Goal: Task Accomplishment & Management: Complete application form

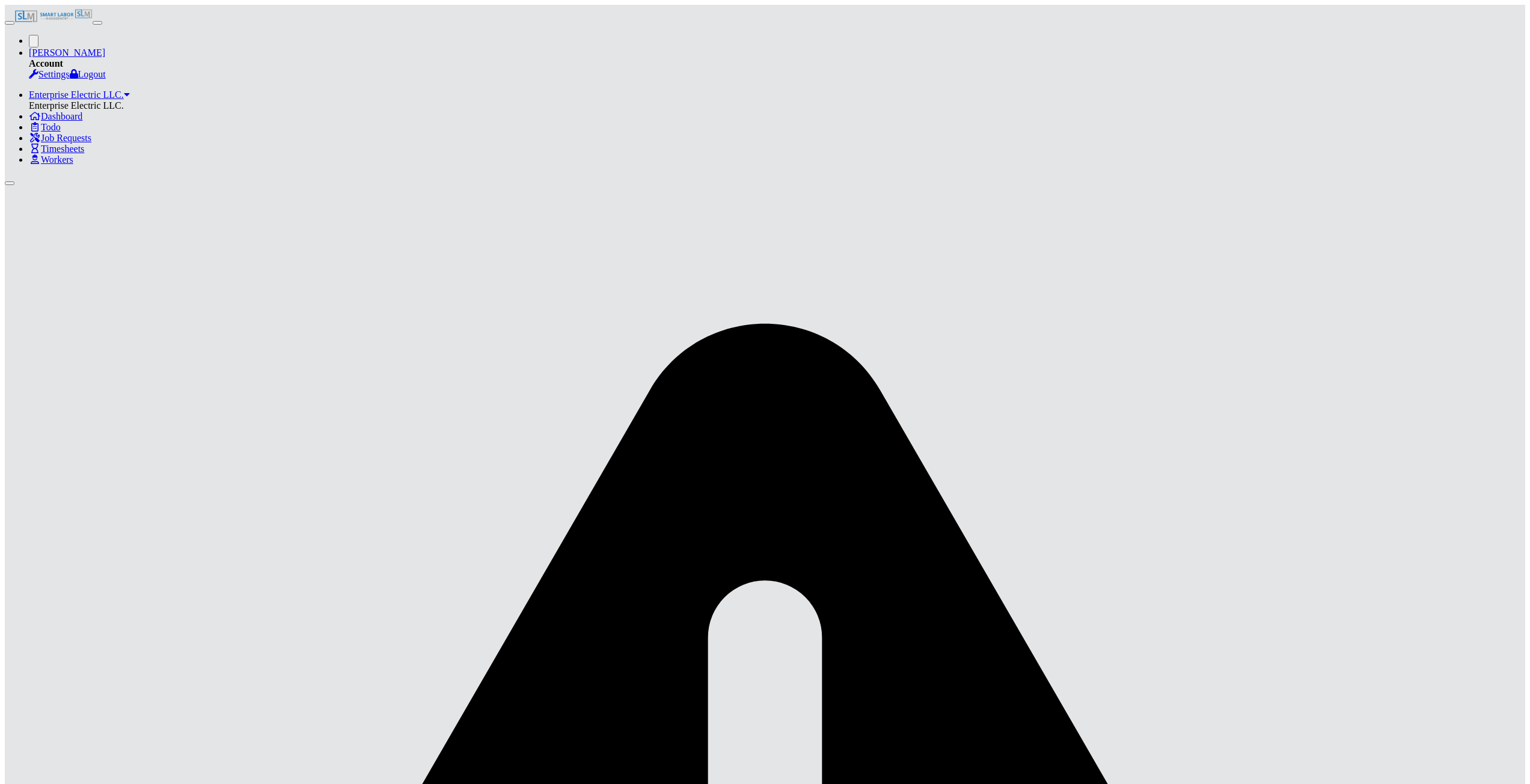
scroll to position [471, 0]
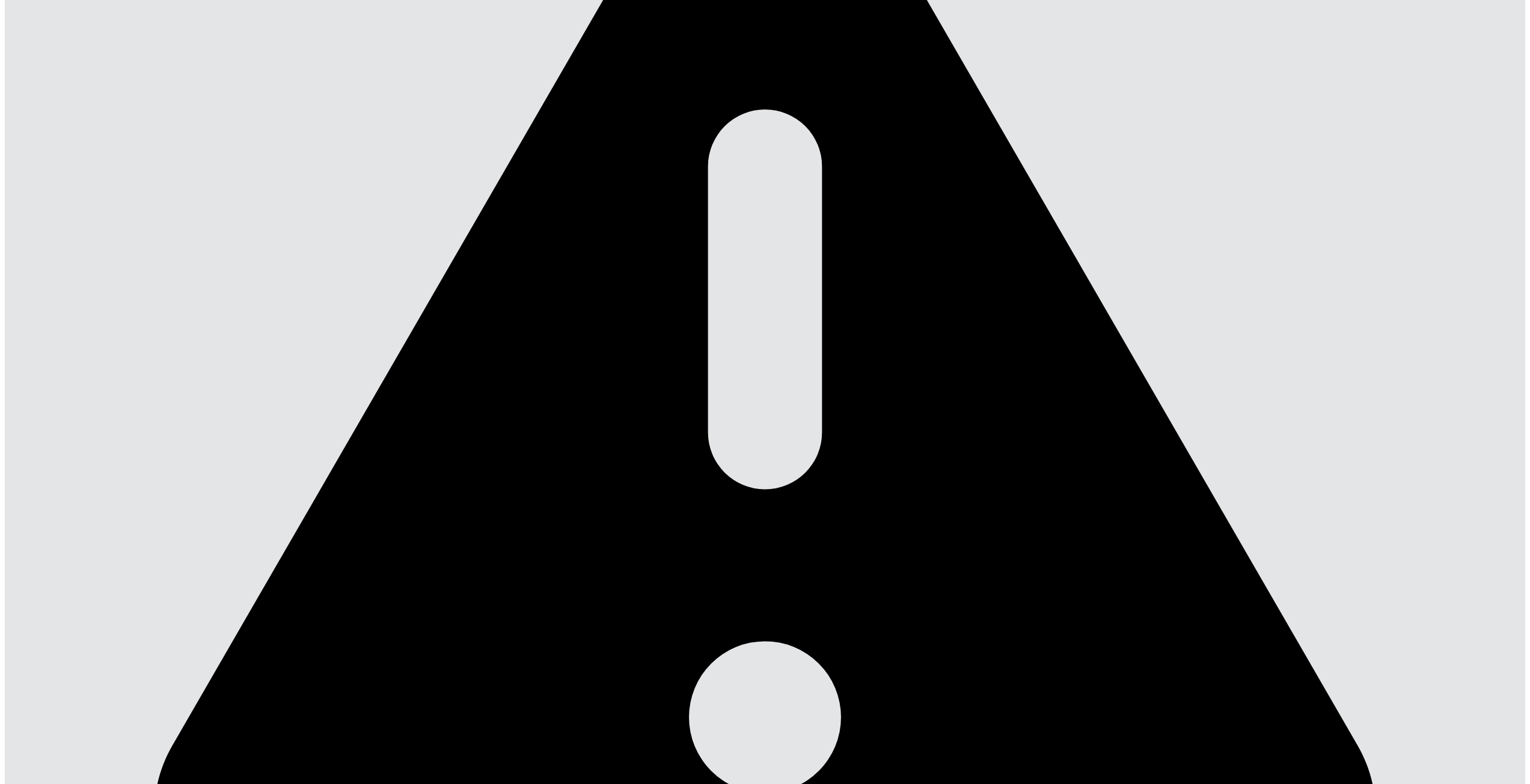
drag, startPoint x: 286, startPoint y: 344, endPoint x: 284, endPoint y: 361, distance: 17.1
drag, startPoint x: 319, startPoint y: 323, endPoint x: 320, endPoint y: 315, distance: 8.1
drag, startPoint x: 1001, startPoint y: 211, endPoint x: 1001, endPoint y: 199, distance: 12.0
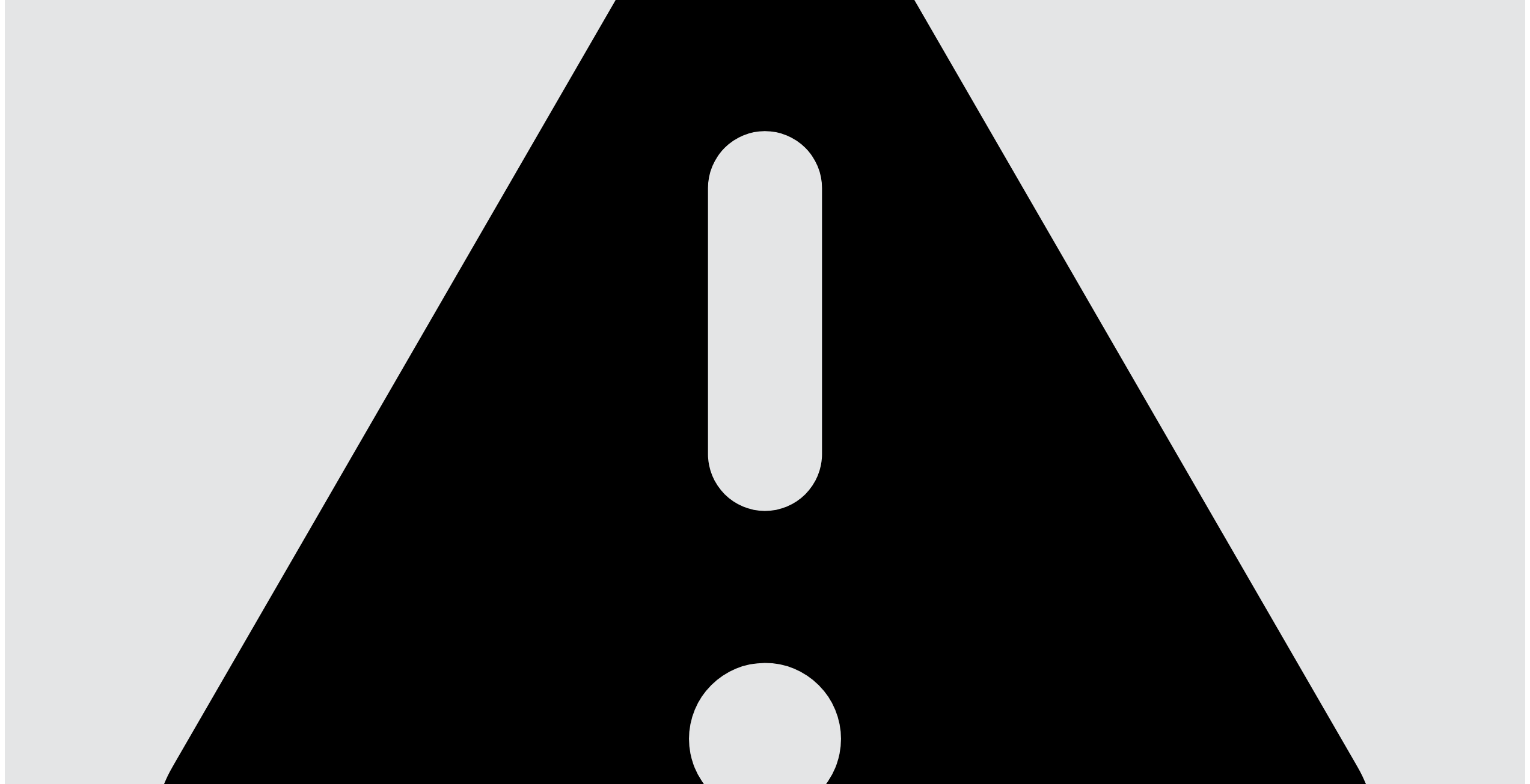
scroll to position [411, 0]
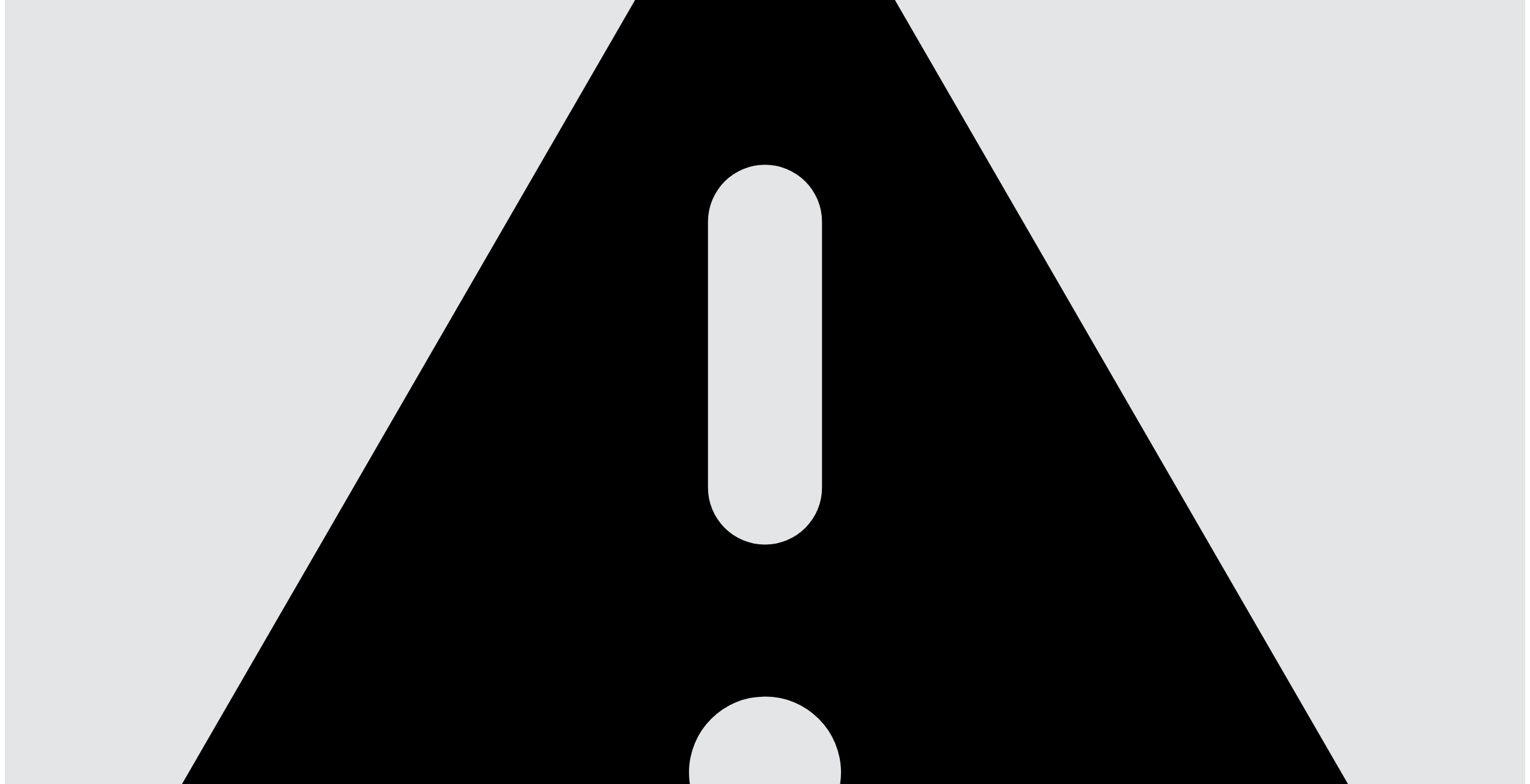
scroll to position [415, 0]
drag, startPoint x: 801, startPoint y: 476, endPoint x: 797, endPoint y: 457, distance: 19.4
type input "*"
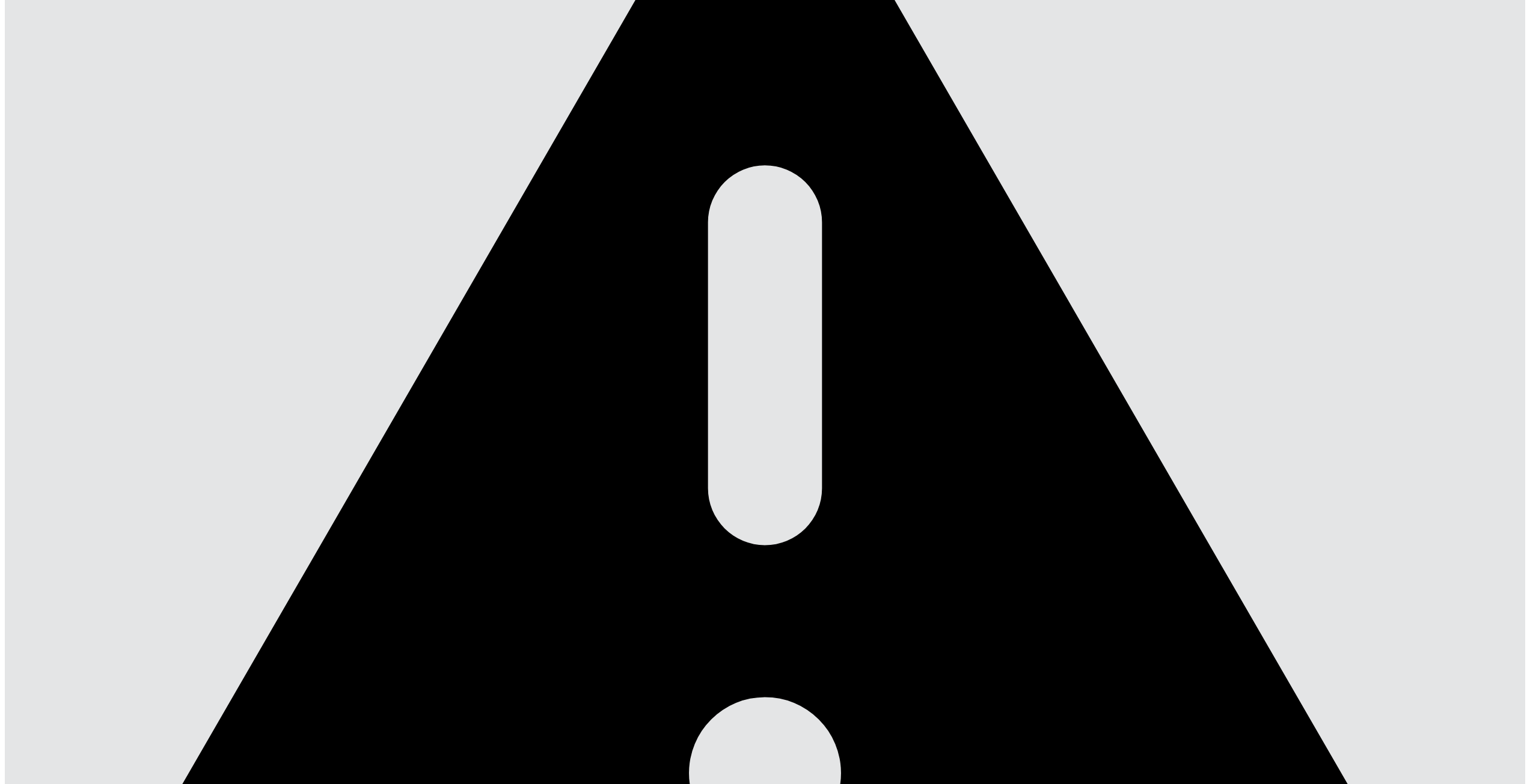
type input "*"
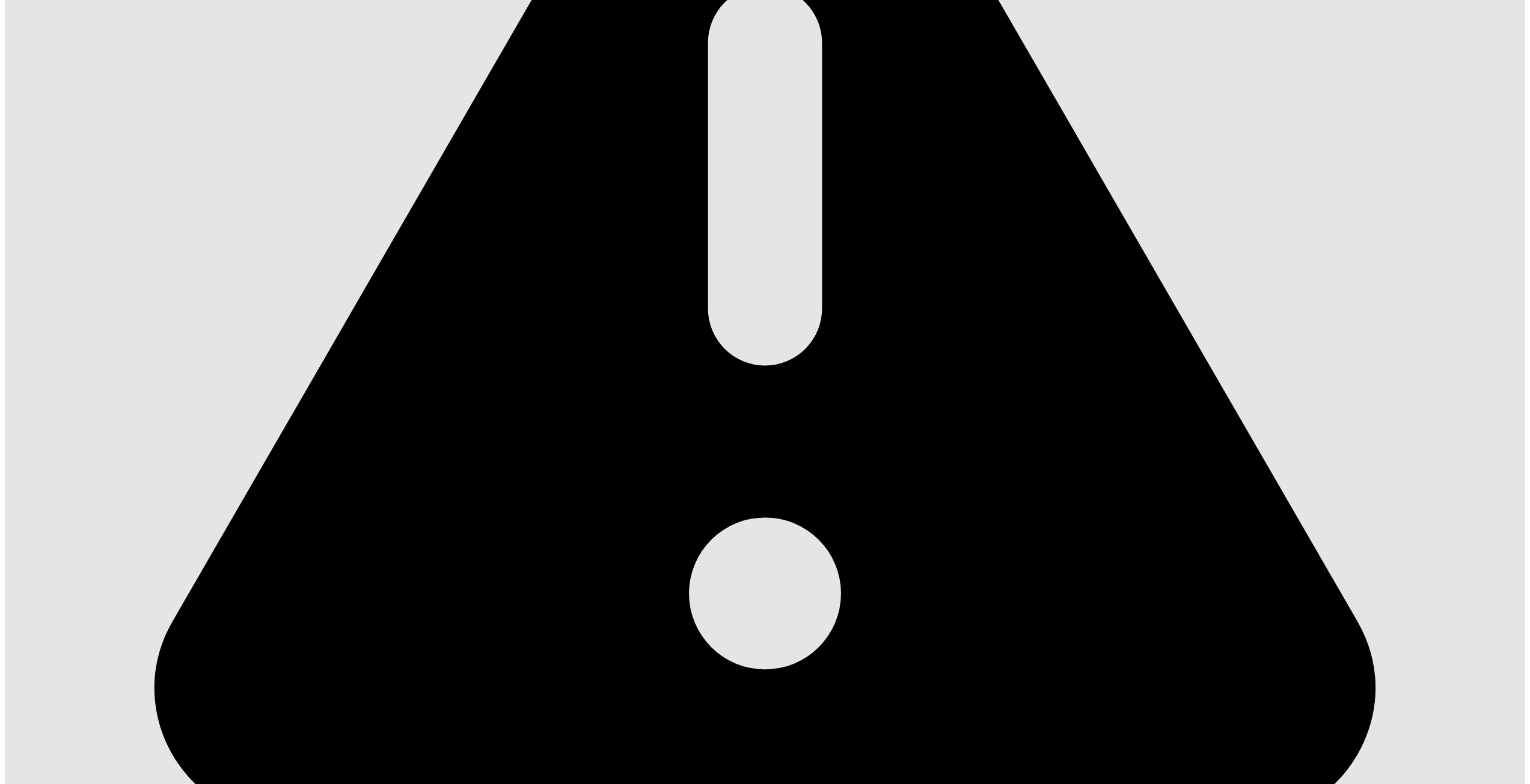
scroll to position [595, 0]
type input "*"
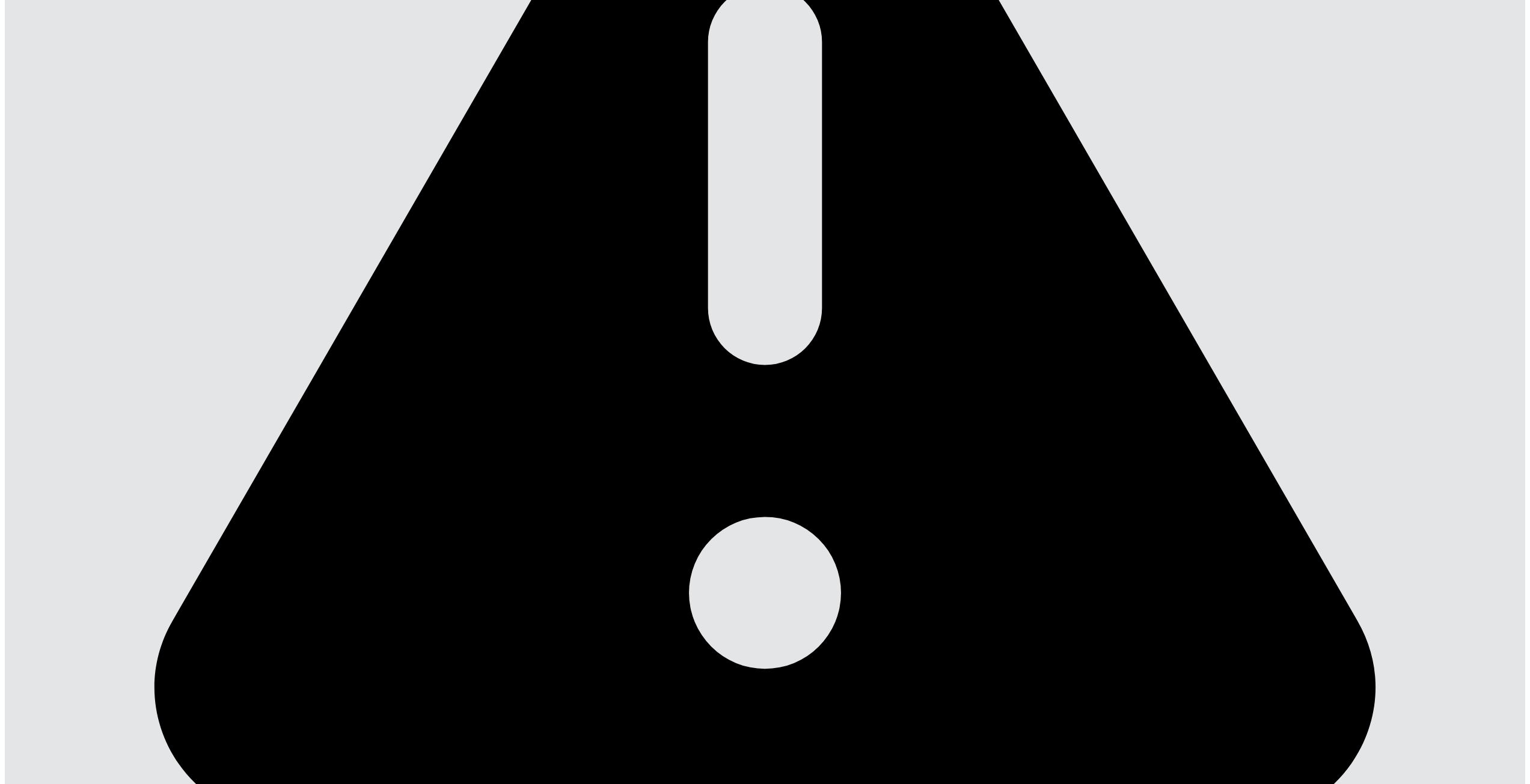
type input "*"
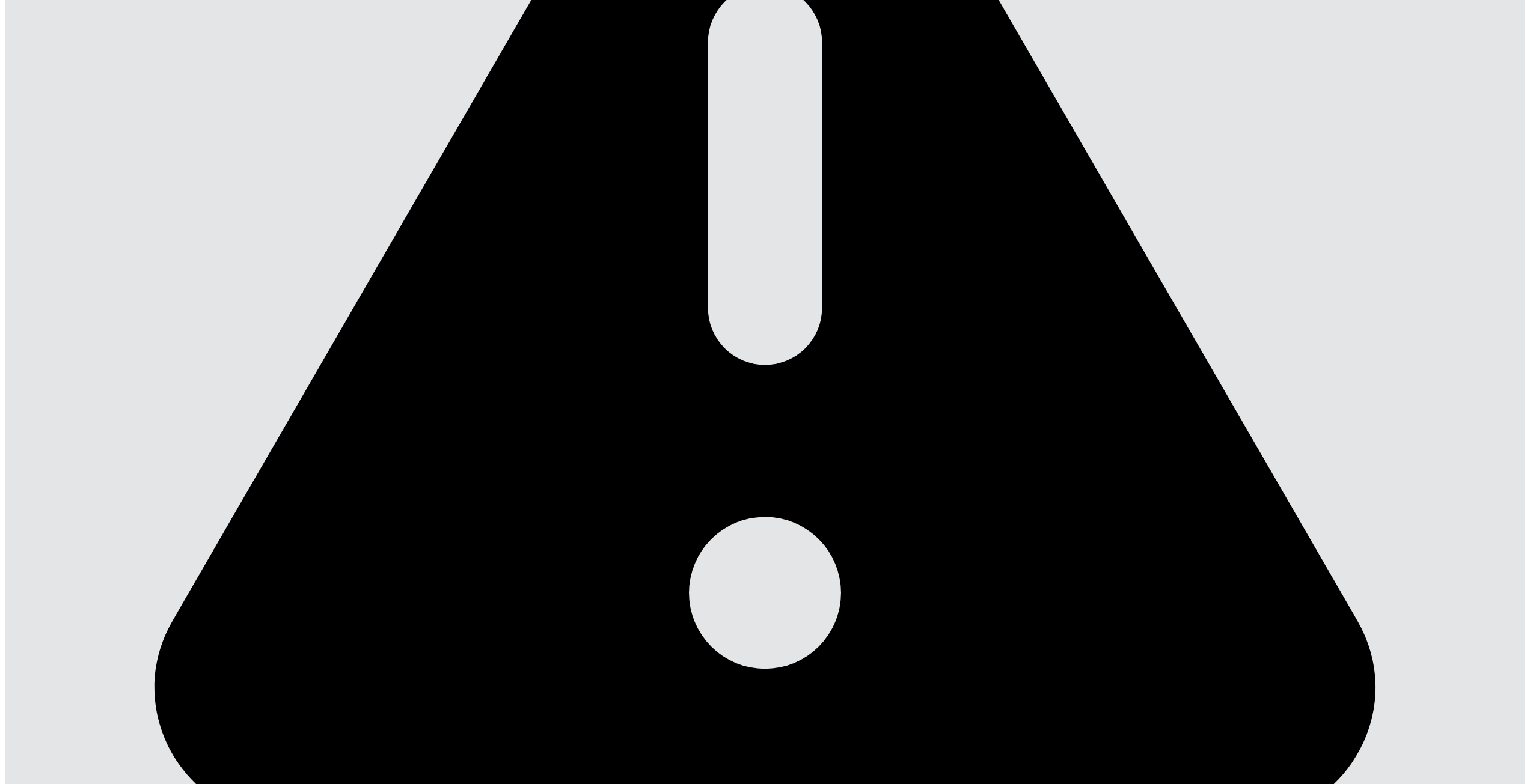
type input "*"
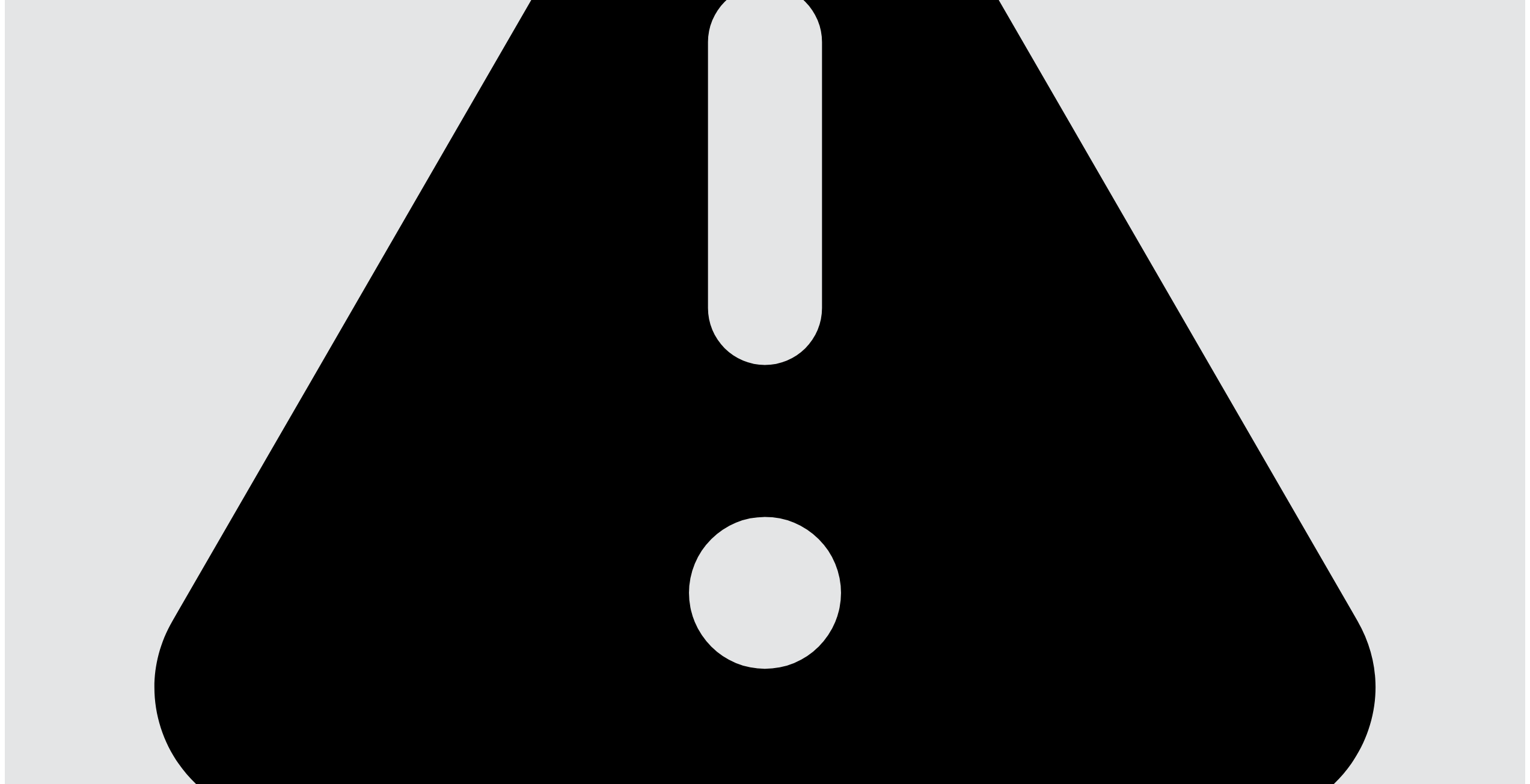
type input "*"
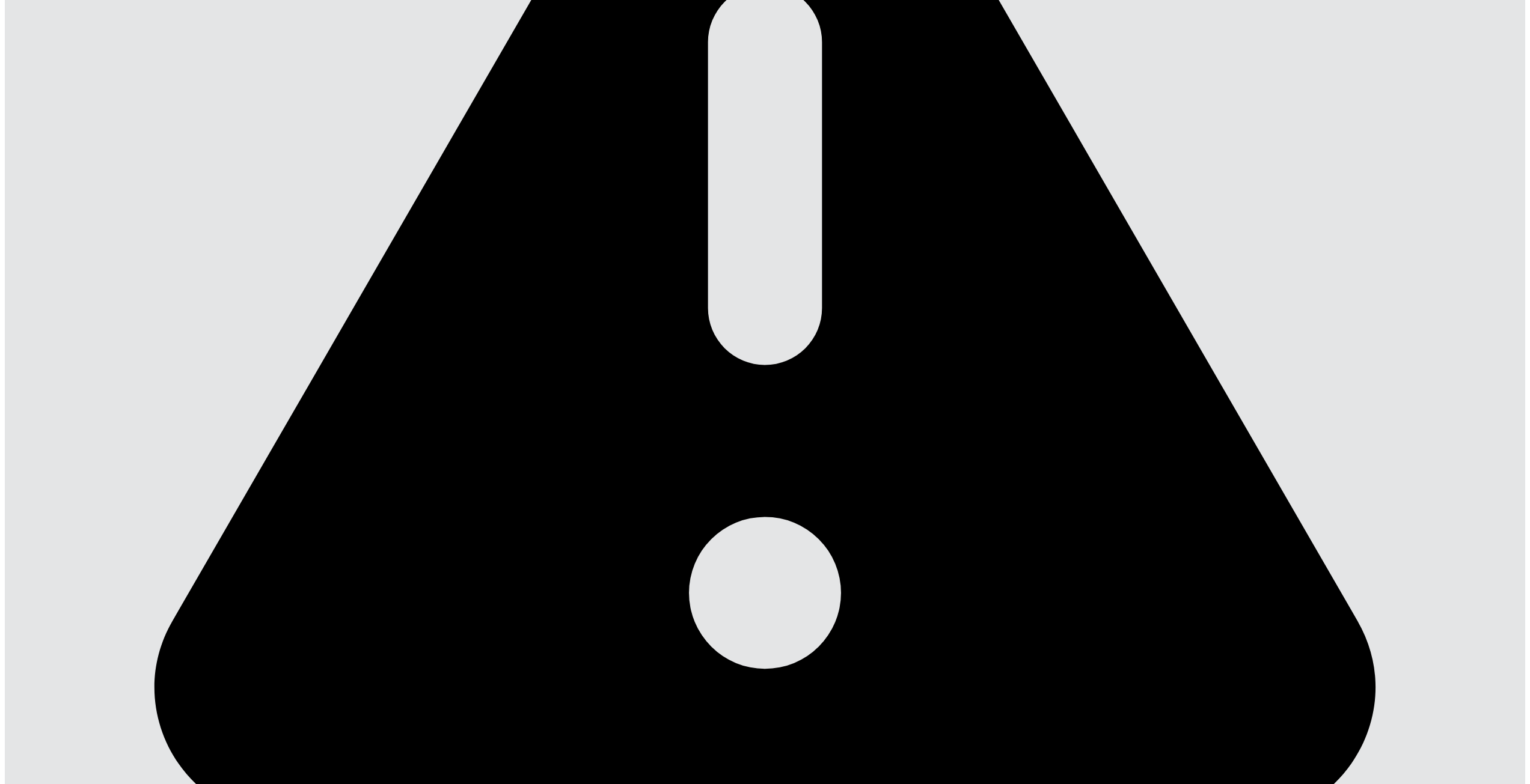
type input "*"
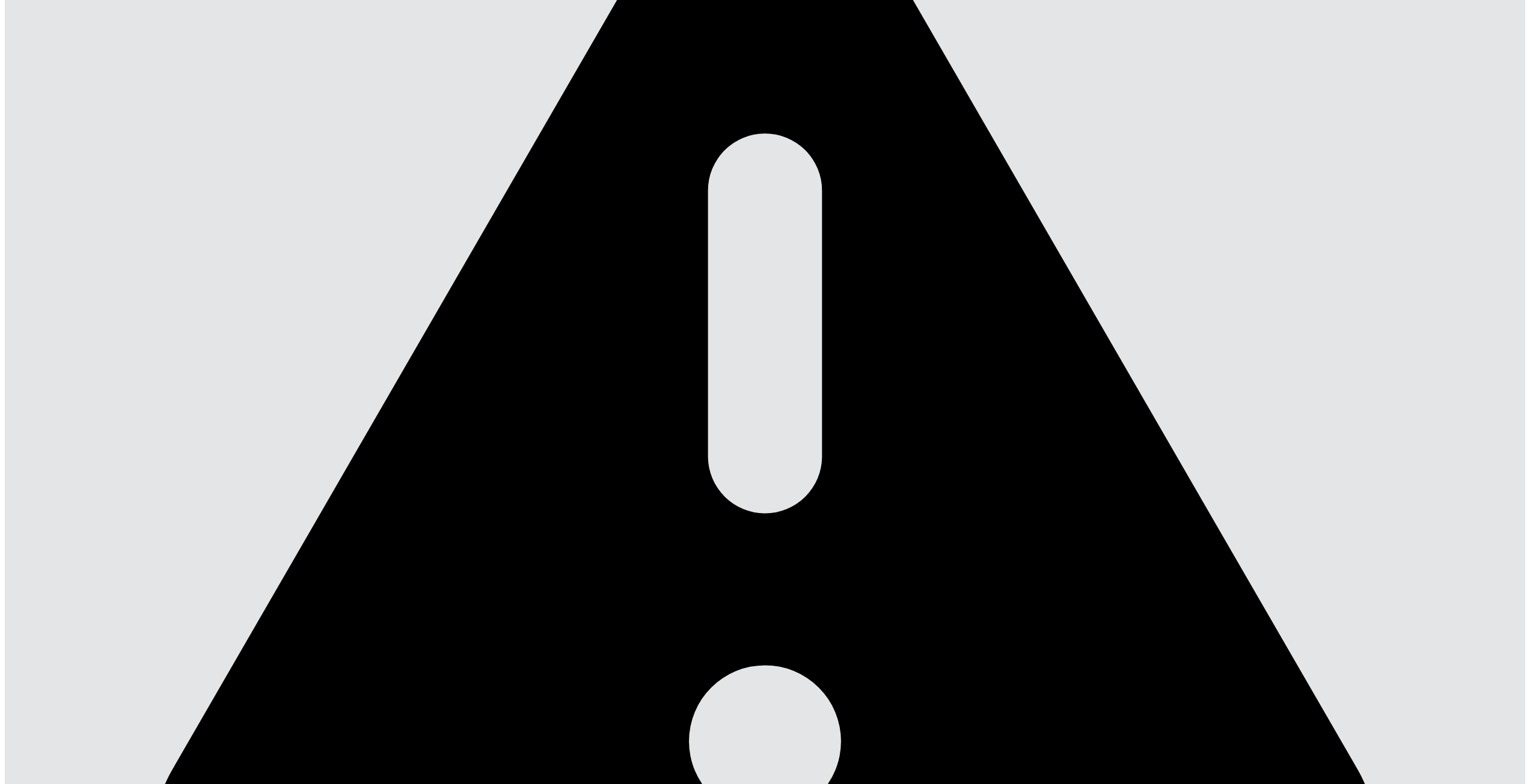
scroll to position [536, 0]
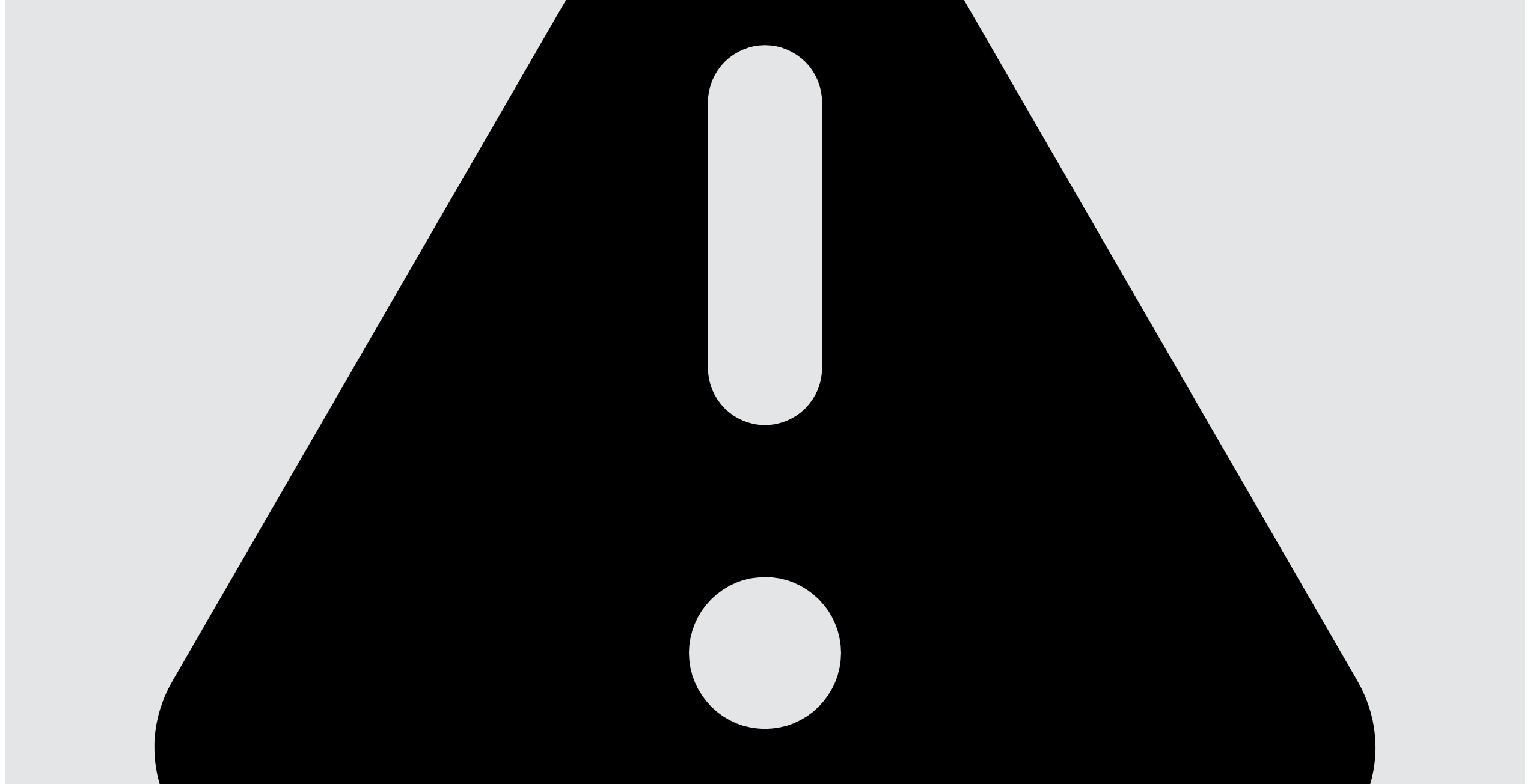
type input "*"
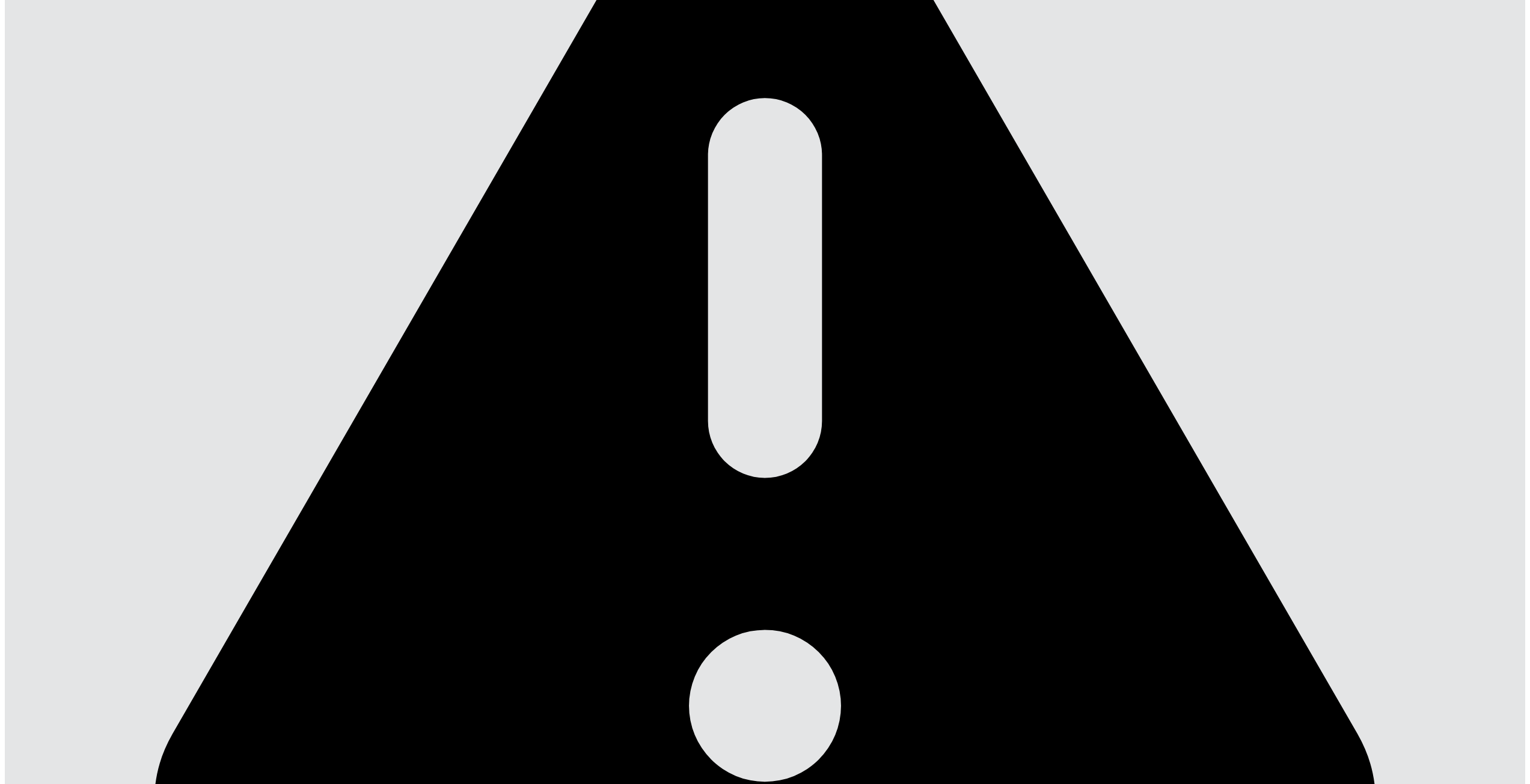
scroll to position [415, 0]
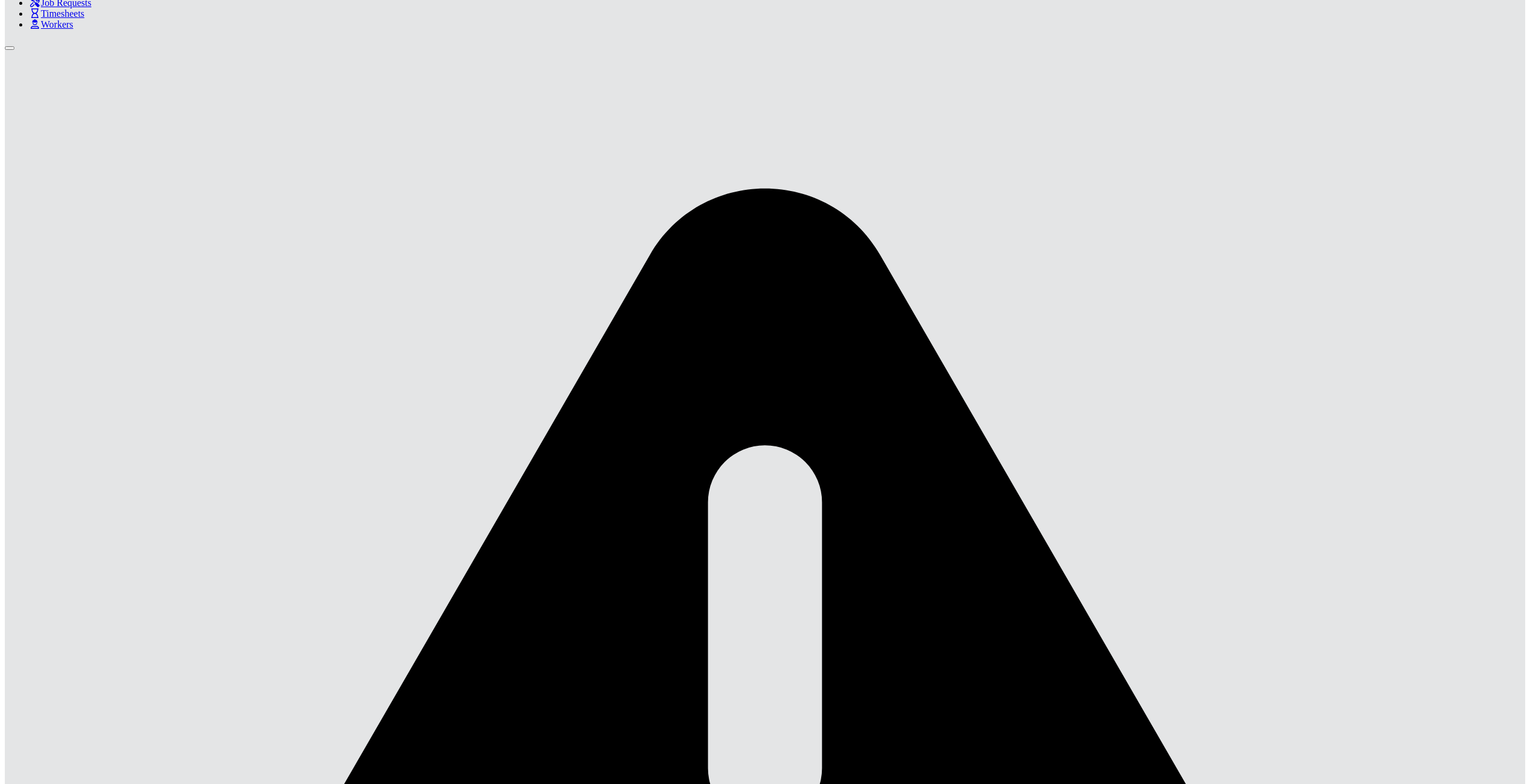
scroll to position [102, 0]
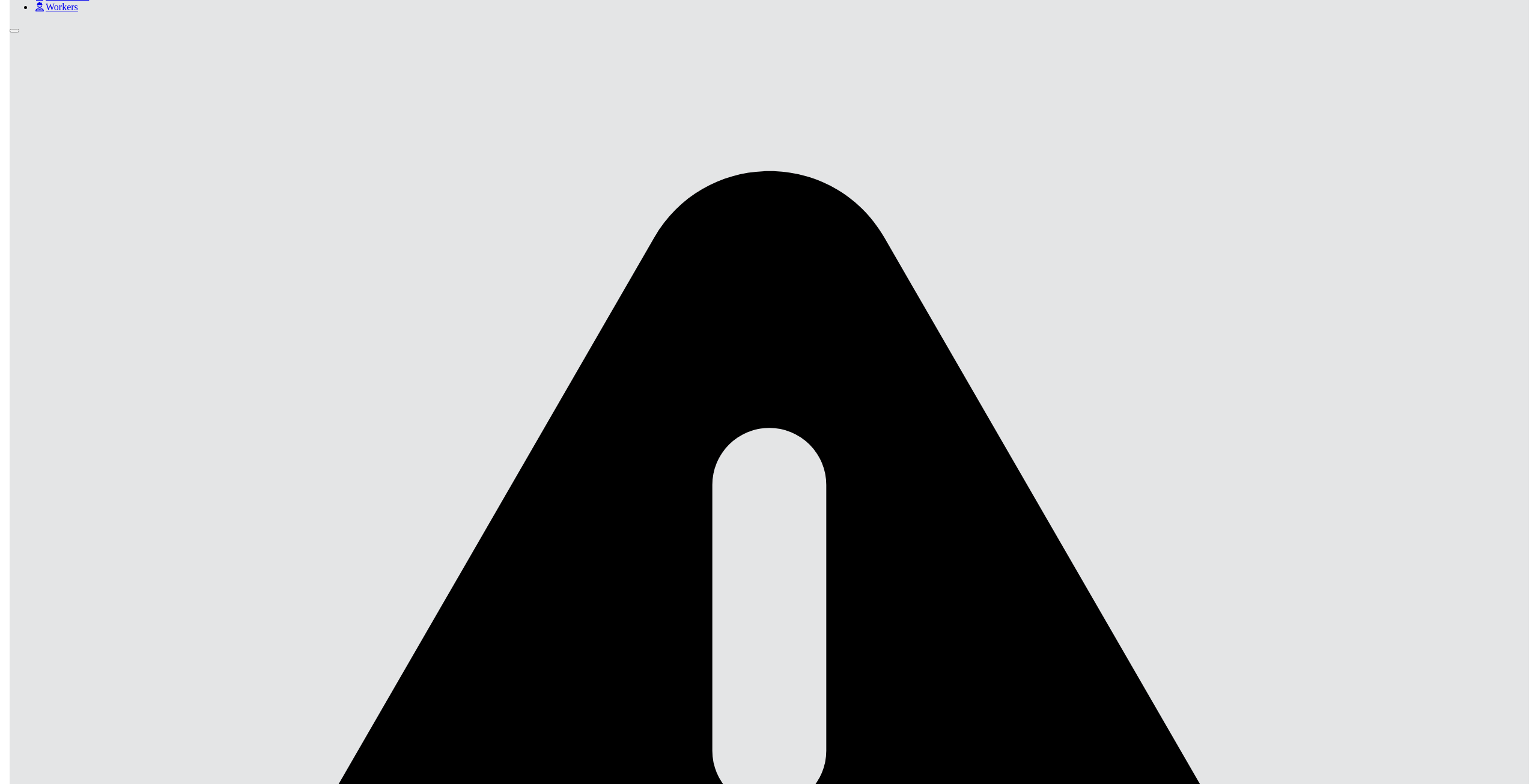
scroll to position [154, 0]
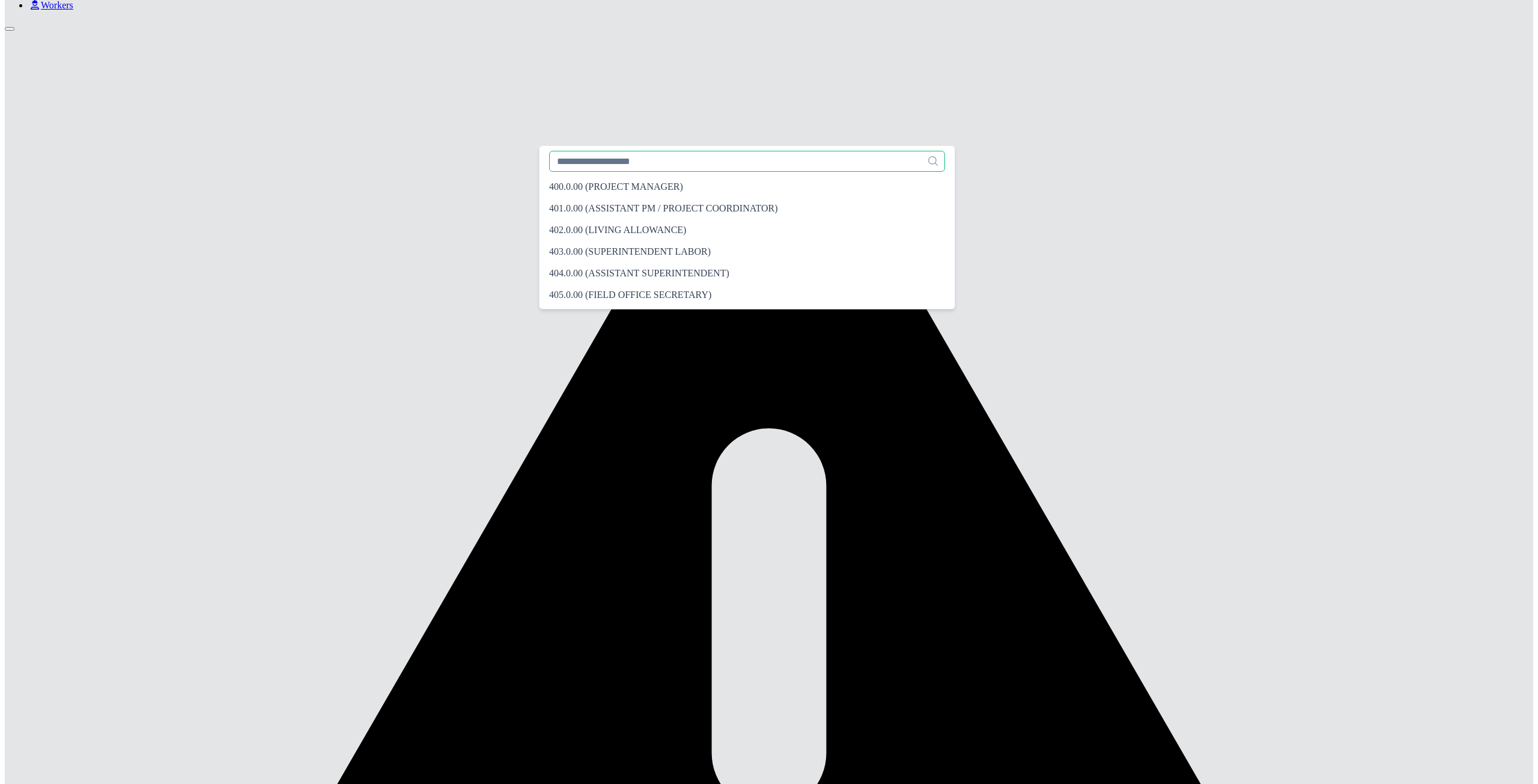
click at [604, 166] on input "text" at bounding box center [746, 161] width 396 height 21
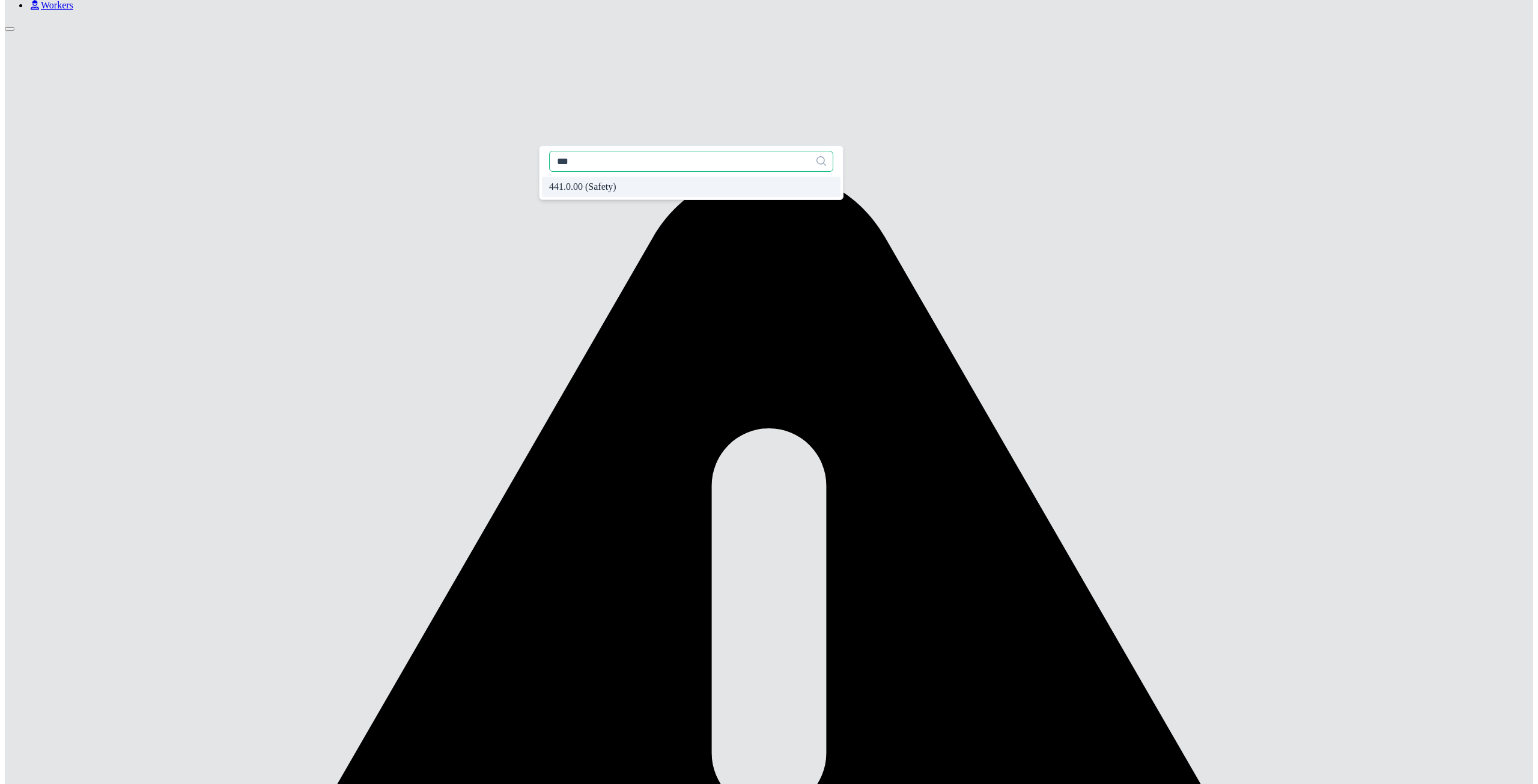
type input "***"
click at [592, 190] on span "441.0.00 (Safety)" at bounding box center [582, 187] width 68 height 10
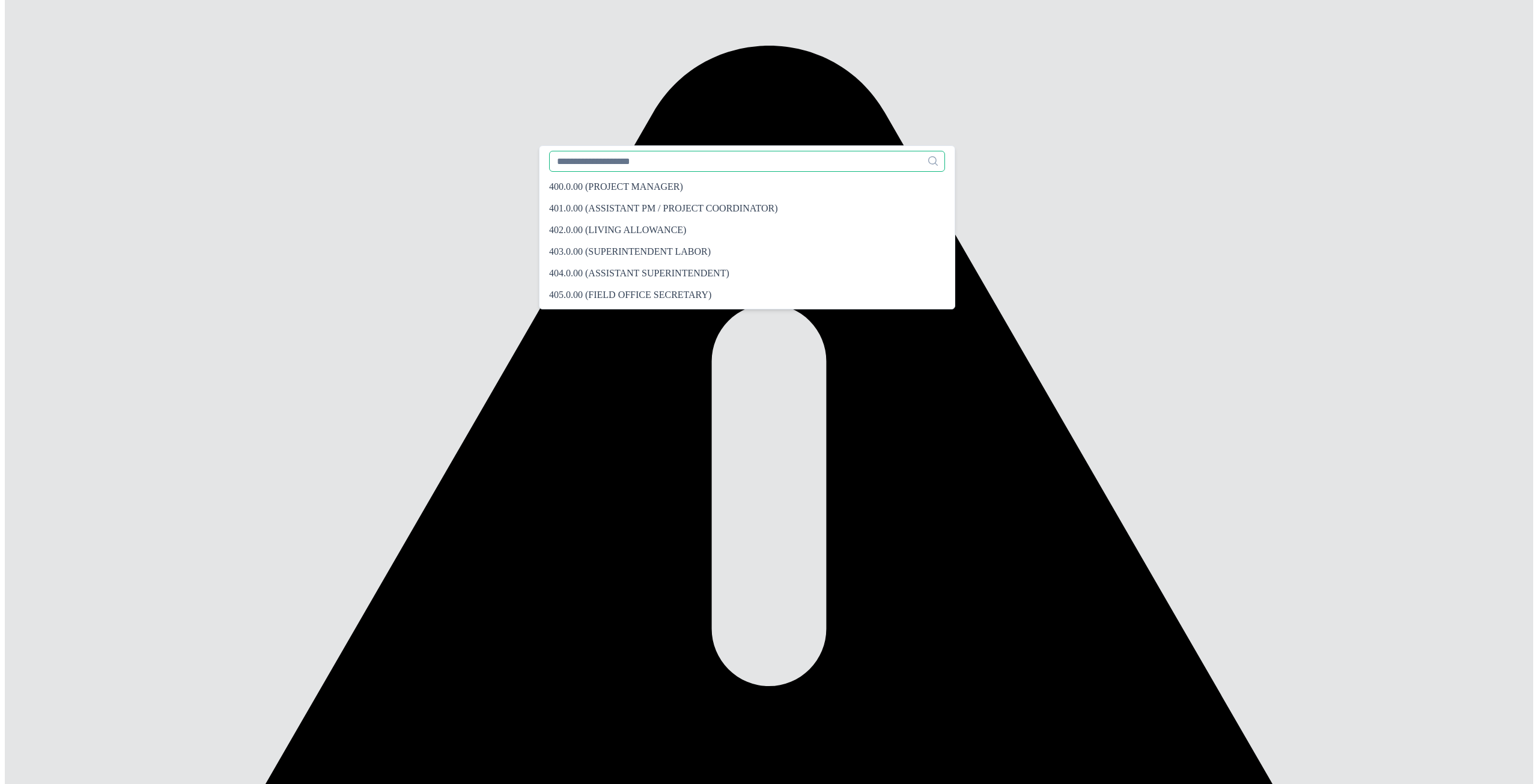
click at [610, 164] on input "text" at bounding box center [746, 161] width 396 height 21
type input "*"
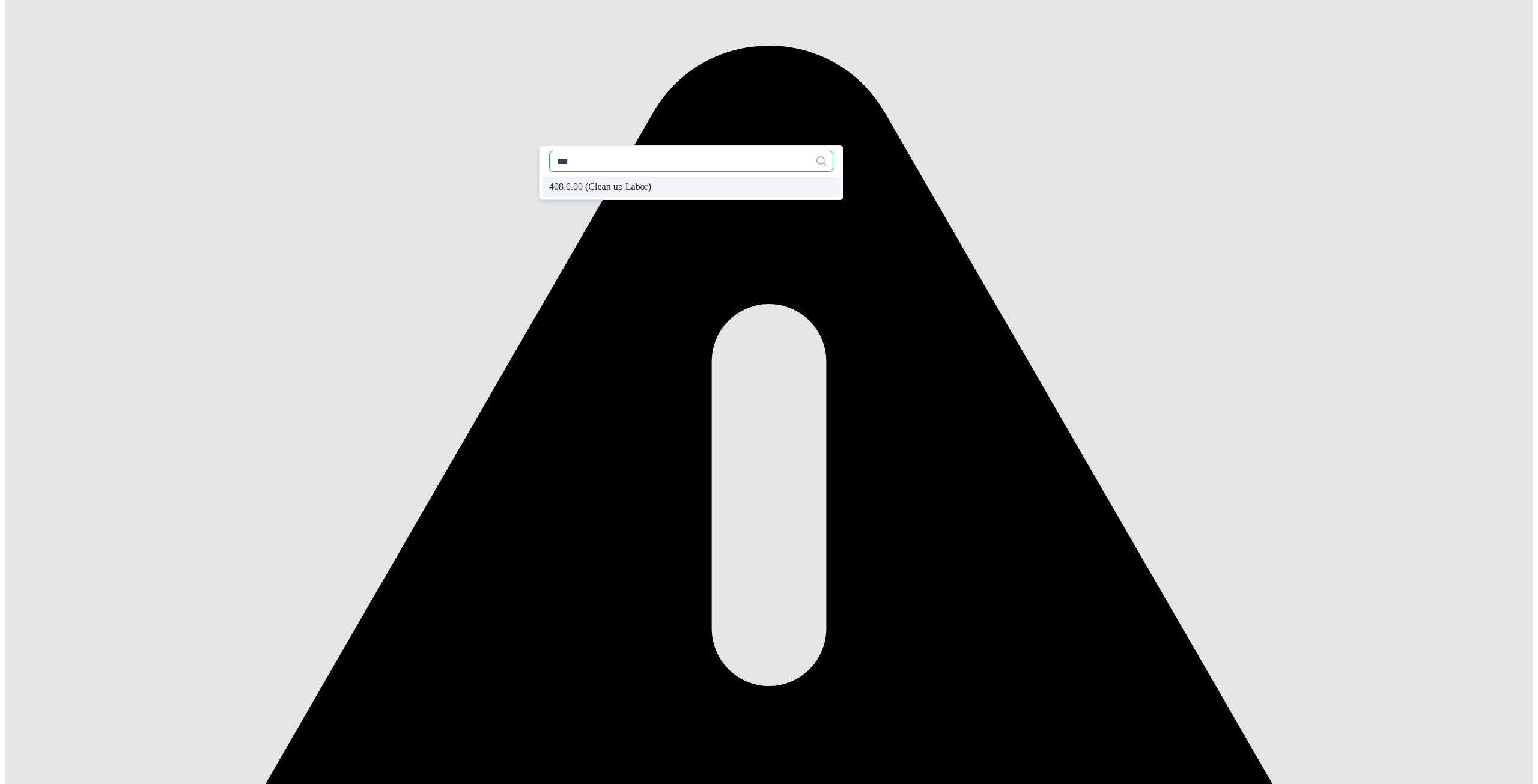
type input "***"
click at [595, 192] on span "408.0.00 (Clean up Labor)" at bounding box center [600, 187] width 102 height 10
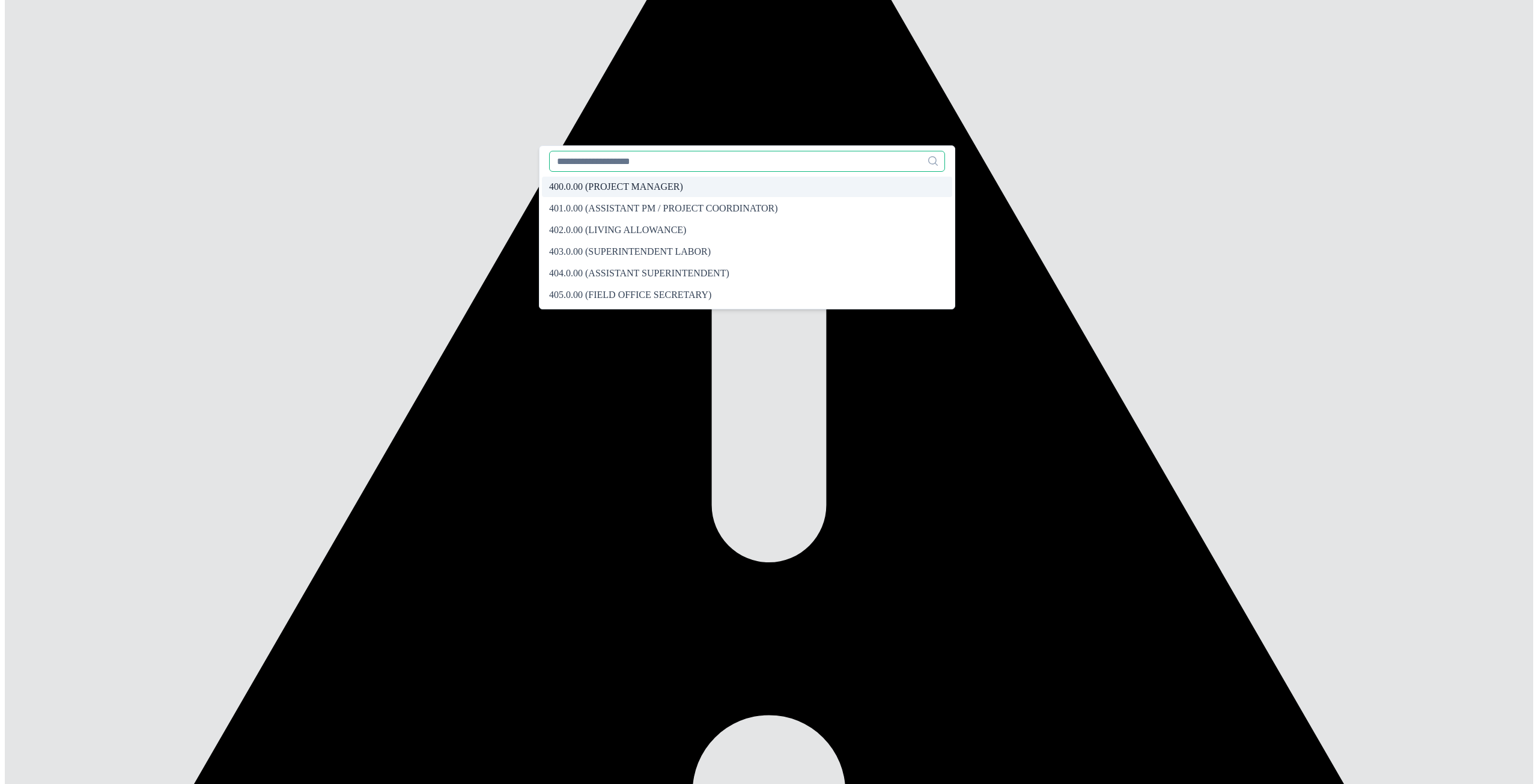
click at [618, 164] on input "text" at bounding box center [746, 161] width 396 height 21
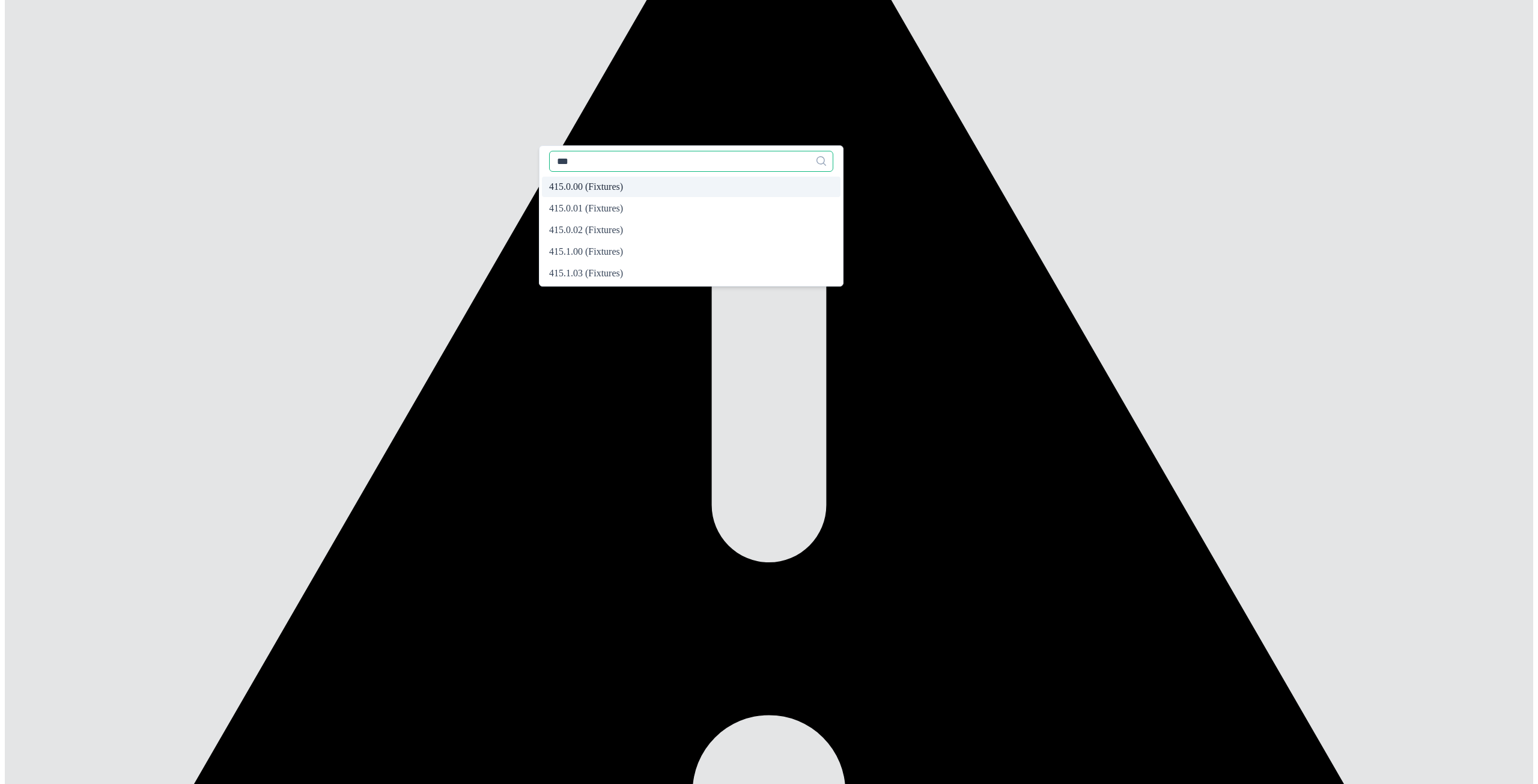
type input "***"
click at [601, 192] on span "415.0.00 (Fixtures)" at bounding box center [585, 187] width 74 height 10
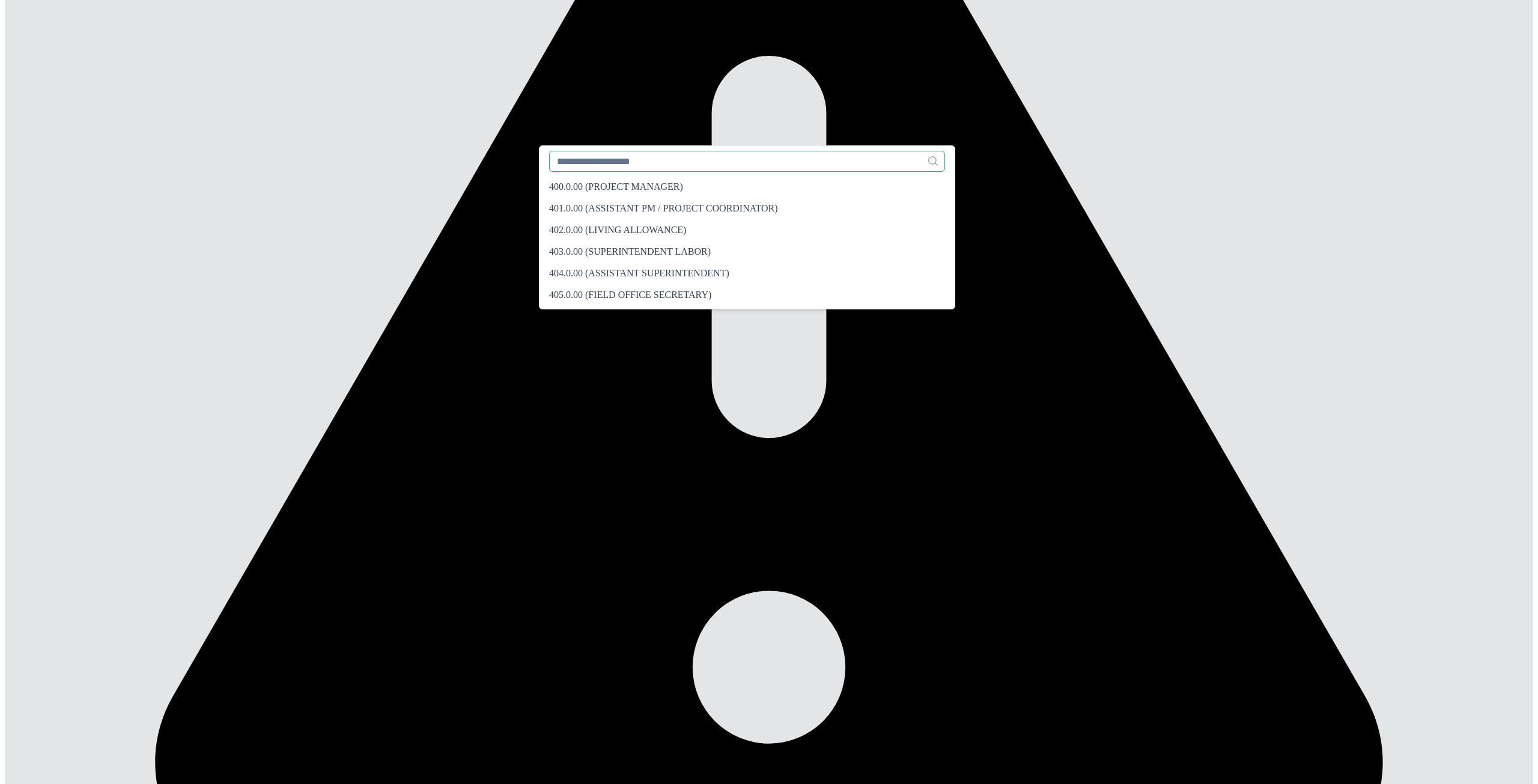
click at [638, 168] on input "text" at bounding box center [746, 161] width 396 height 21
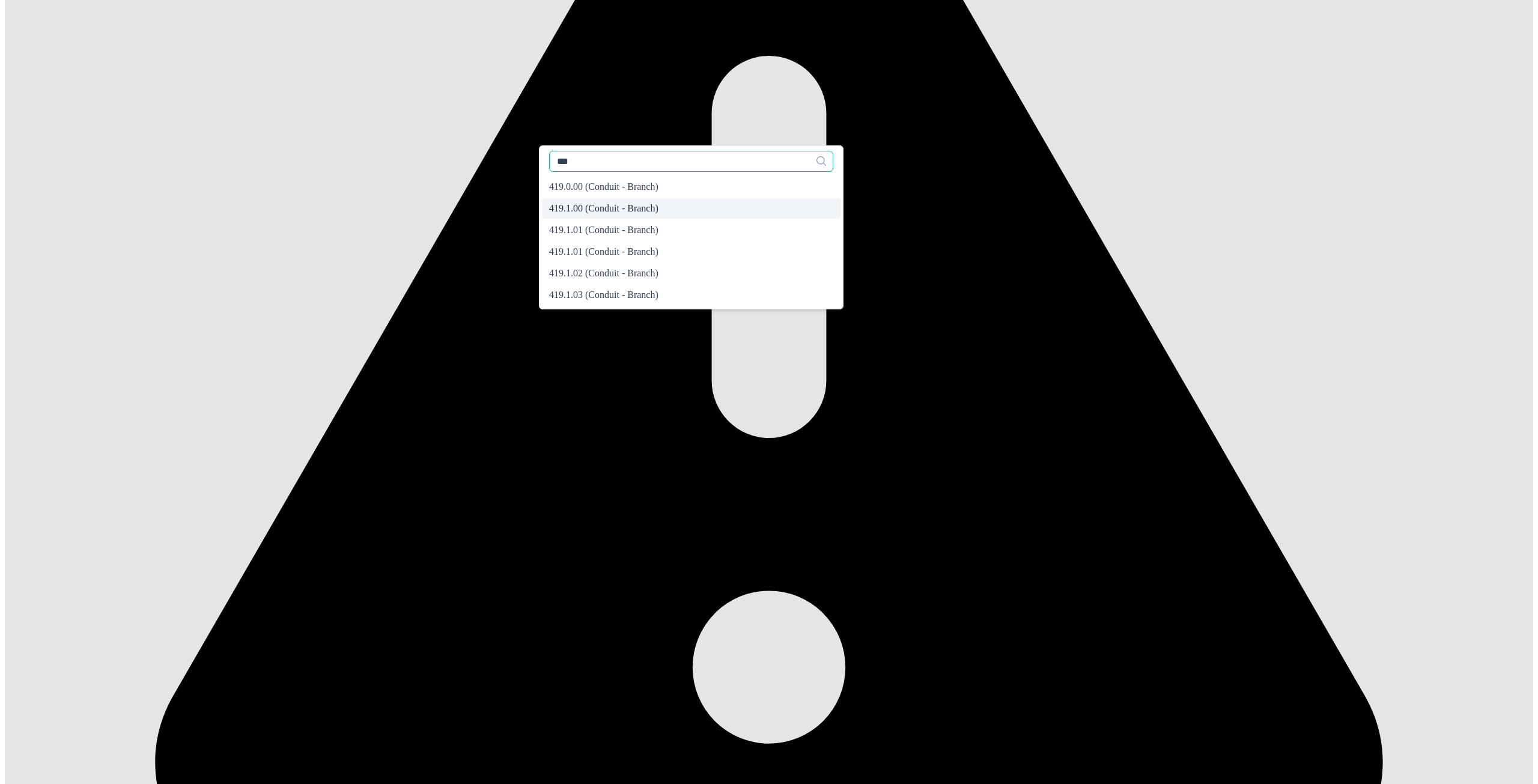
type input "***"
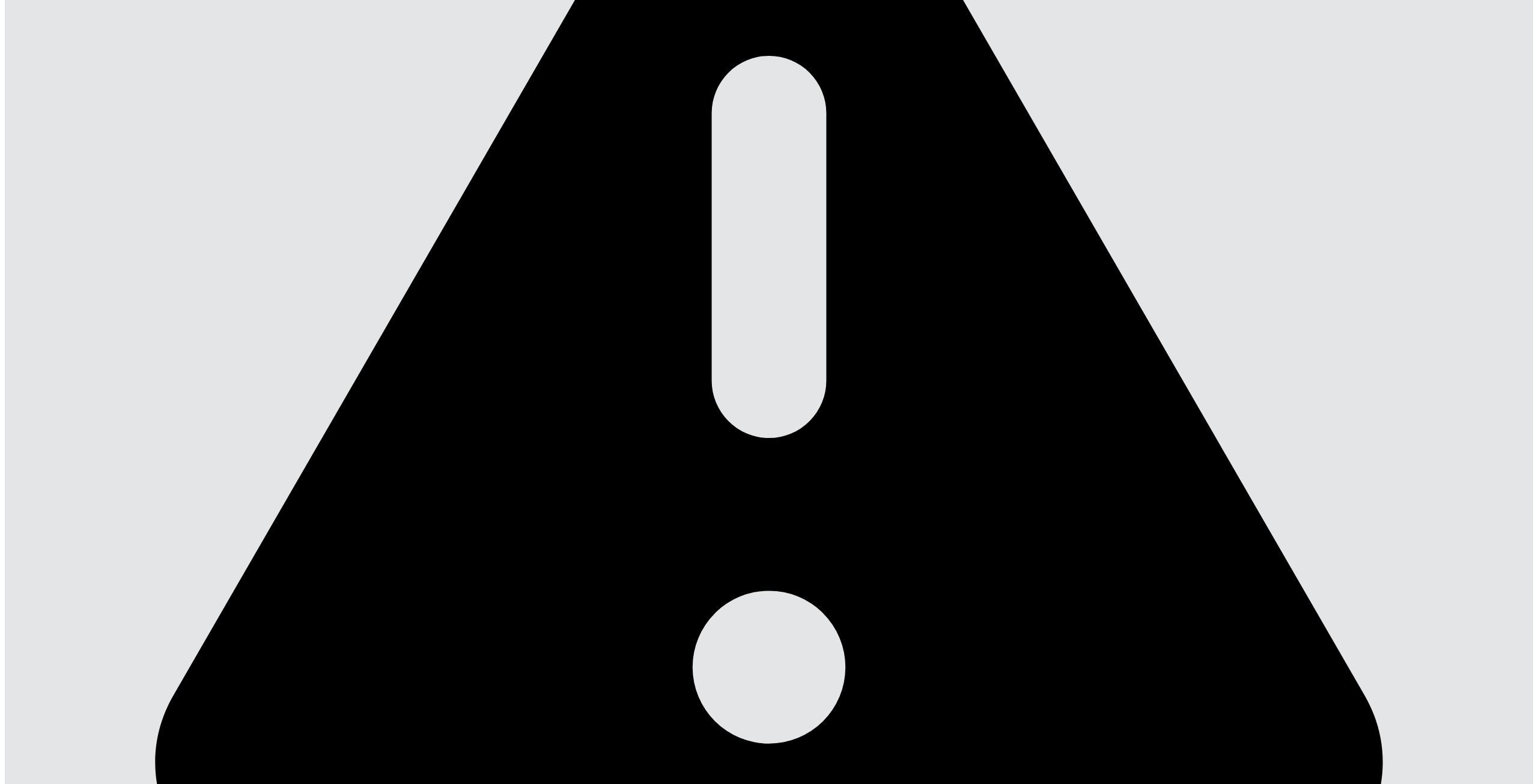
click at [622, 214] on span "419.1.00 (Conduit - Branch)" at bounding box center [603, 209] width 109 height 10
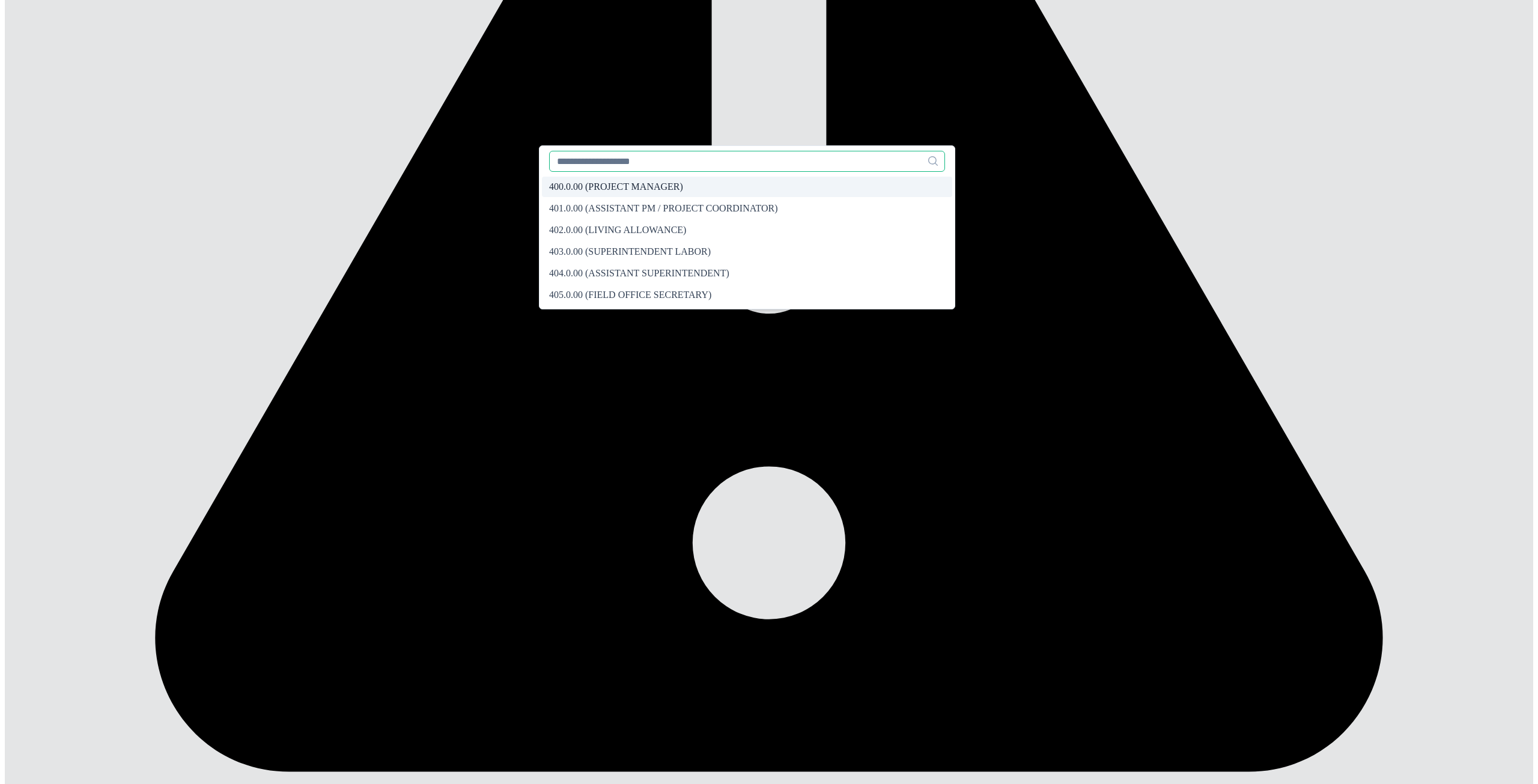
click at [620, 168] on input "text" at bounding box center [746, 161] width 396 height 21
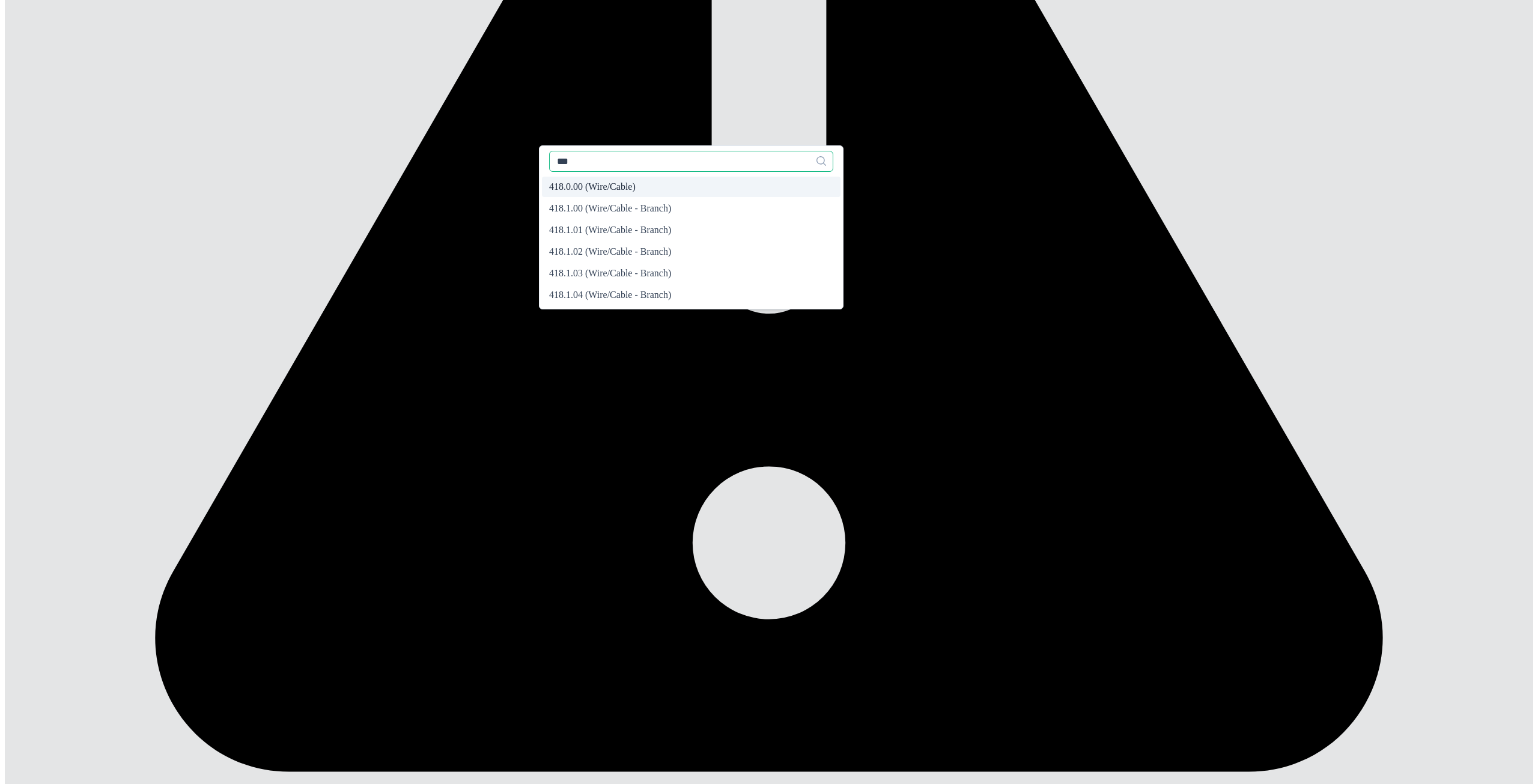
type input "***"
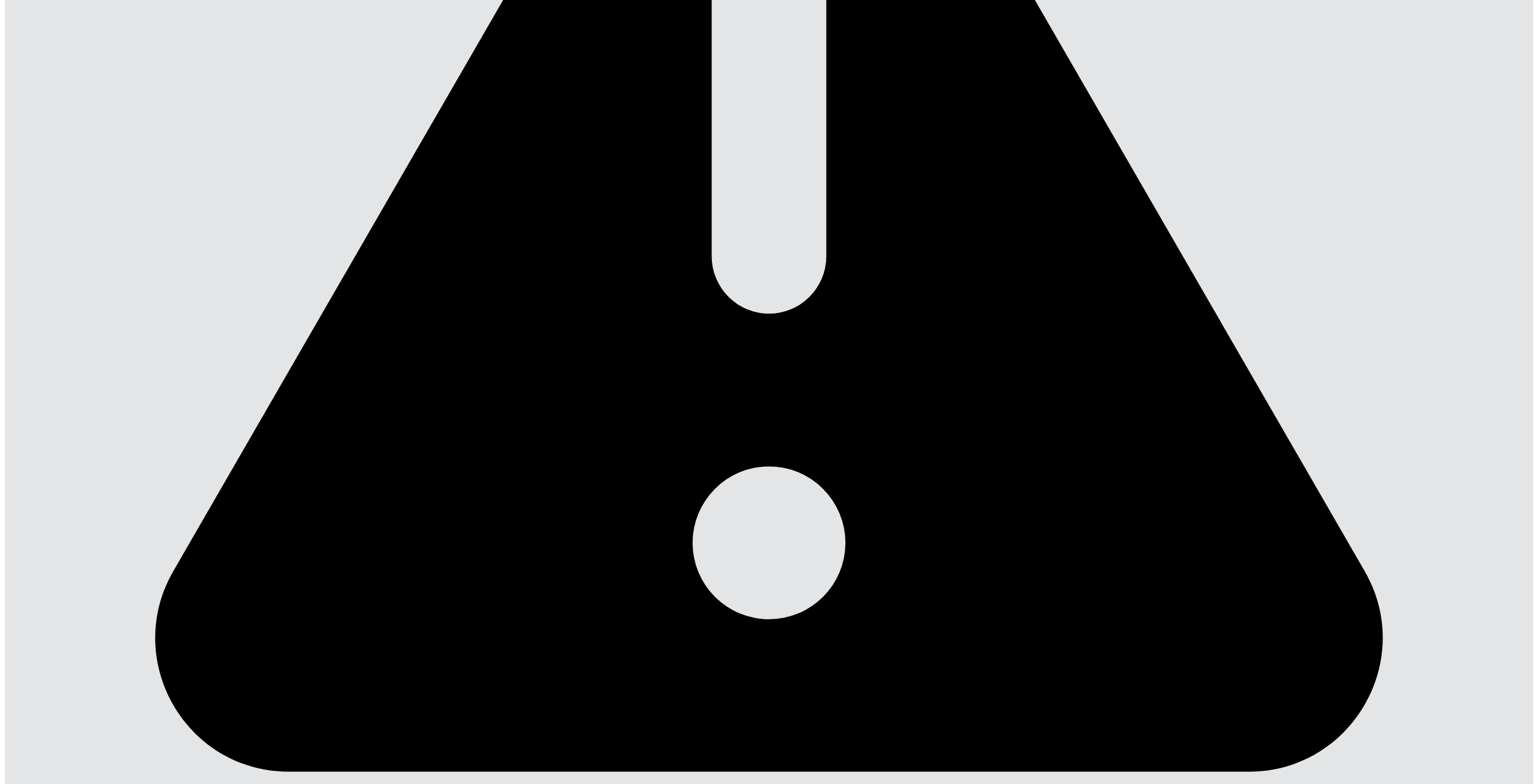
drag, startPoint x: 607, startPoint y: 193, endPoint x: 602, endPoint y: 190, distance: 5.8
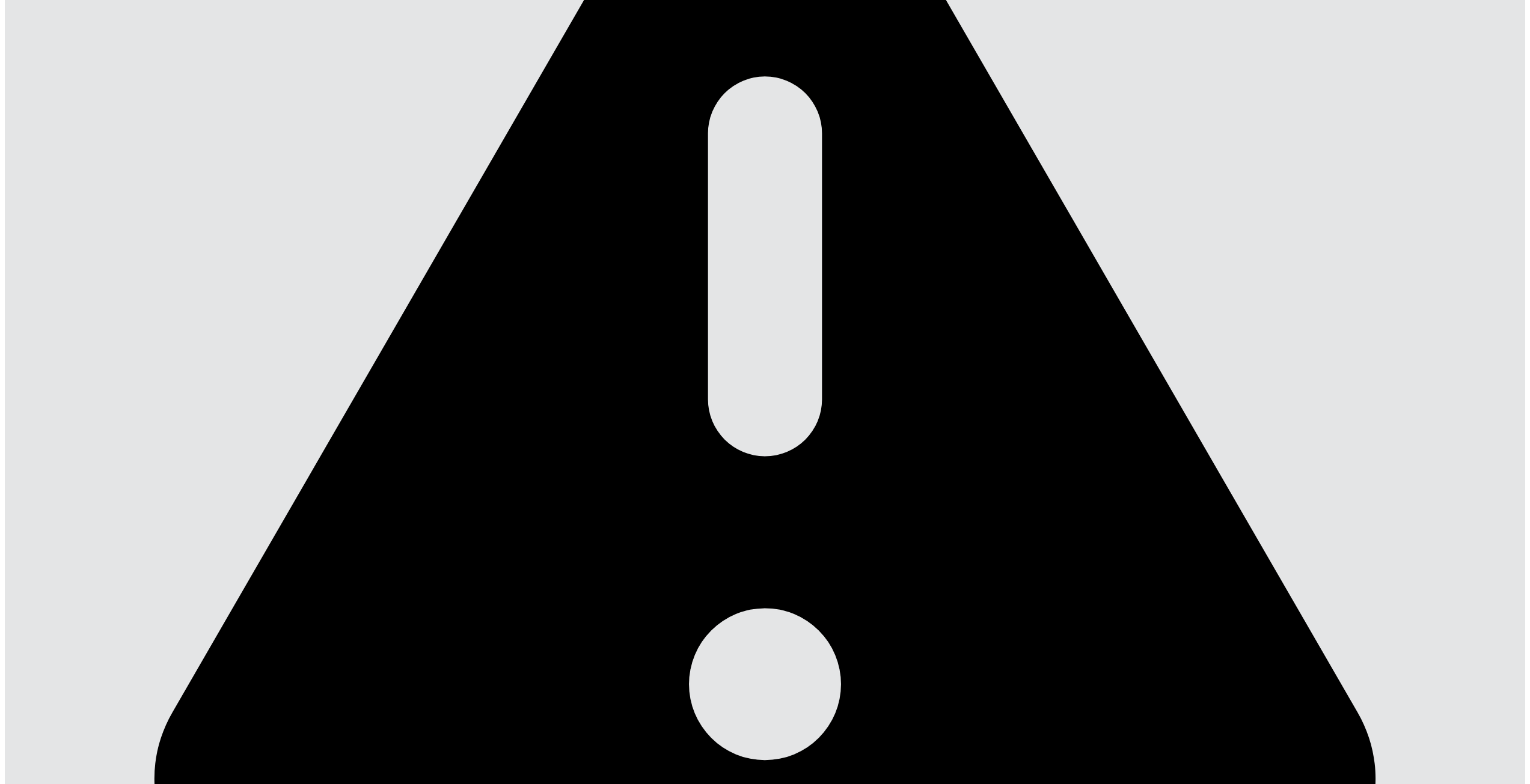
scroll to position [475, 0]
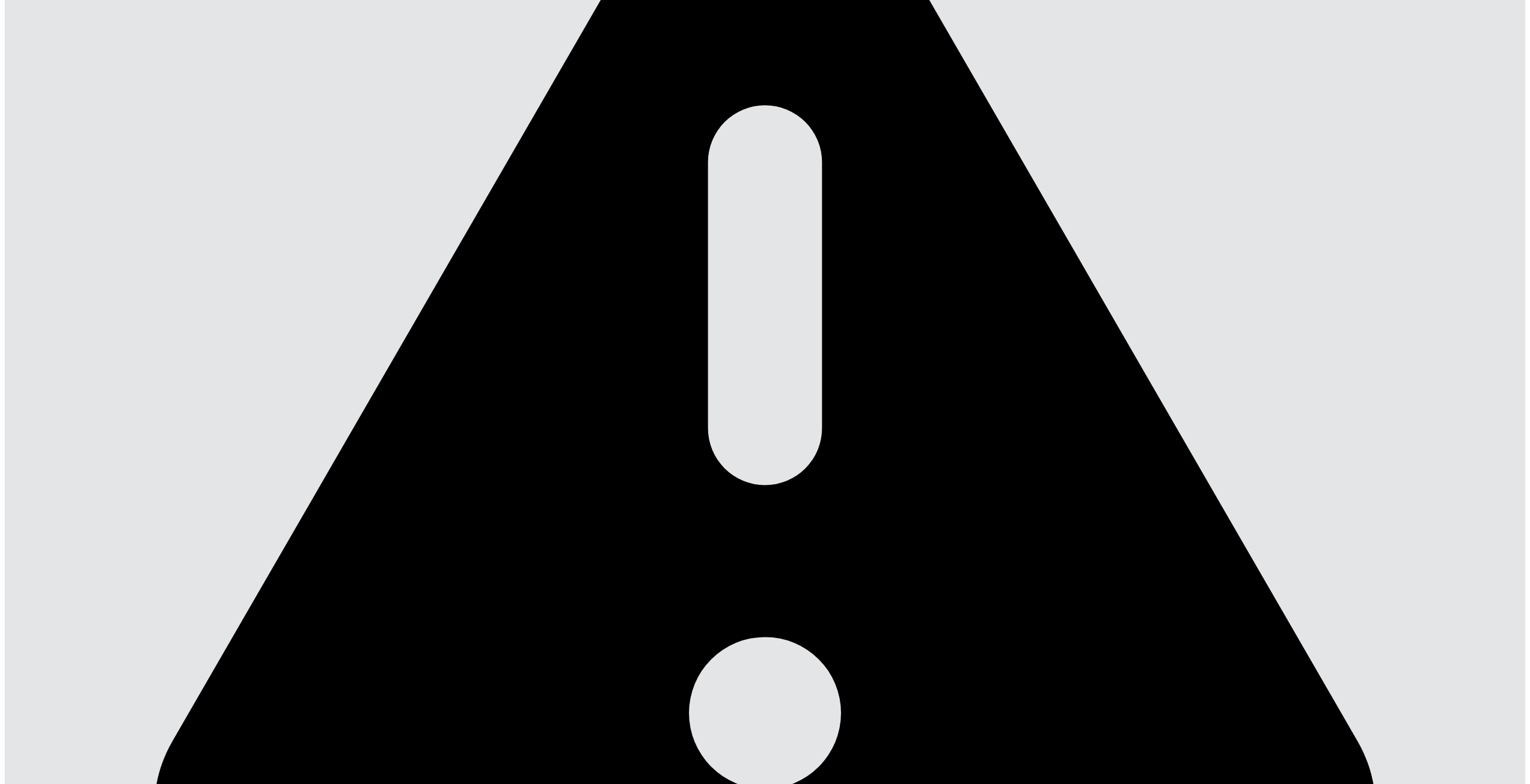
type input "*"
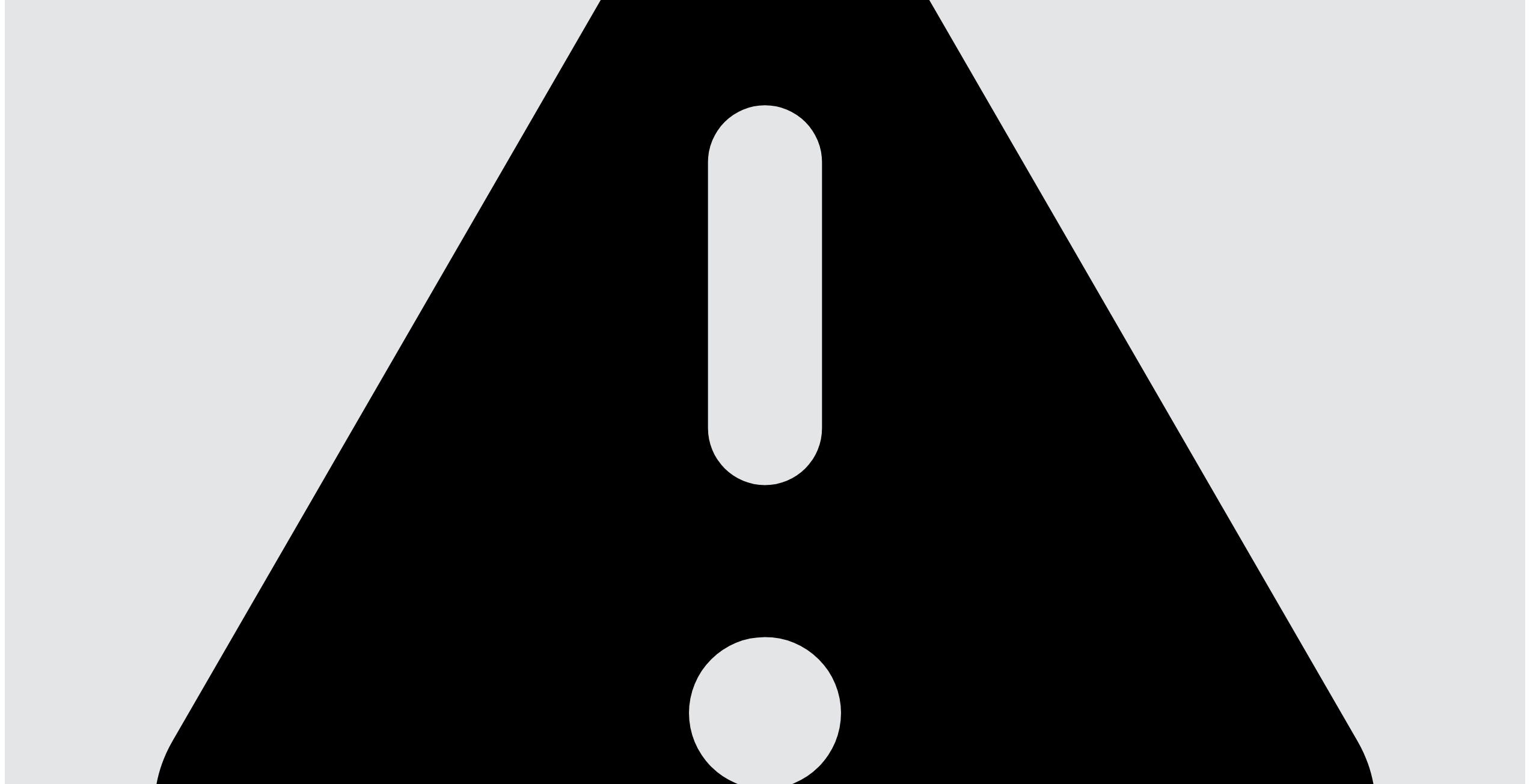
type input "*"
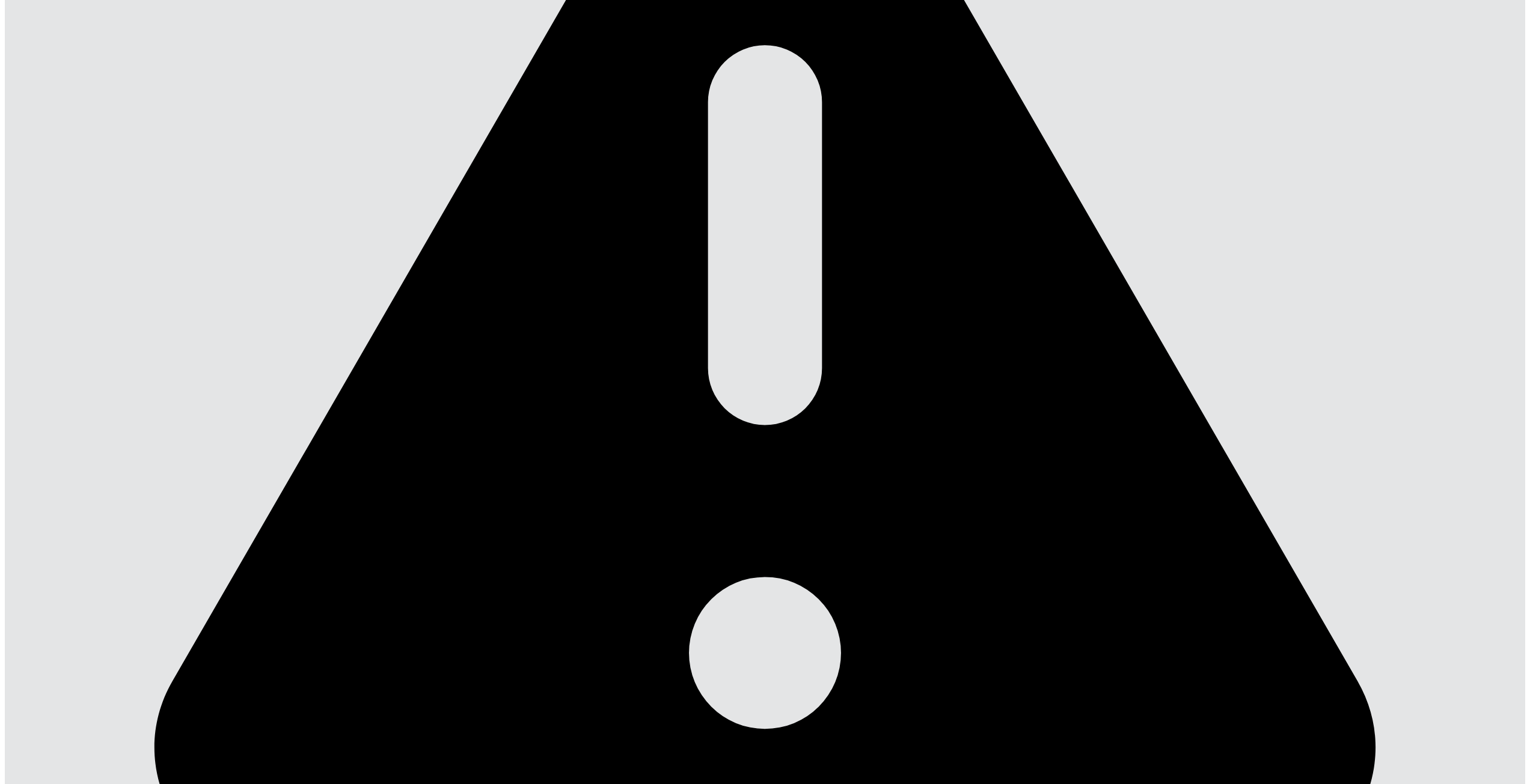
type input "*"
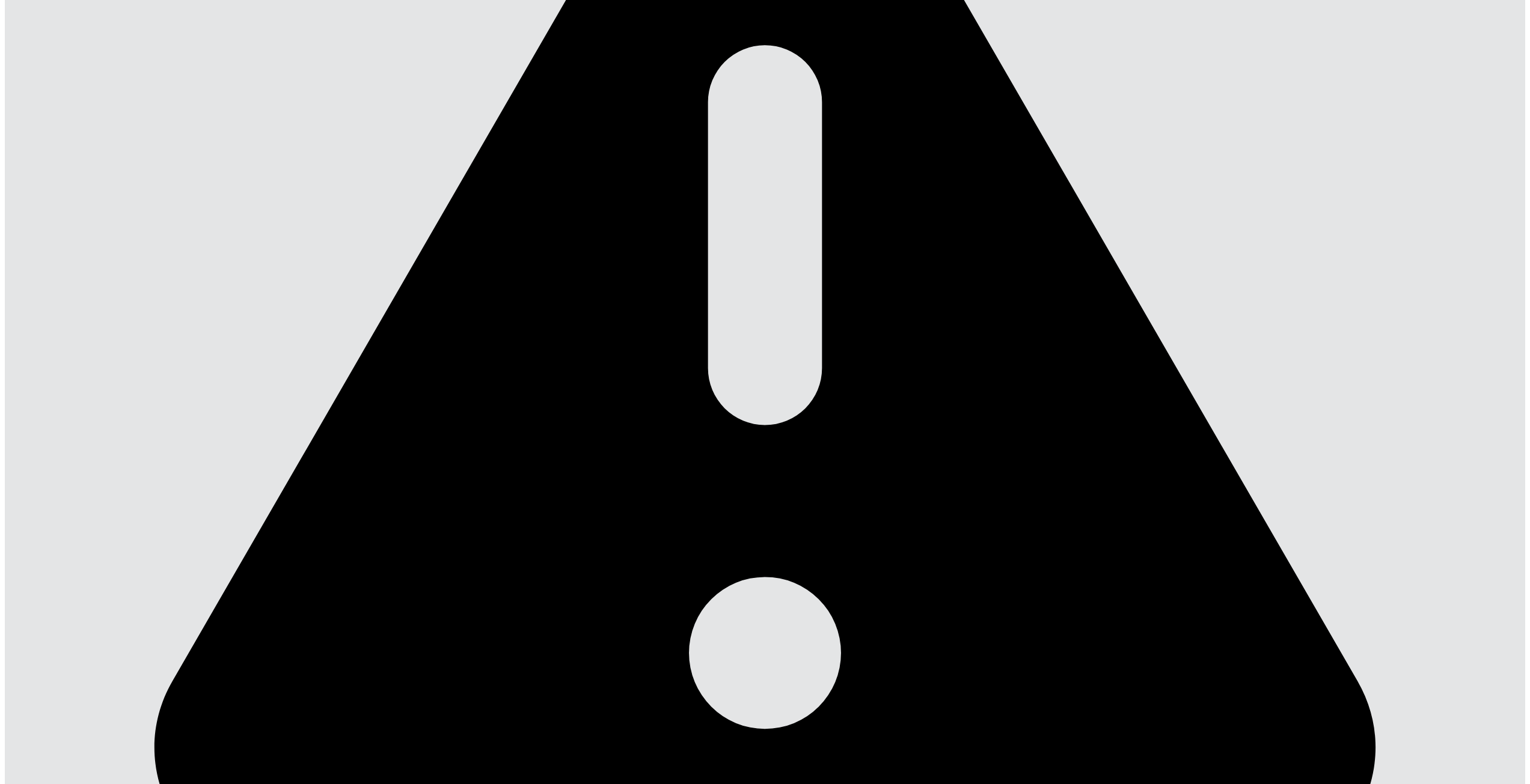
type input "*"
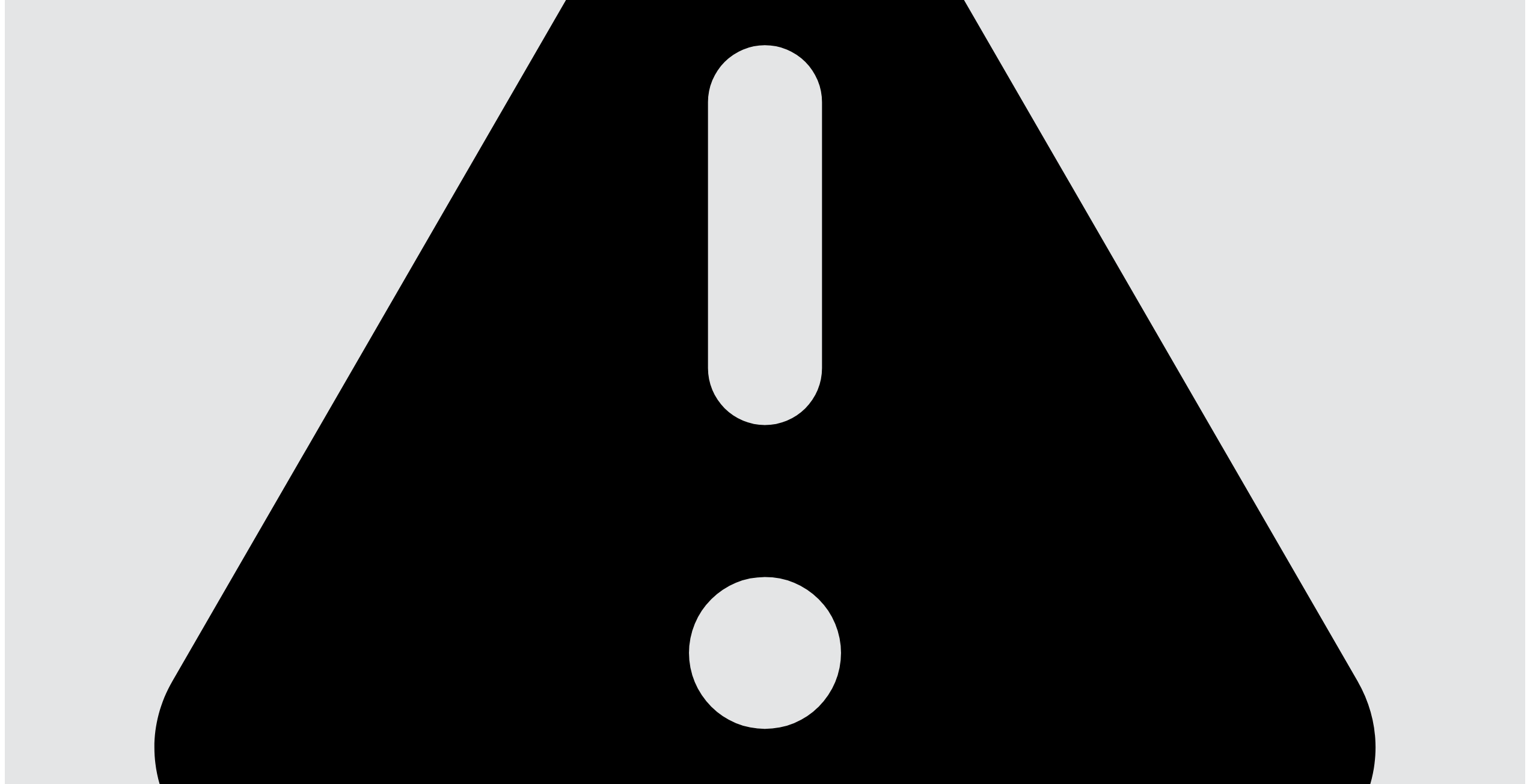
type input "*"
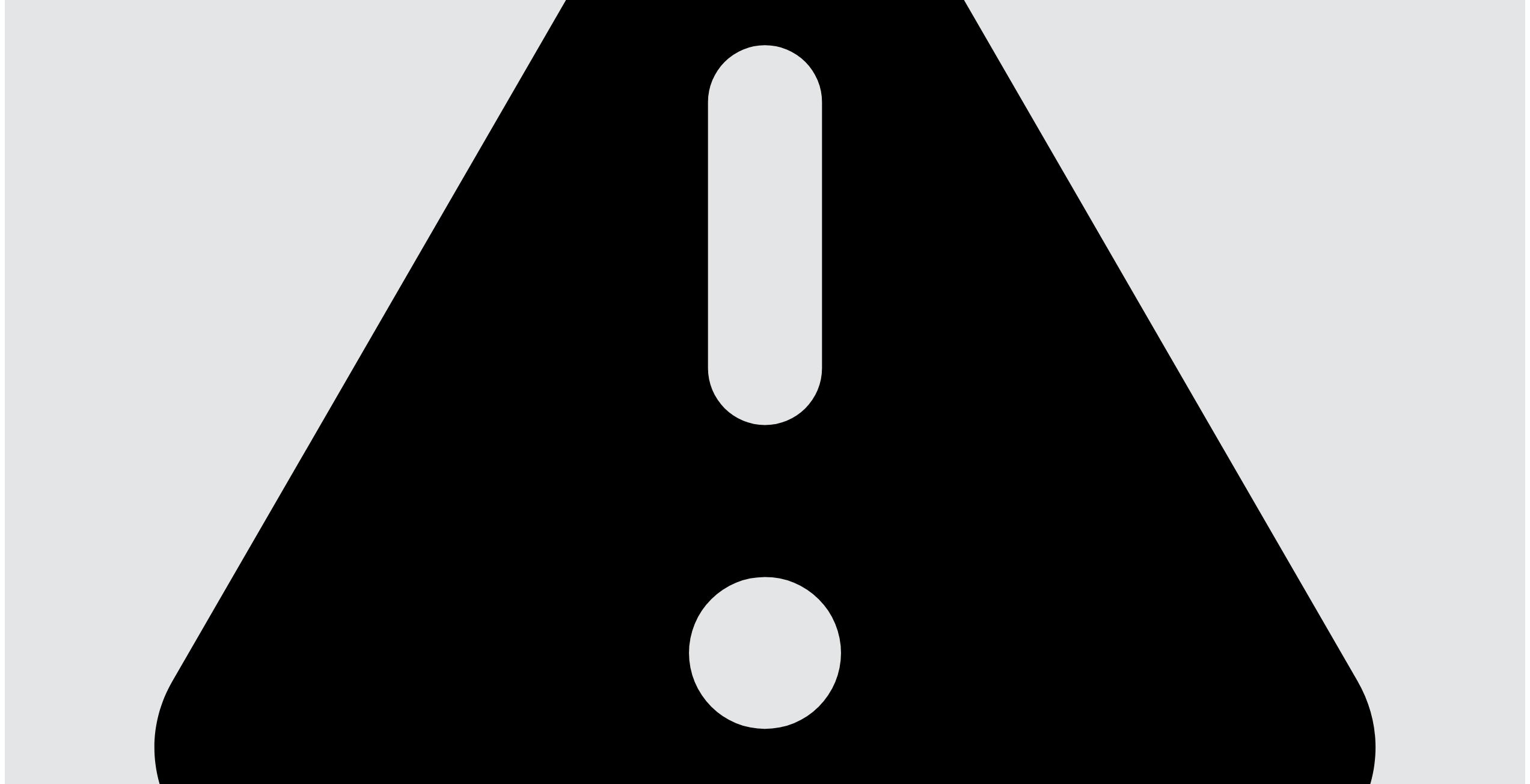
type input "*"
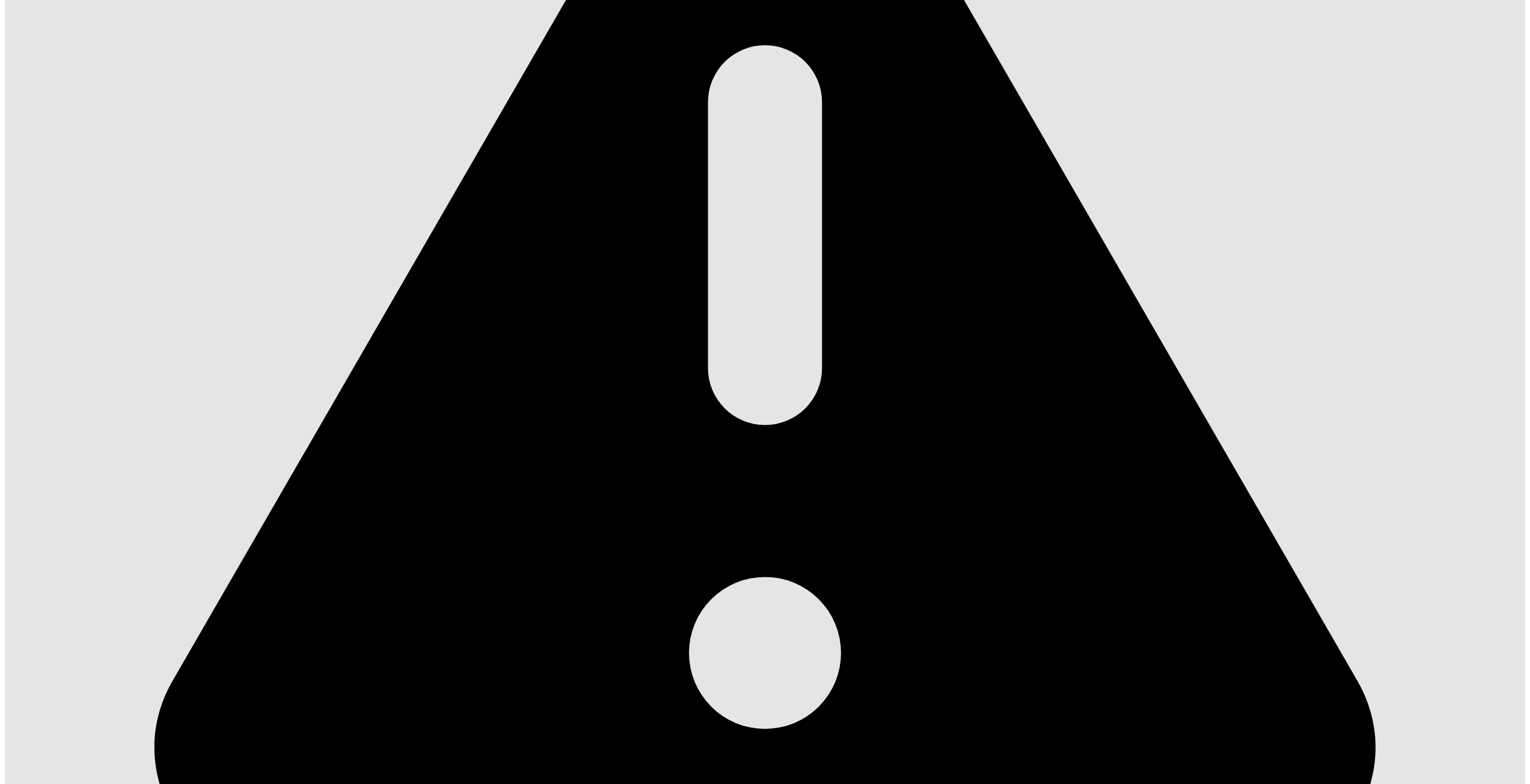
type input "*"
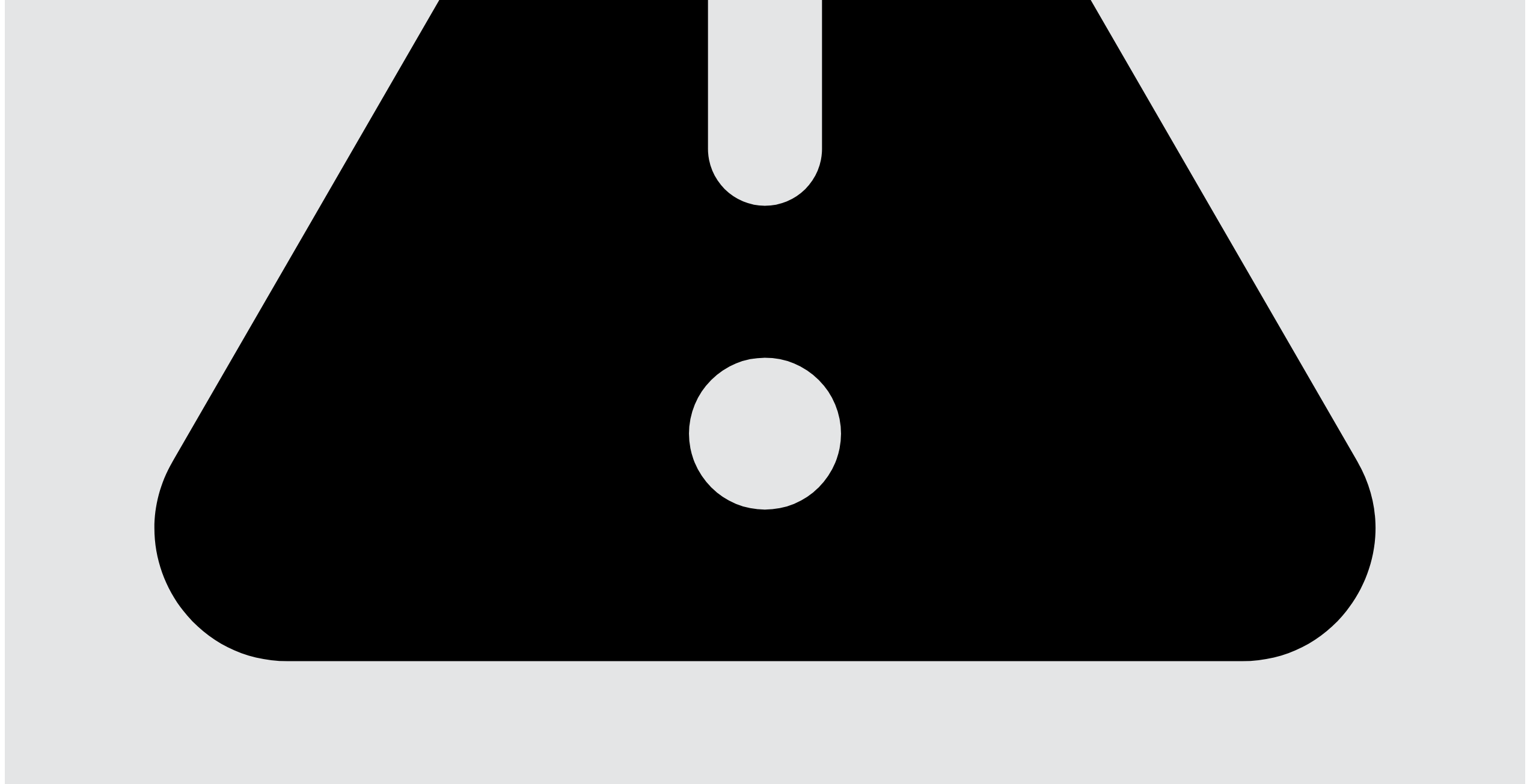
scroll to position [775, 0]
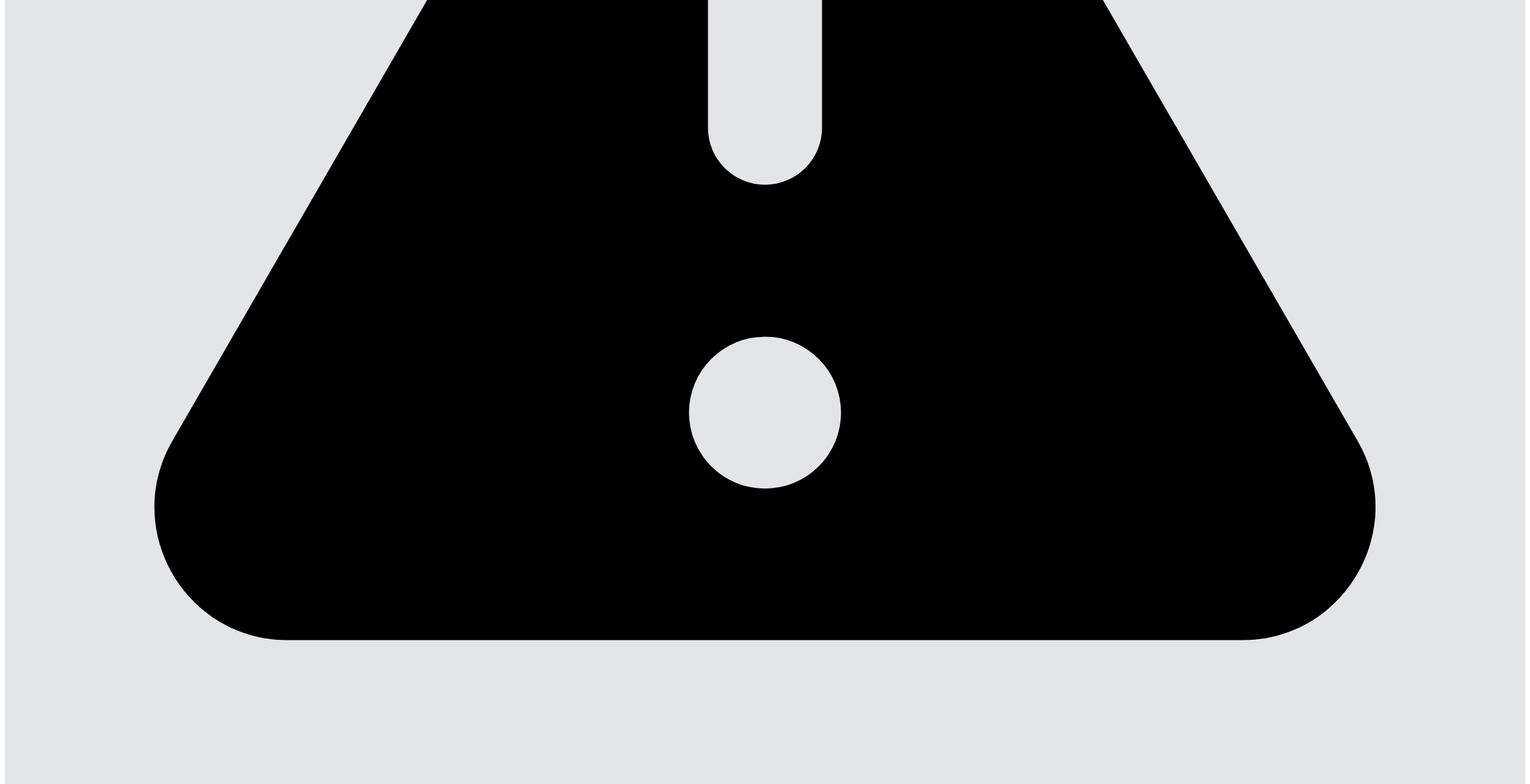
type input "*"
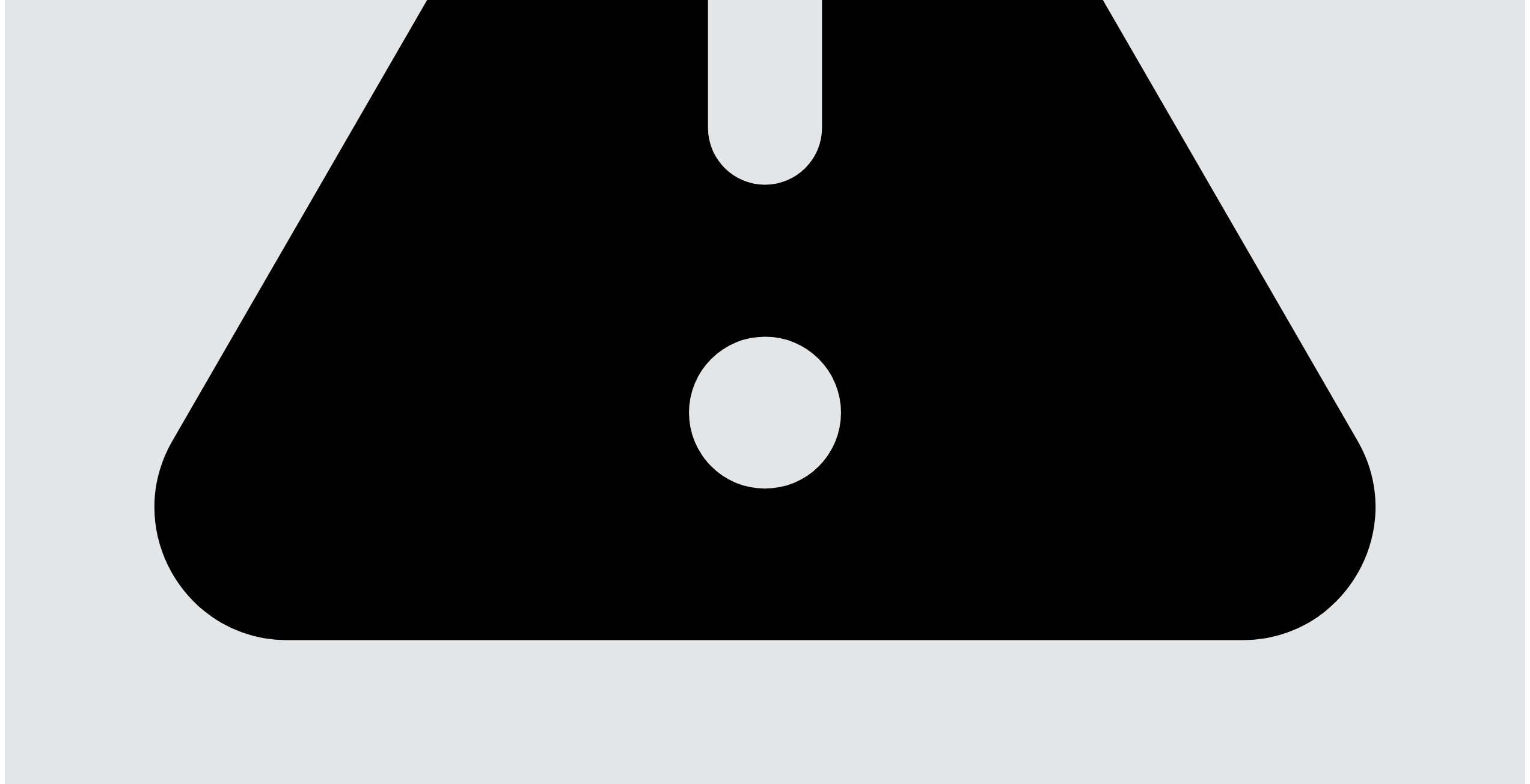
type input "*"
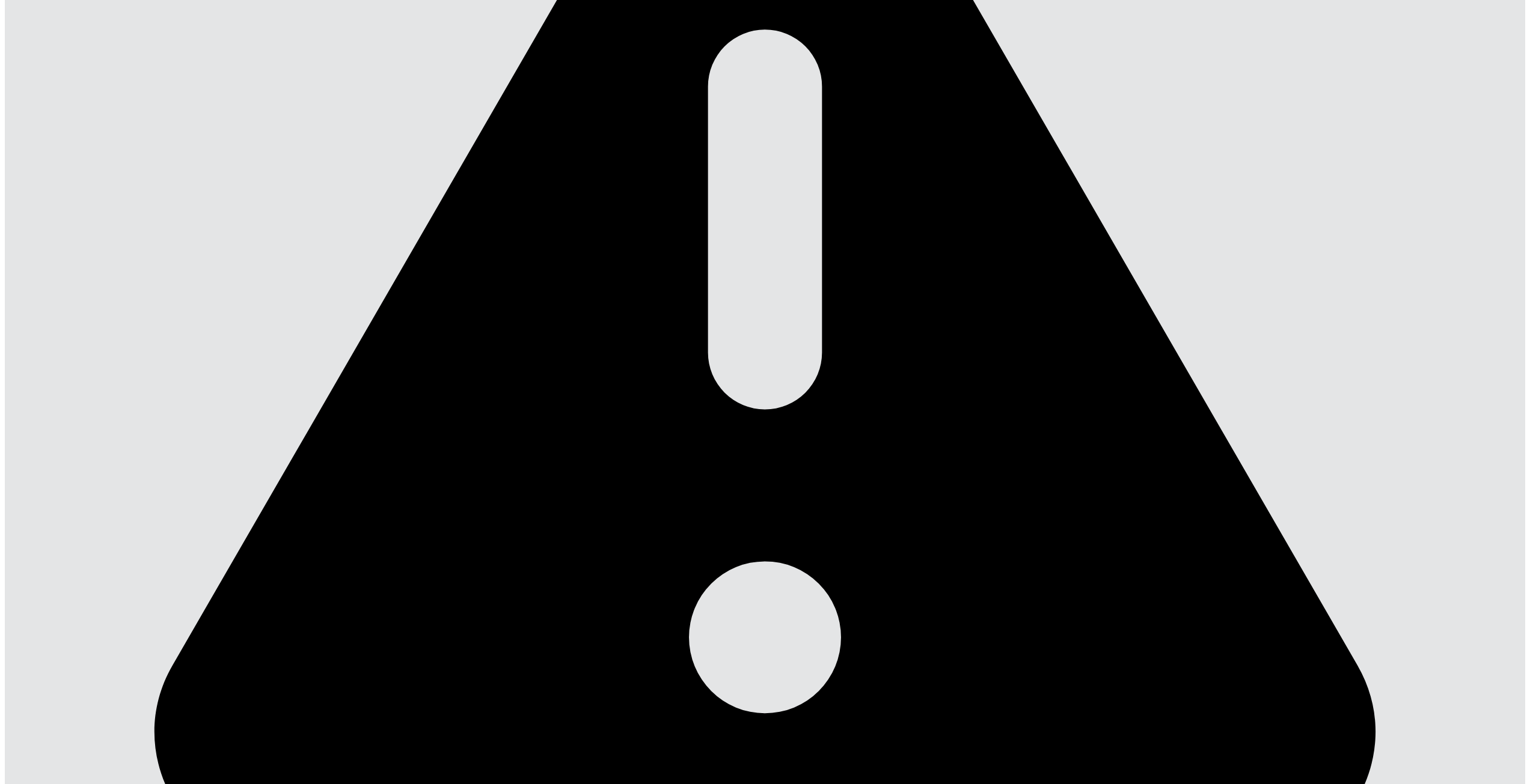
scroll to position [415, 0]
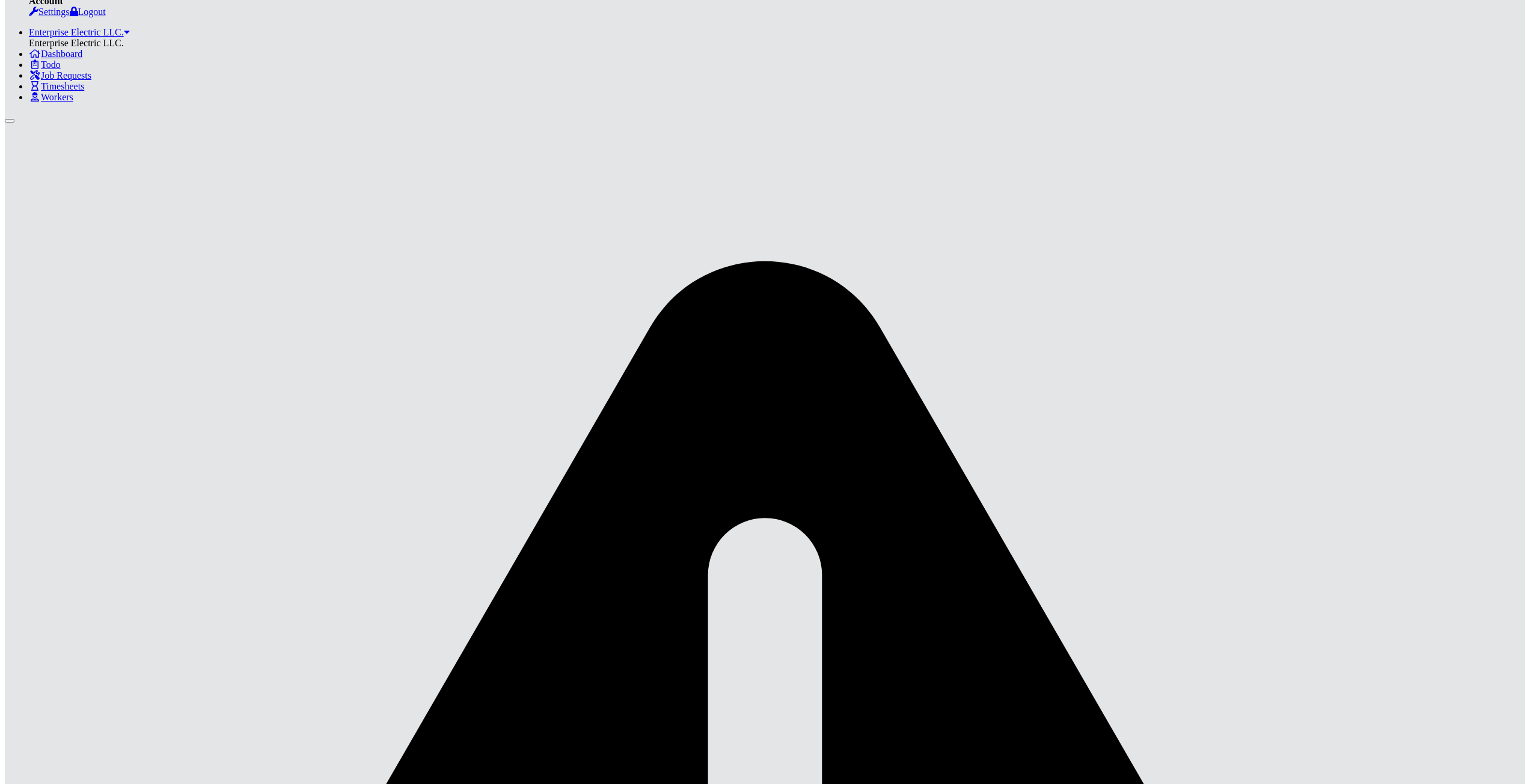
scroll to position [102, 0]
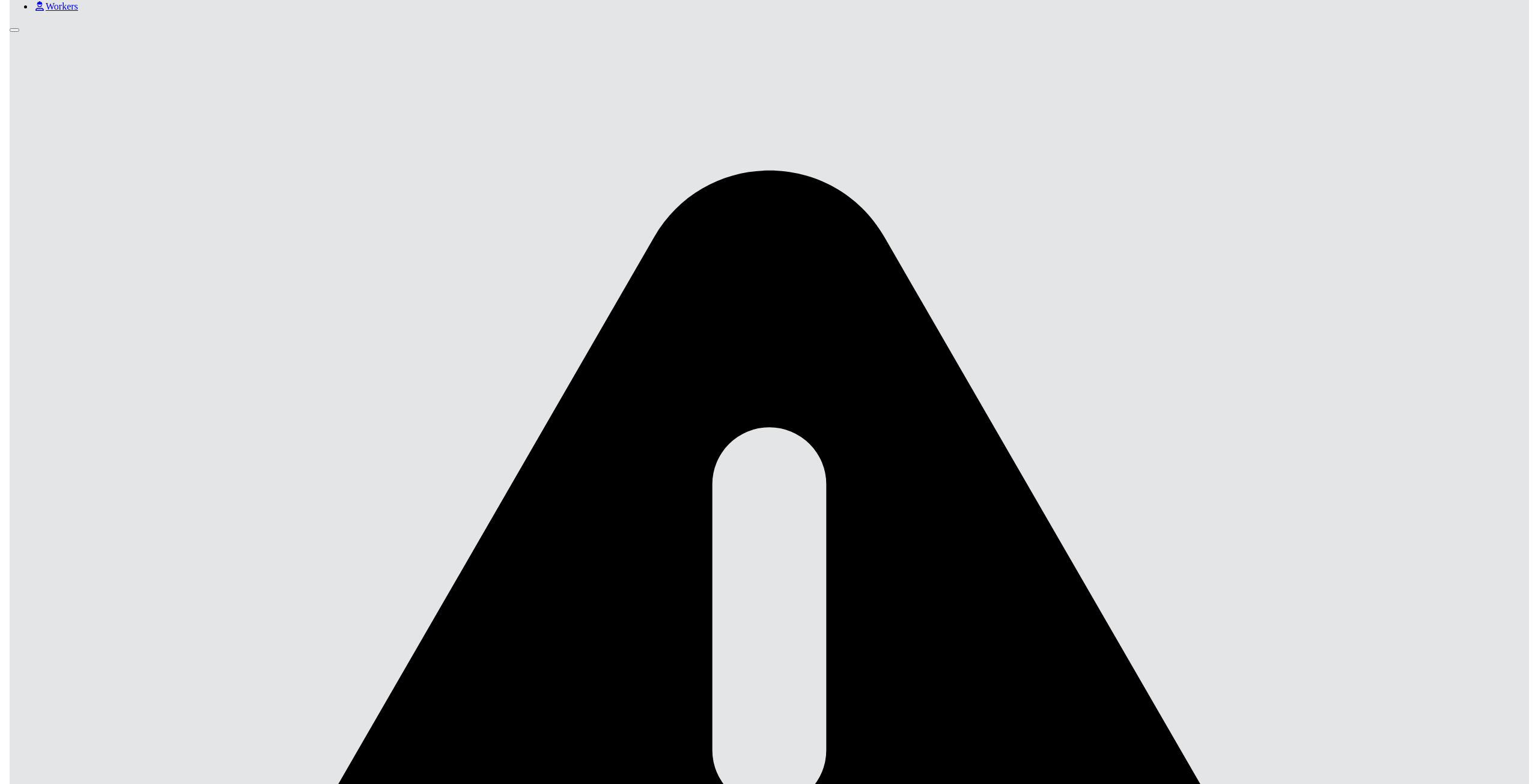
scroll to position [154, 0]
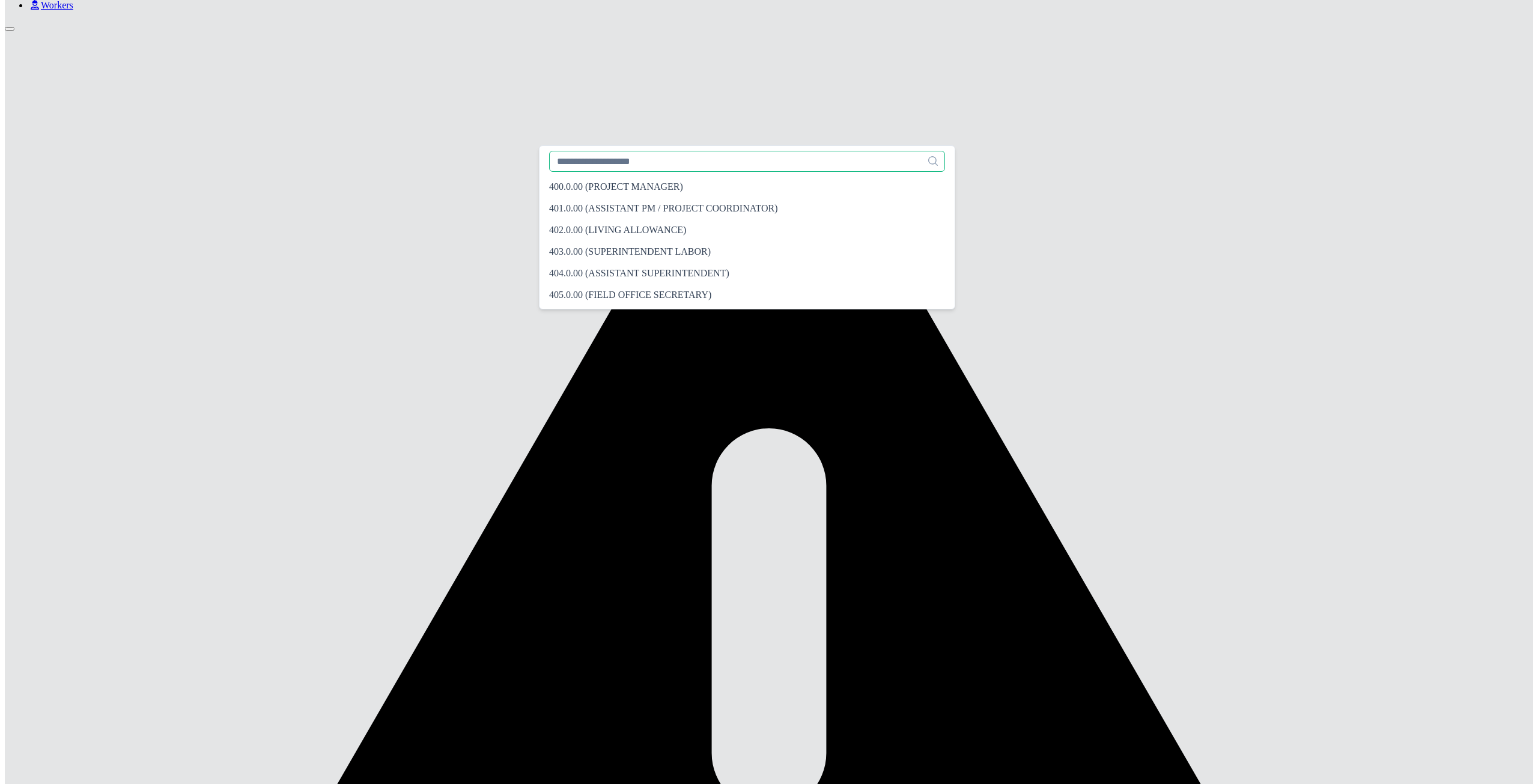
click at [608, 164] on input "text" at bounding box center [746, 161] width 396 height 21
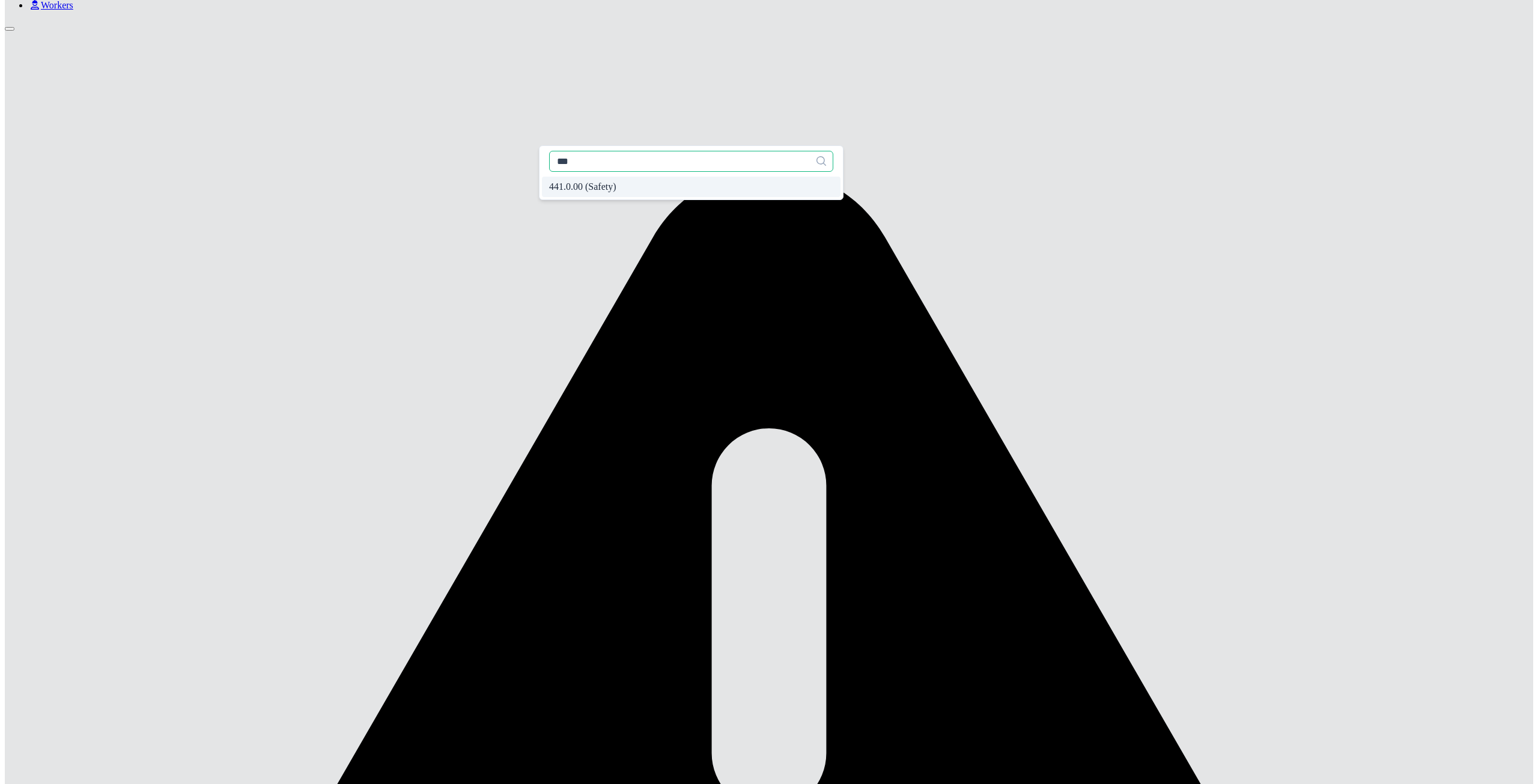
type input "***"
click at [577, 192] on span "441.0.00 (Safety)" at bounding box center [582, 187] width 68 height 10
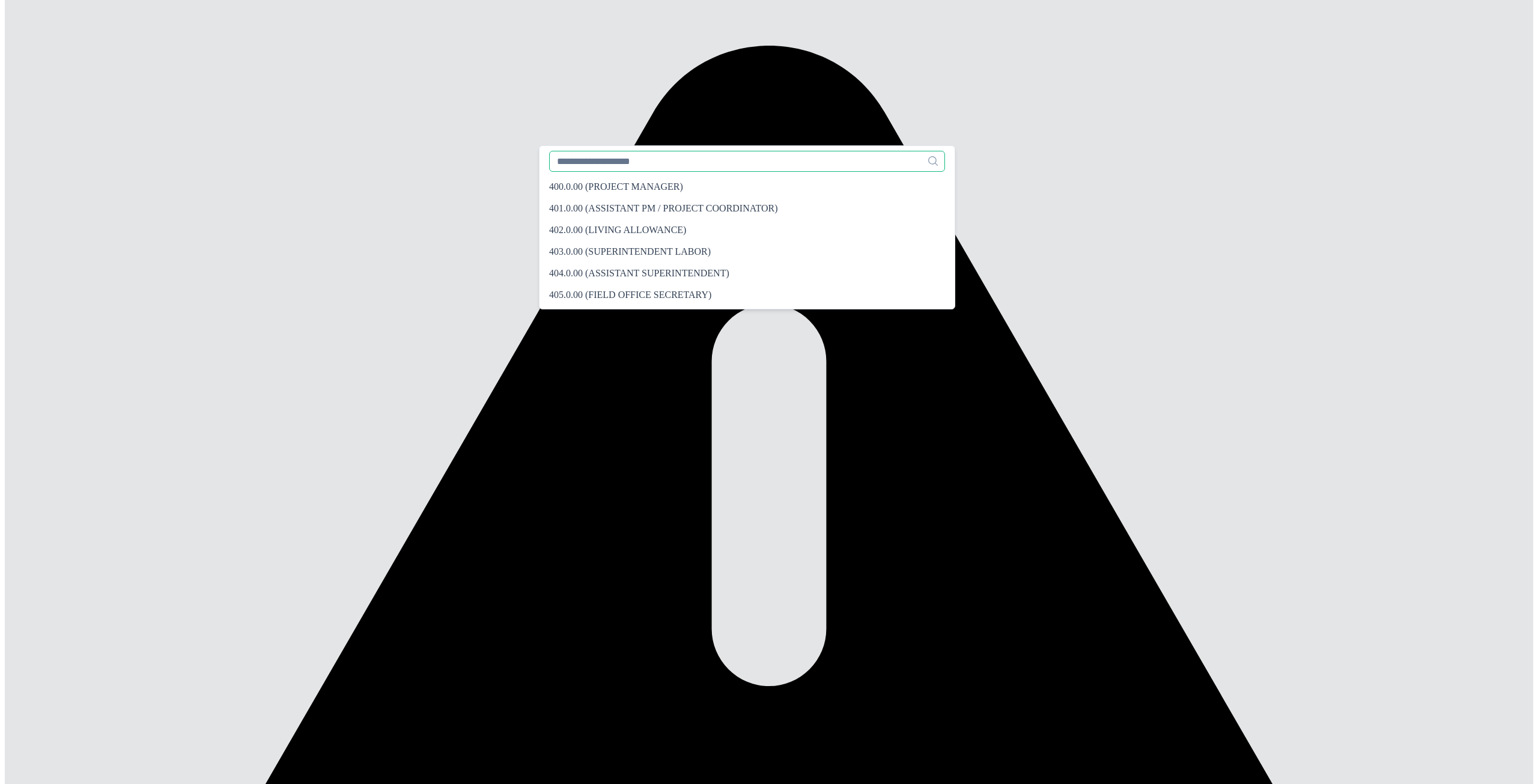
click at [620, 164] on input "text" at bounding box center [746, 161] width 396 height 21
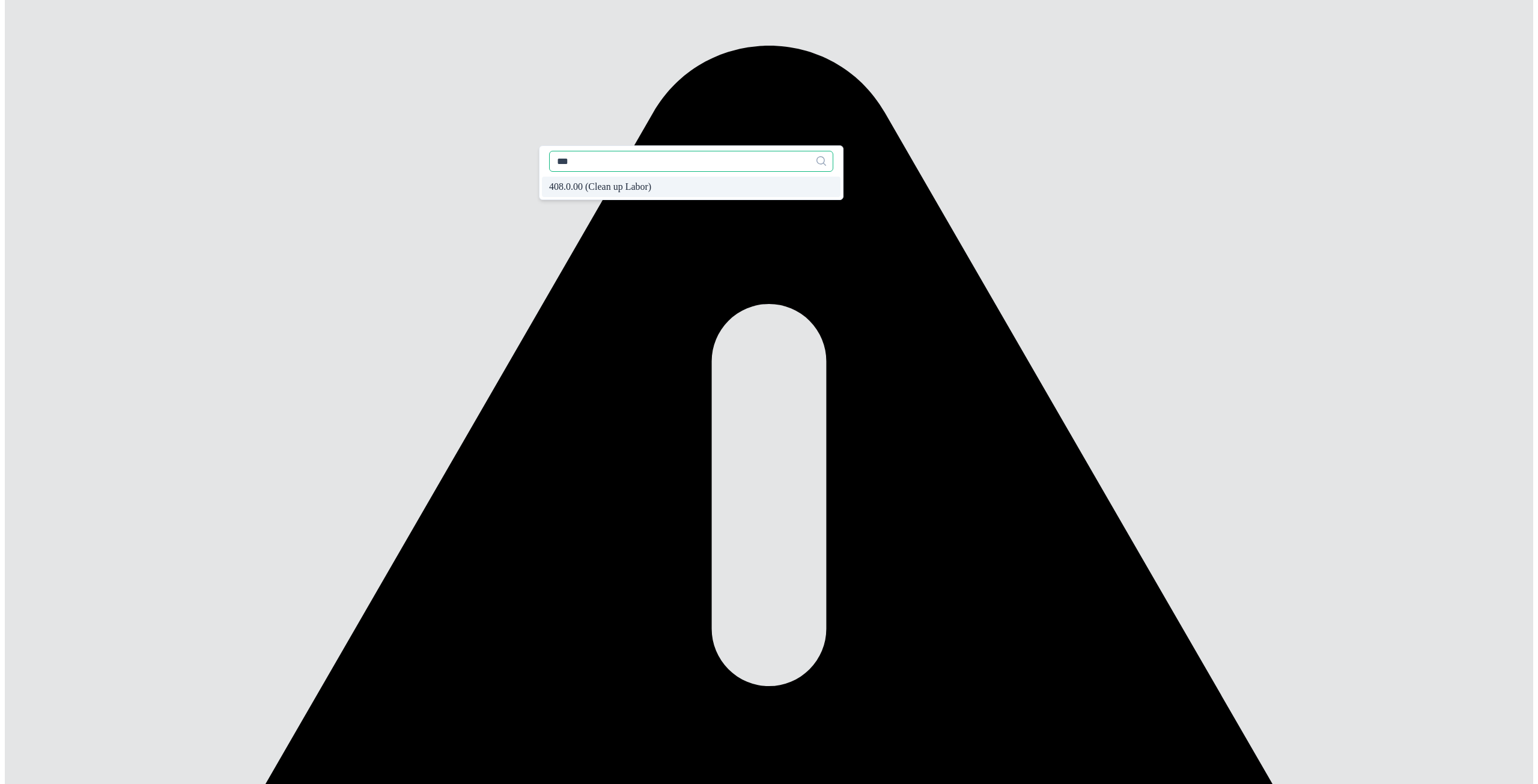
type input "***"
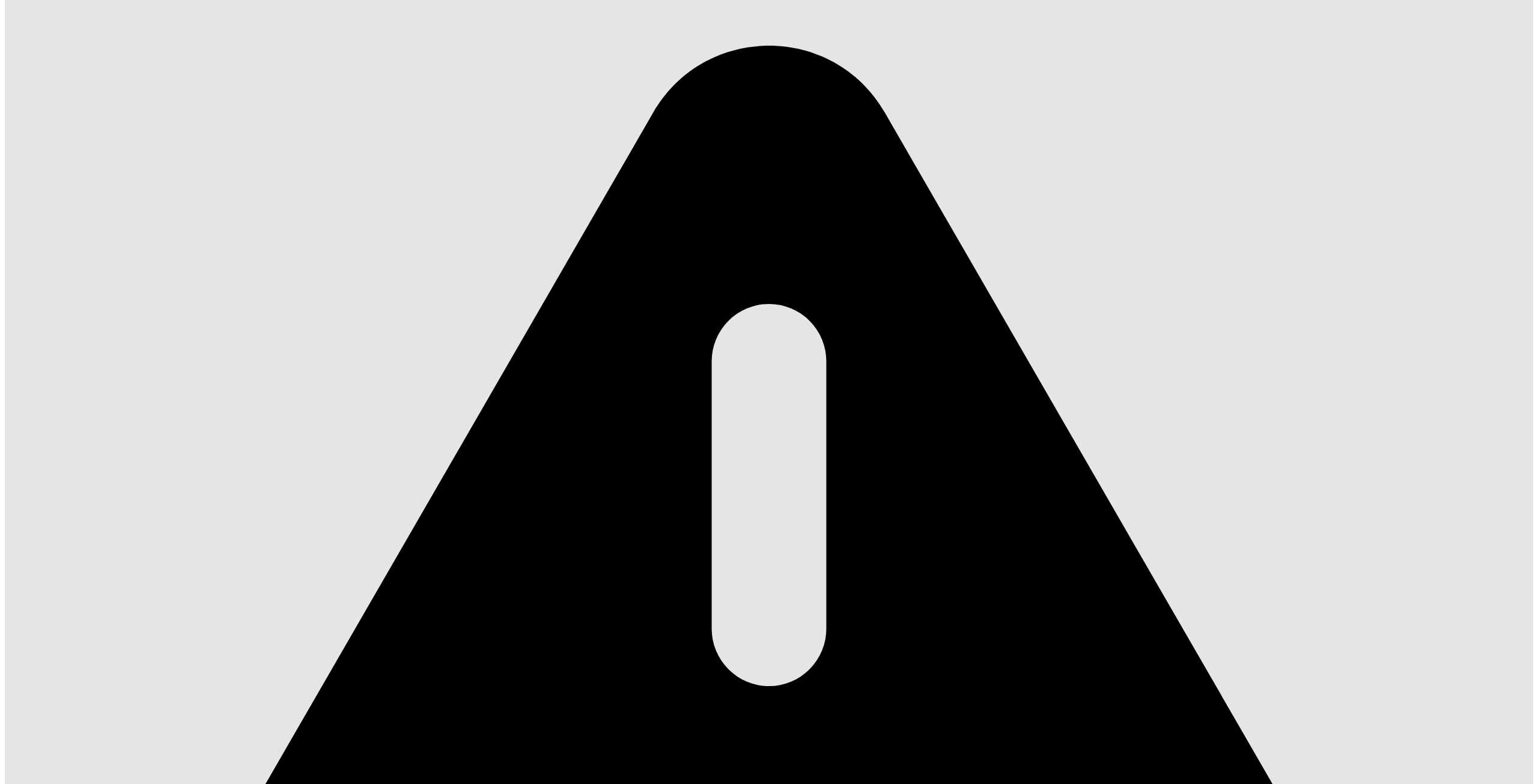
click at [620, 187] on span "408.0.00 (Clean up Labor)" at bounding box center [600, 187] width 102 height 10
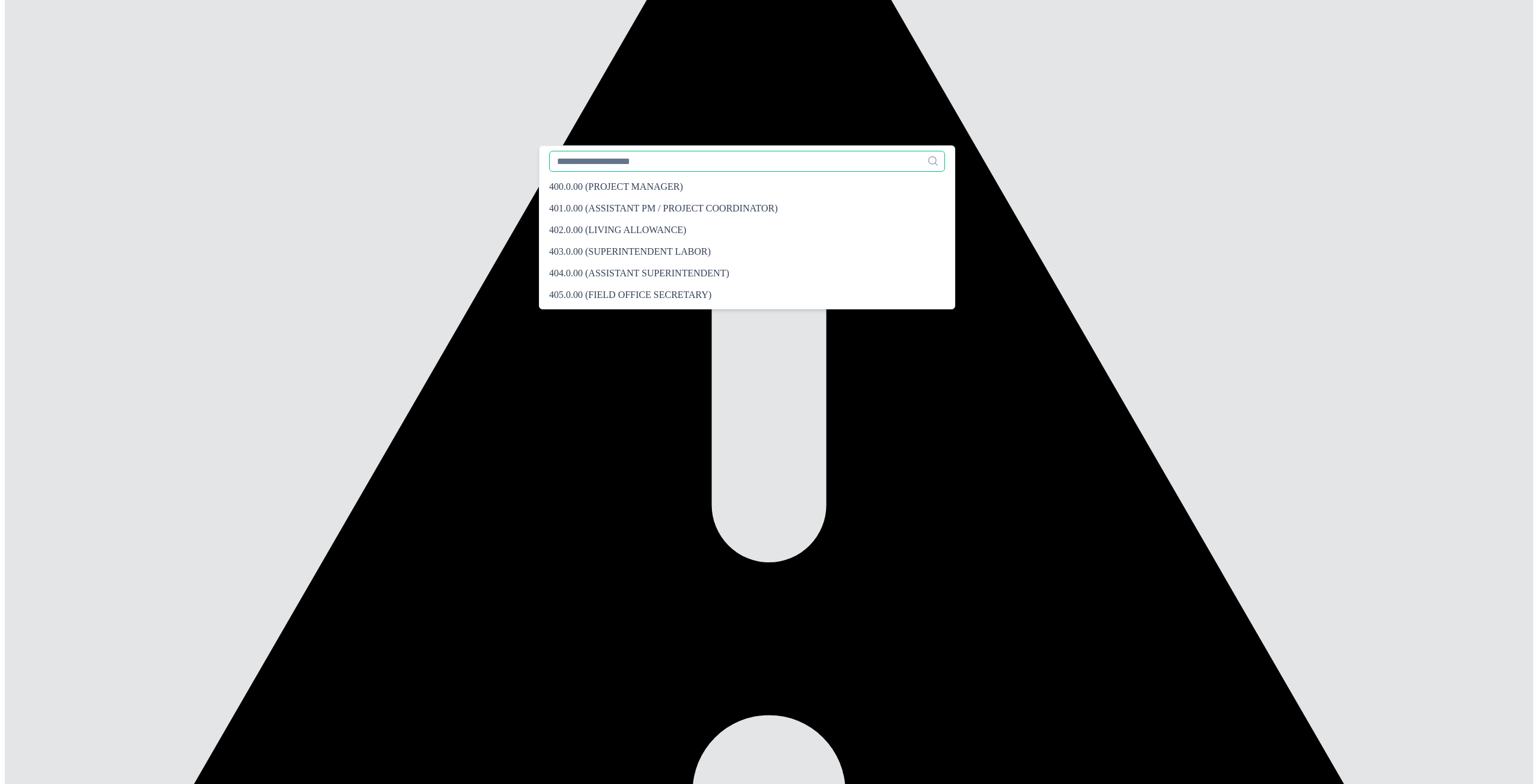
click at [634, 164] on input "text" at bounding box center [746, 161] width 396 height 21
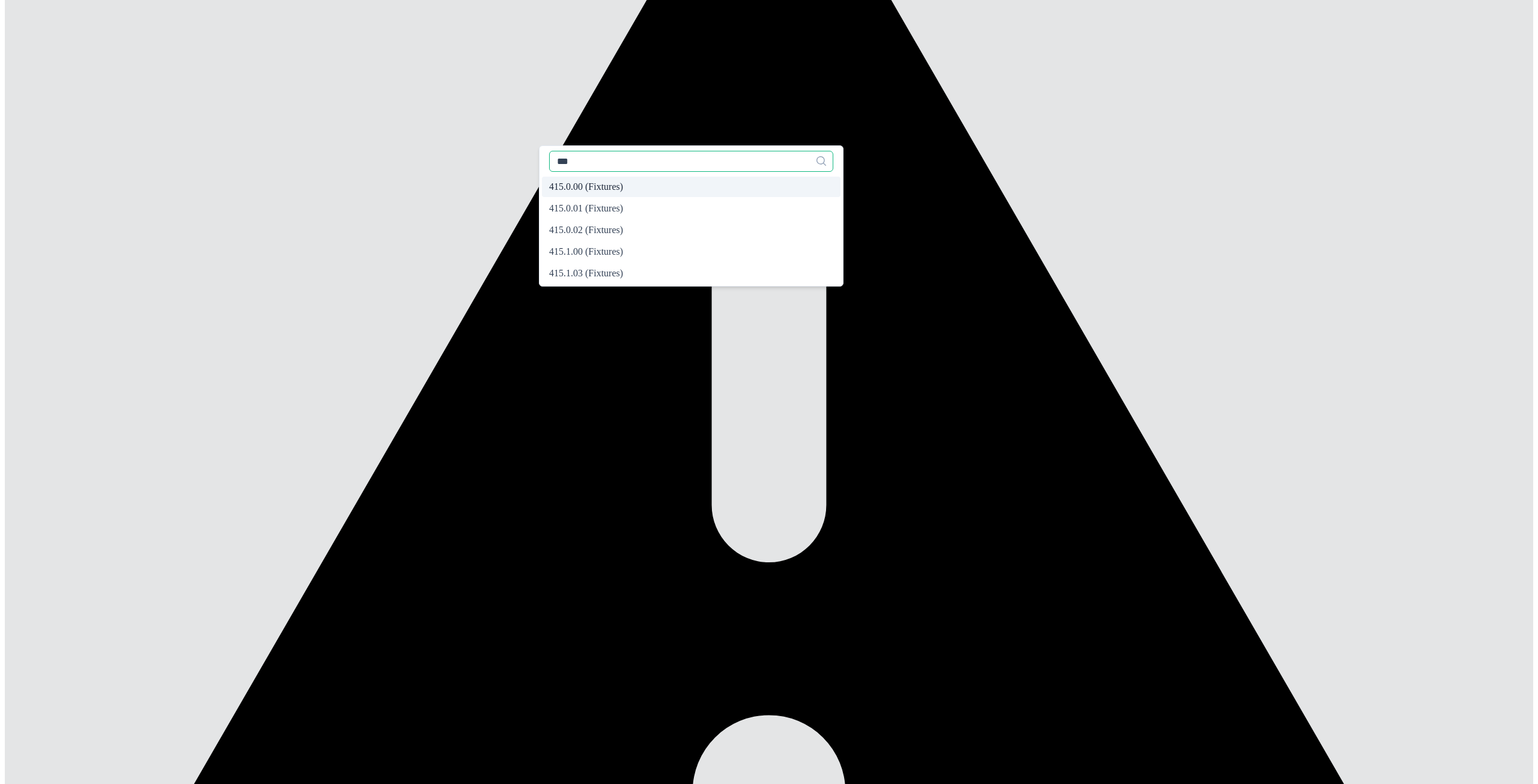
type input "***"
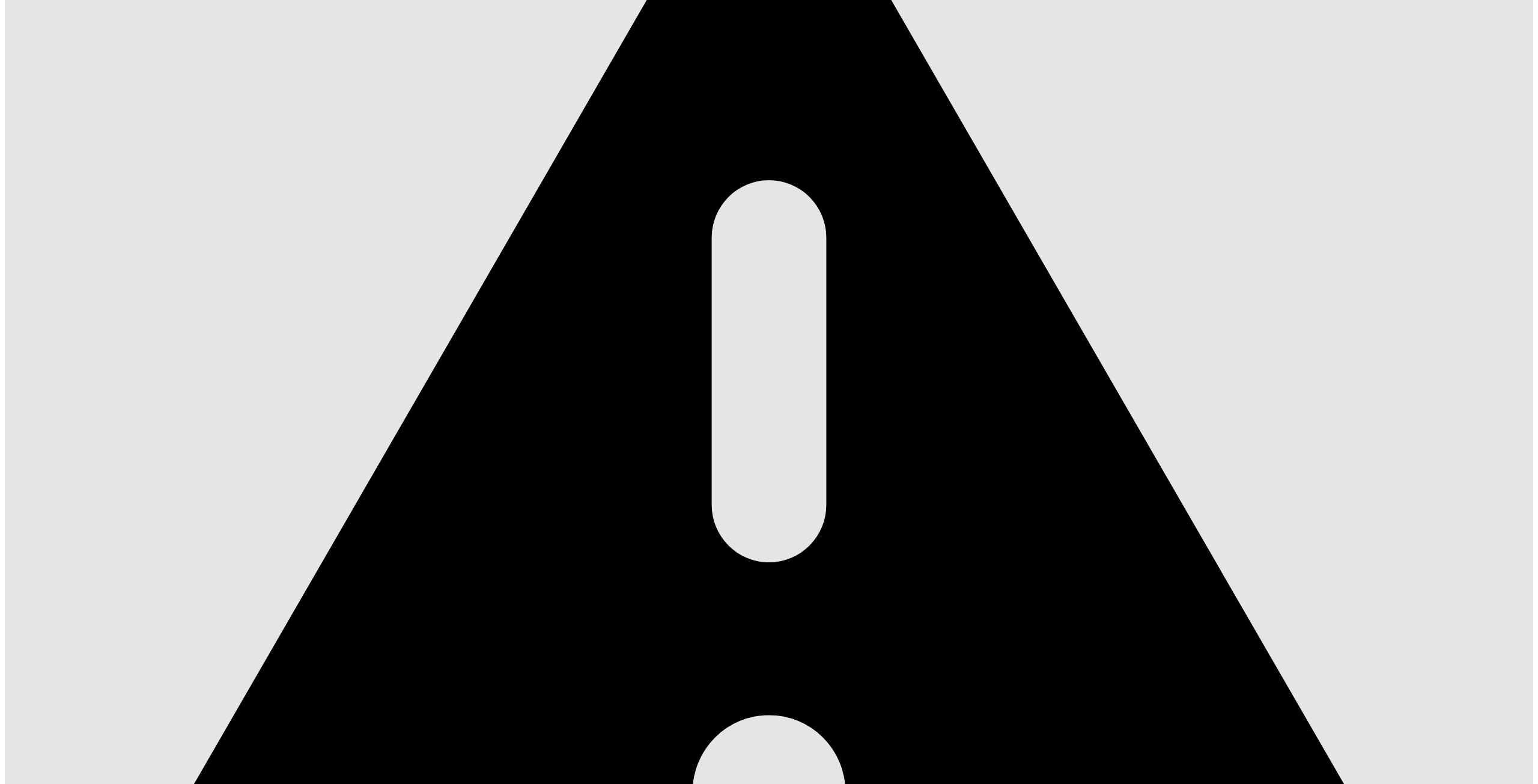
click at [599, 191] on span "415.0.00 (Fixtures)" at bounding box center [585, 187] width 74 height 10
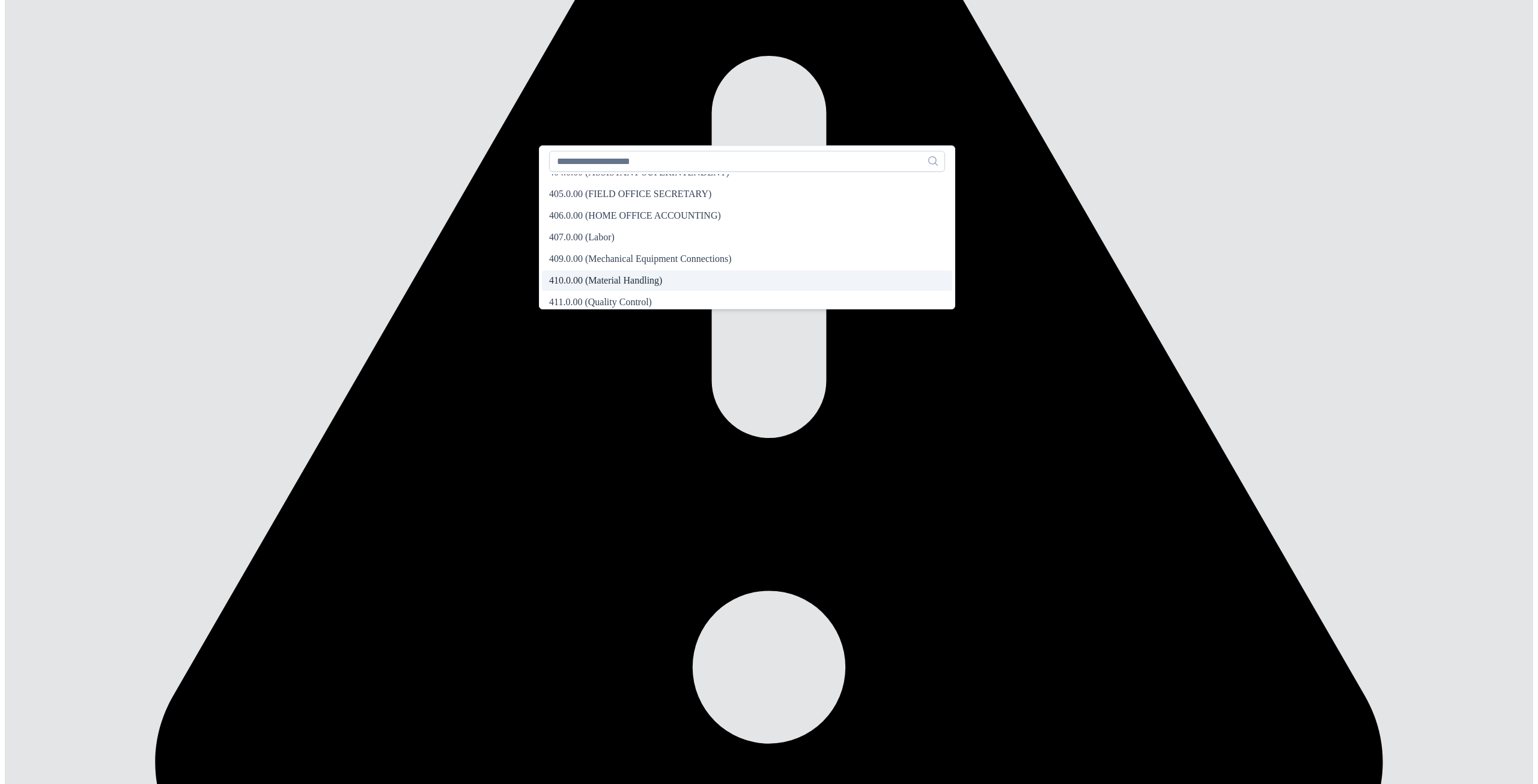
scroll to position [312, 0]
click at [620, 167] on input "text" at bounding box center [746, 161] width 396 height 21
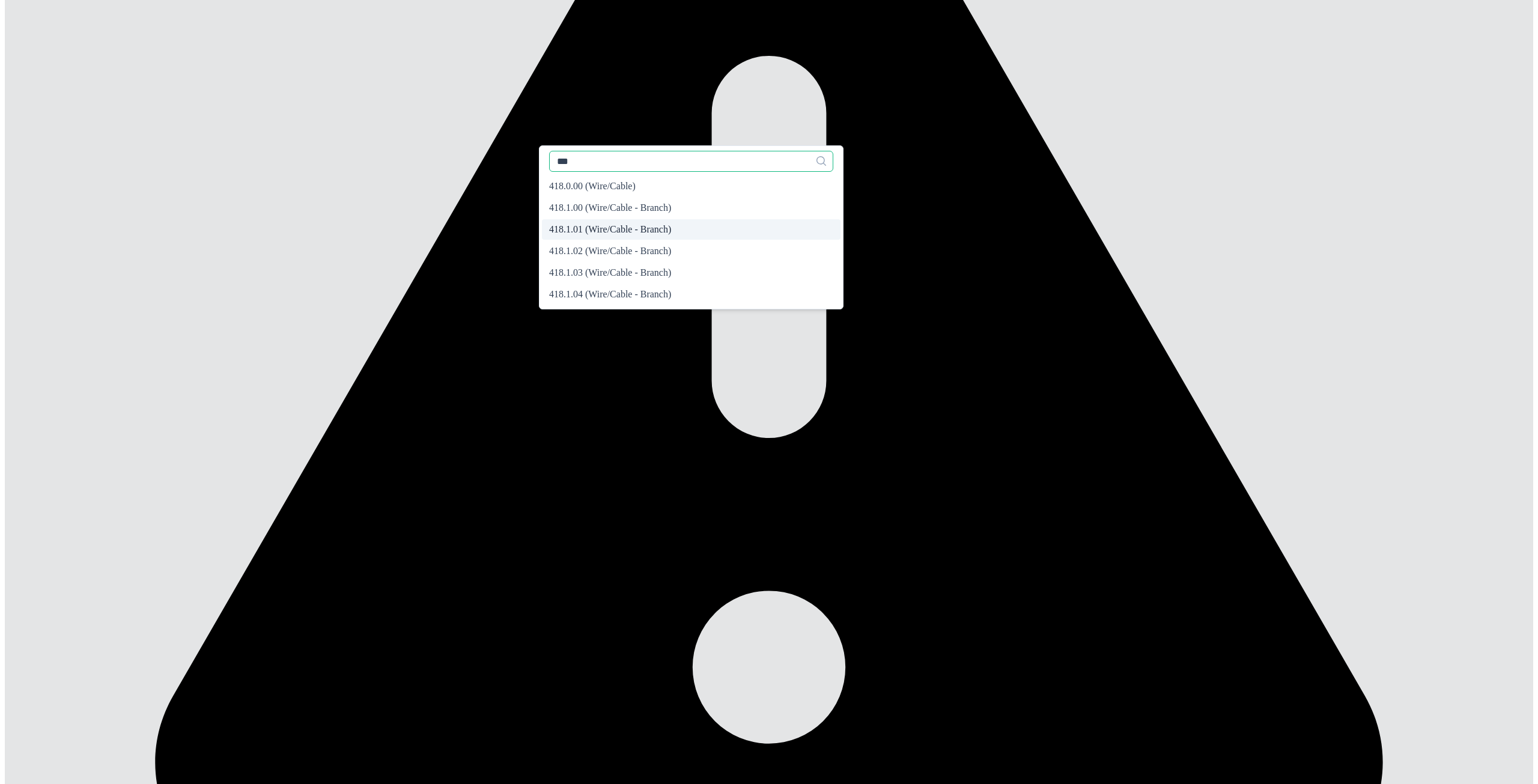
scroll to position [0, 0]
type input "***"
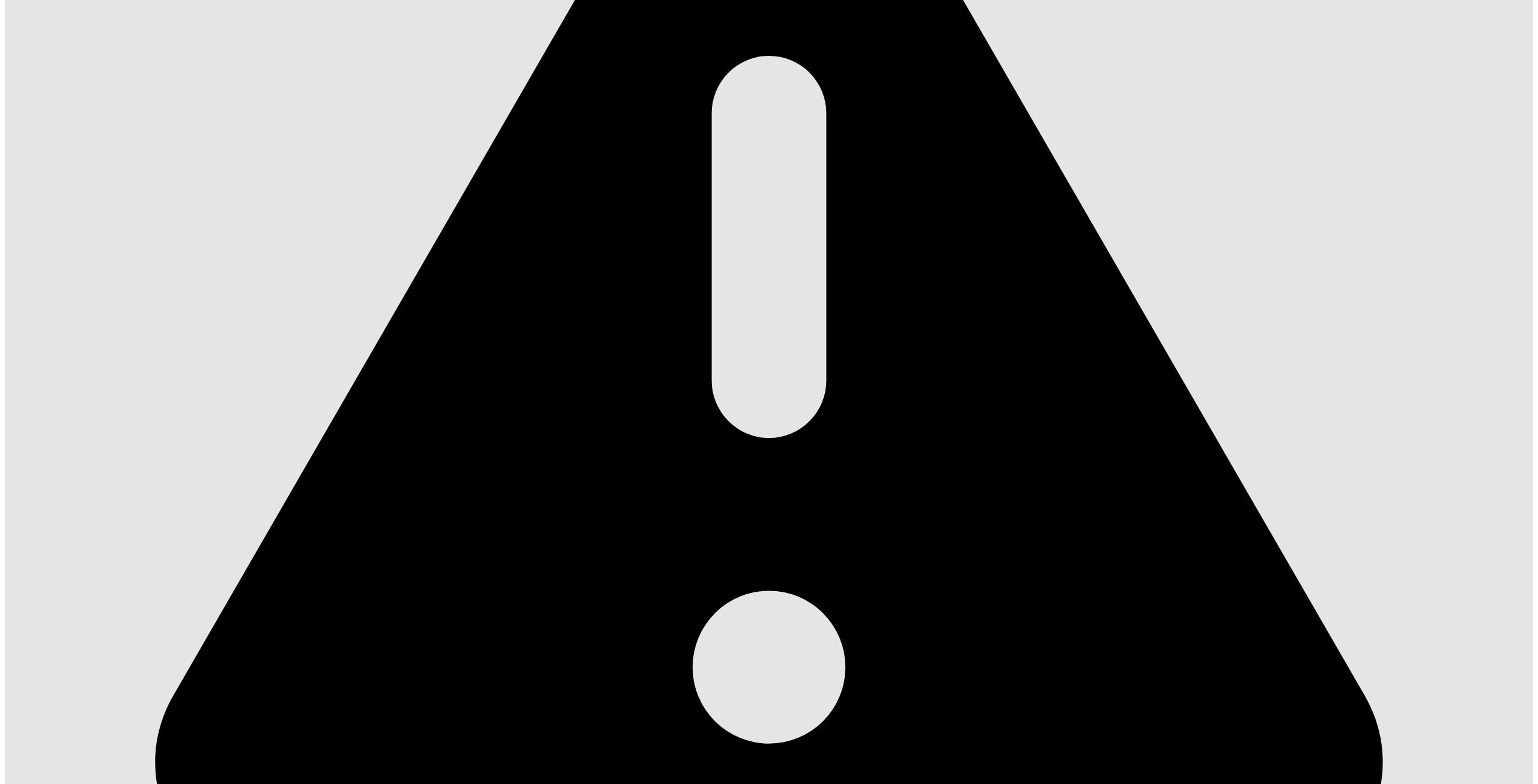
drag, startPoint x: 589, startPoint y: 196, endPoint x: 641, endPoint y: 190, distance: 52.3
click at [590, 192] on span "418.0.00 (Wire/Cable)" at bounding box center [592, 187] width 87 height 10
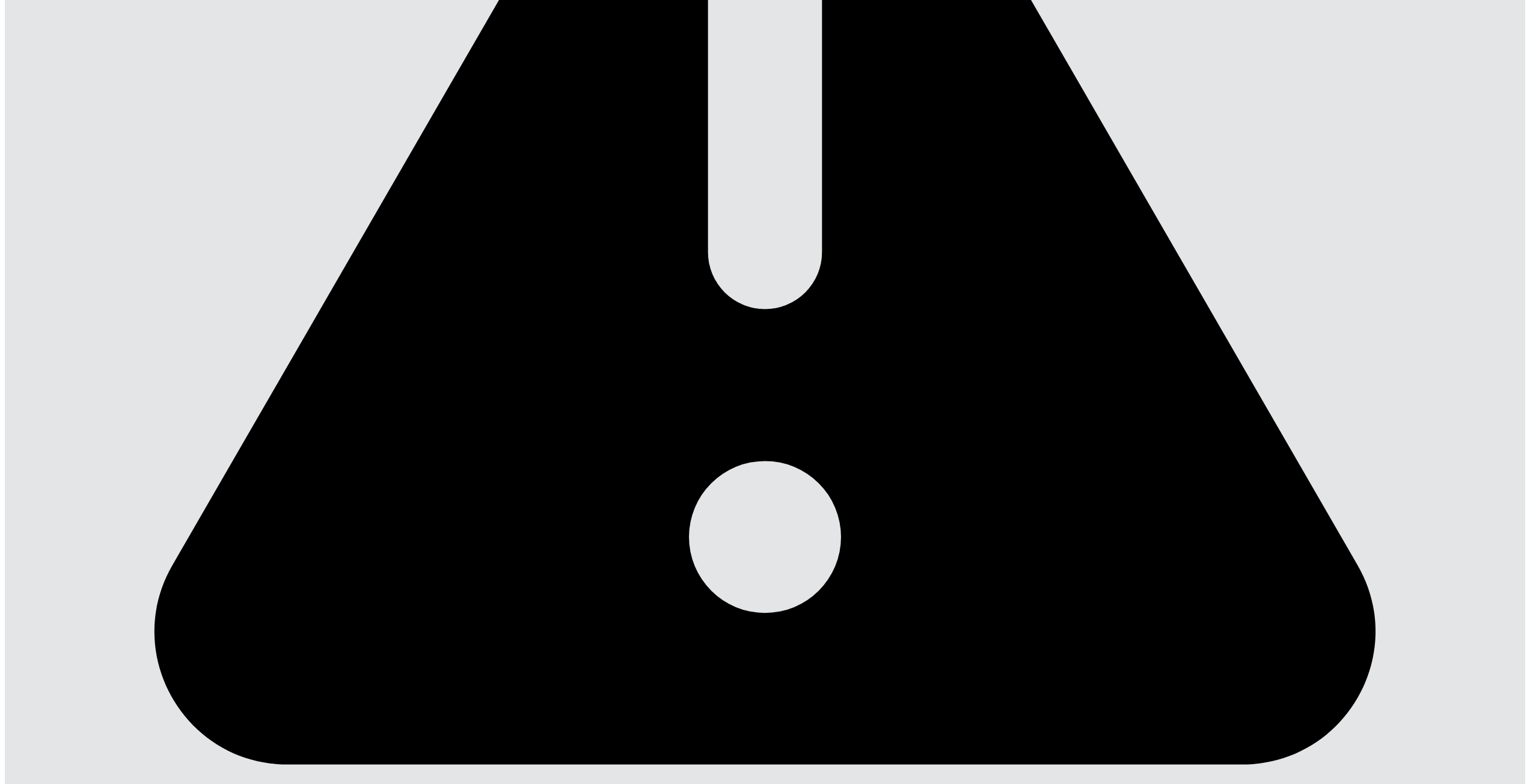
drag, startPoint x: 1469, startPoint y: 113, endPoint x: 1459, endPoint y: 113, distance: 10.0
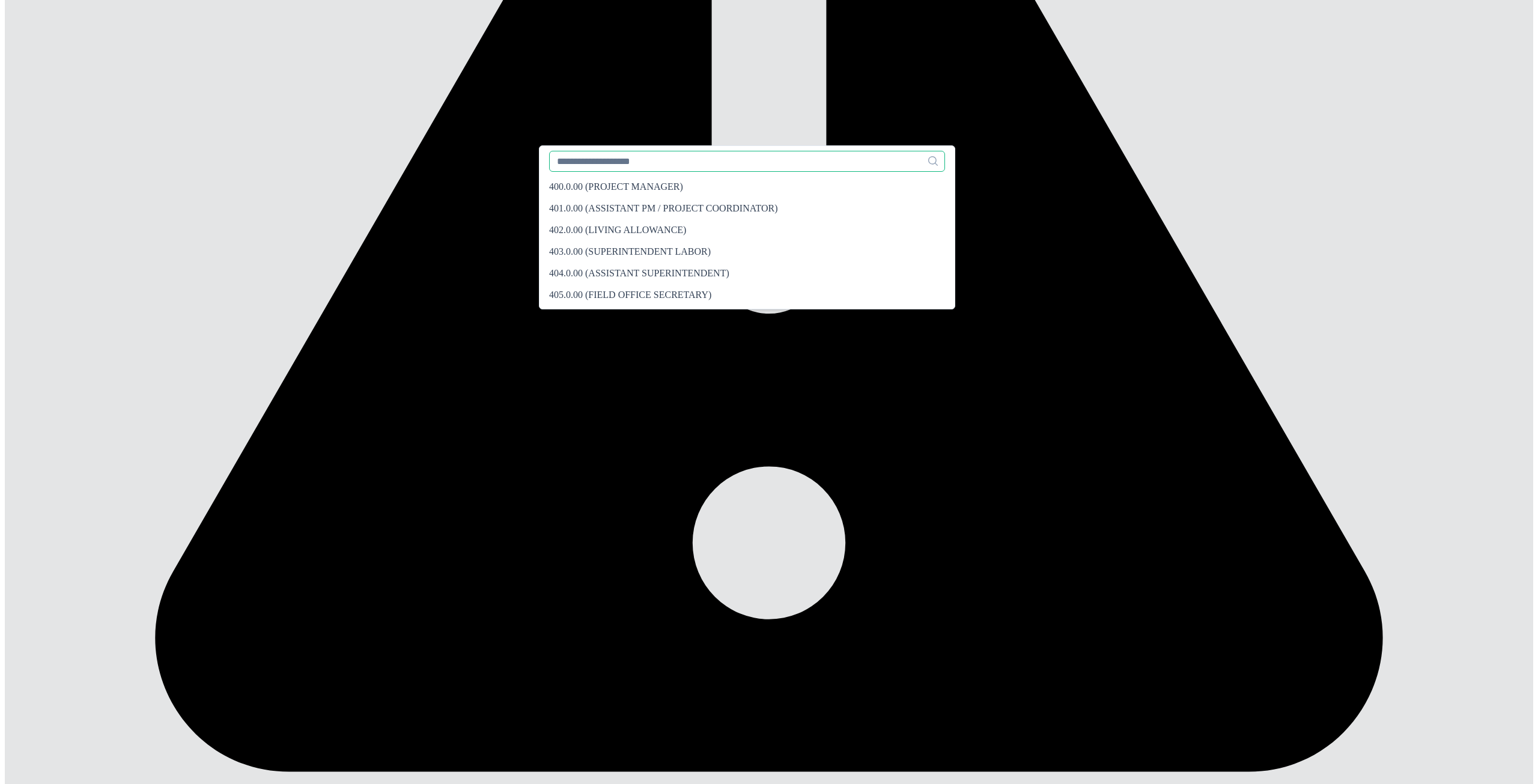
click at [603, 167] on input "text" at bounding box center [746, 161] width 396 height 21
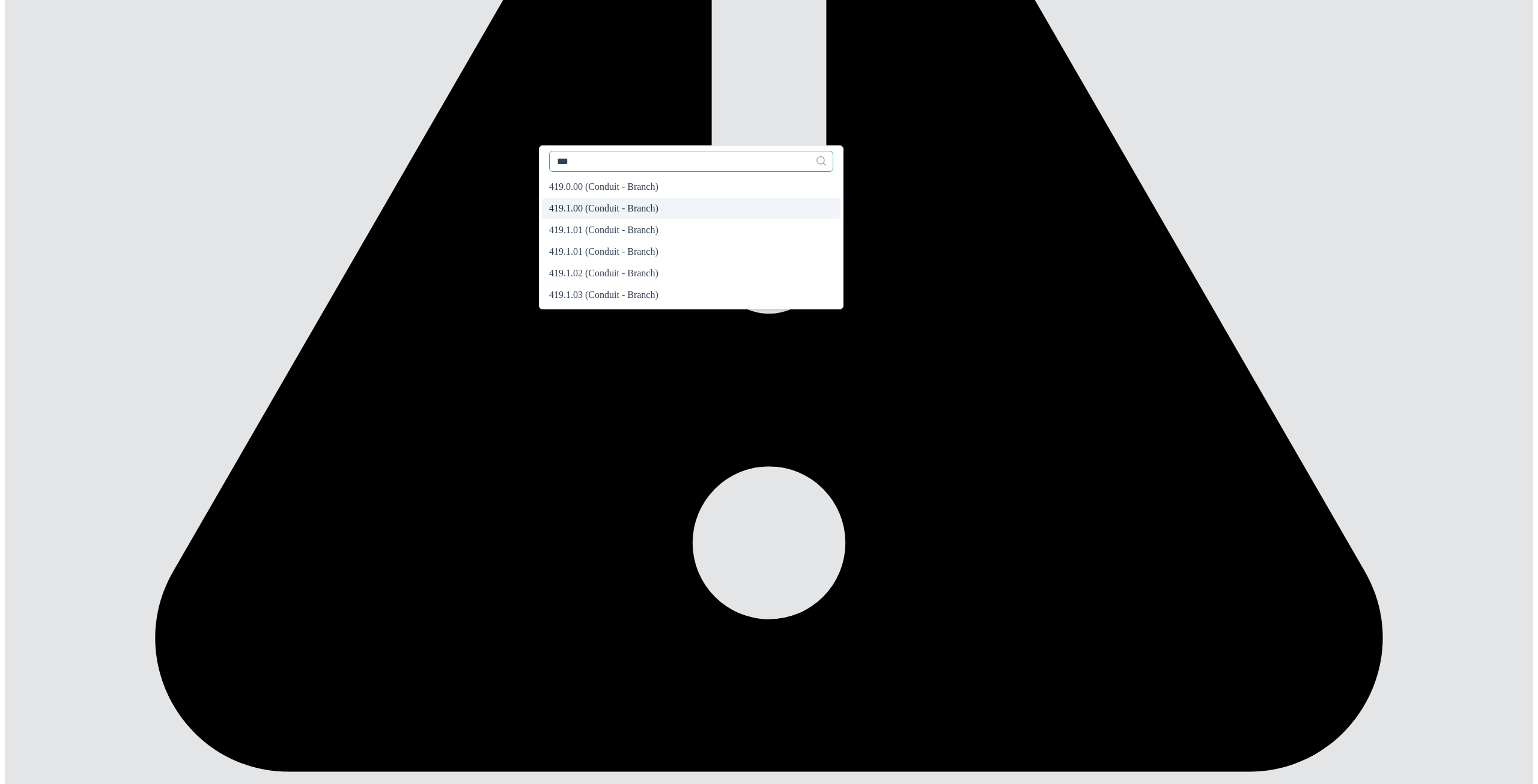
type input "***"
click at [573, 214] on span "419.1.00 (Conduit - Branch)" at bounding box center [603, 209] width 109 height 10
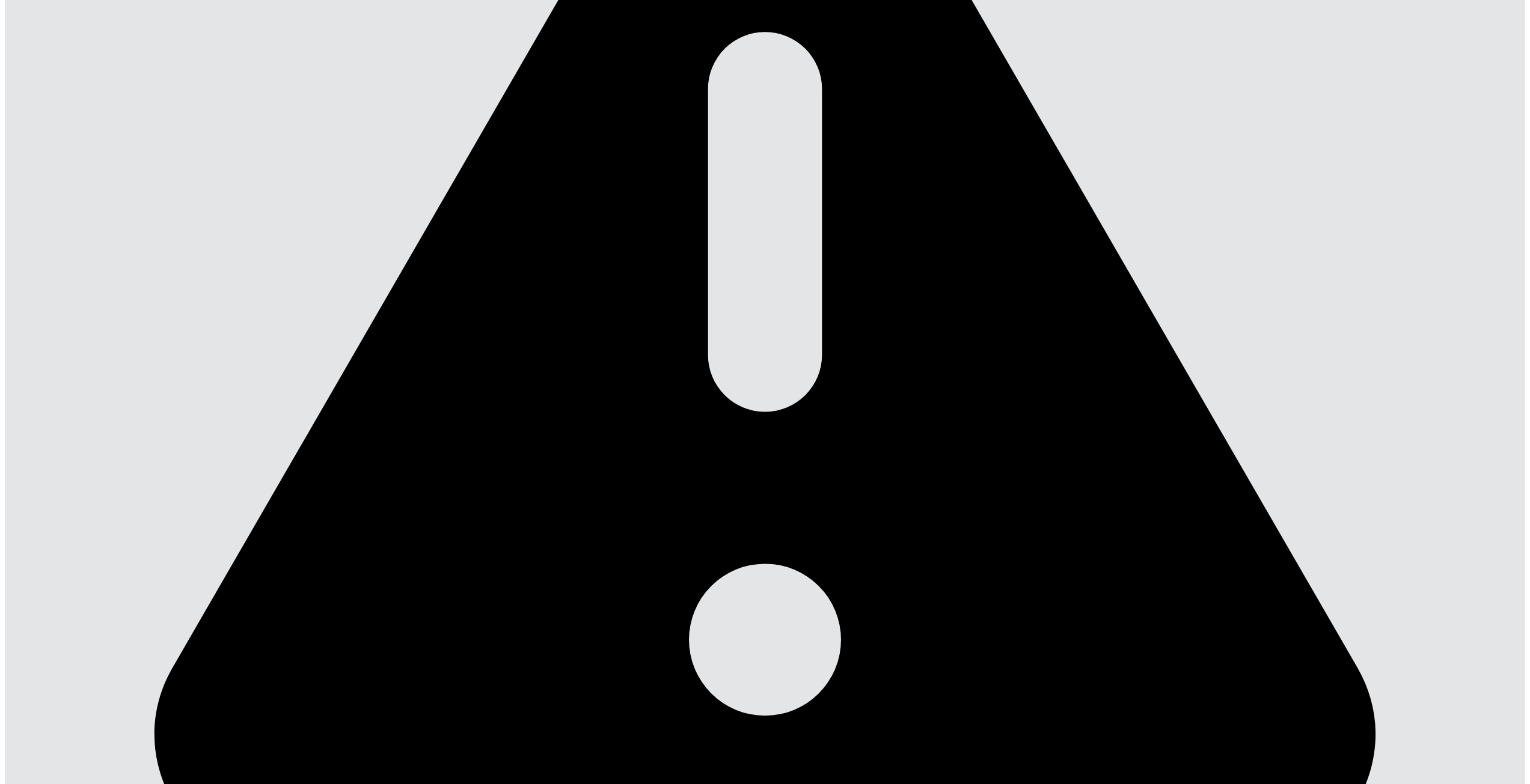
scroll to position [536, 0]
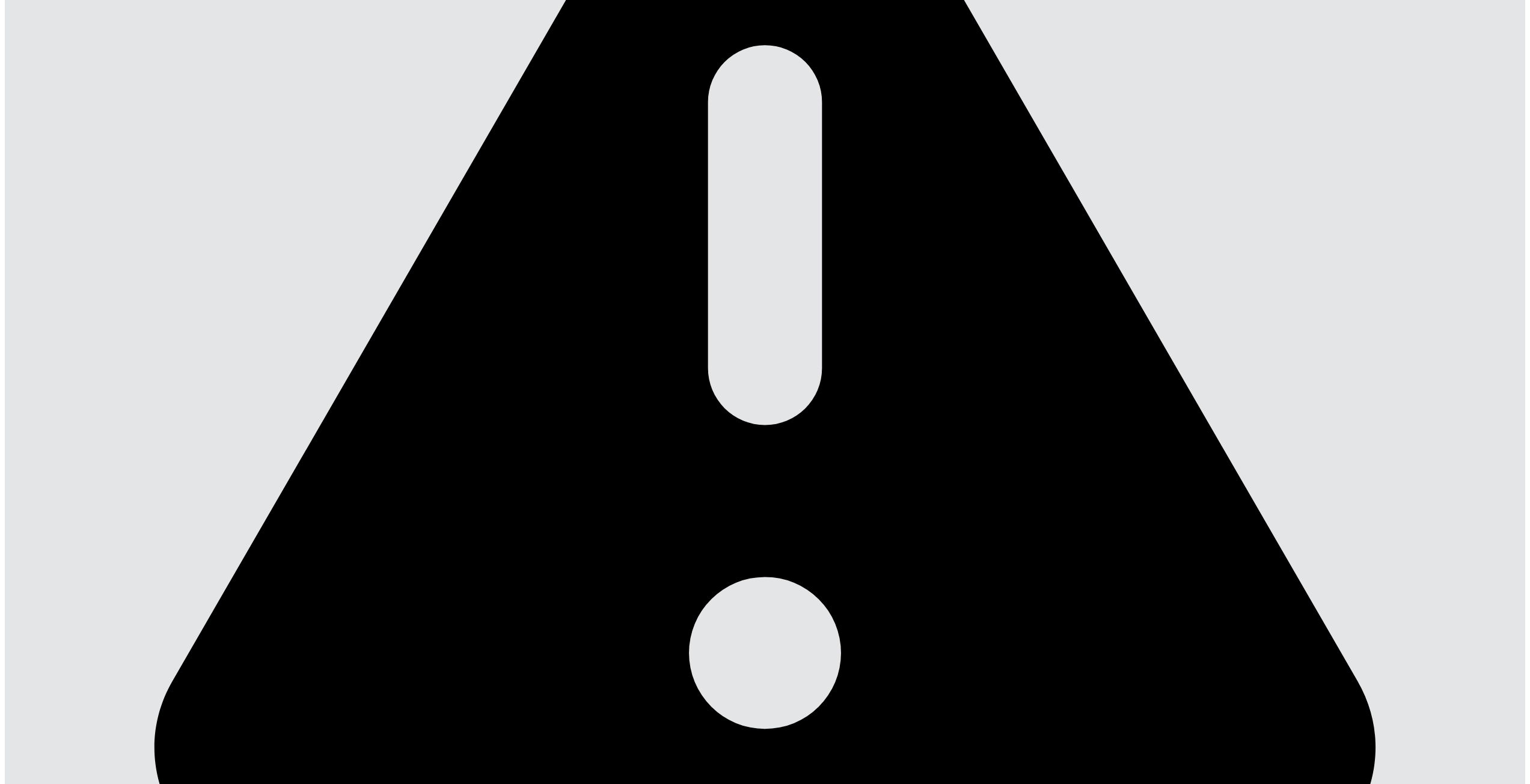
type input "*"
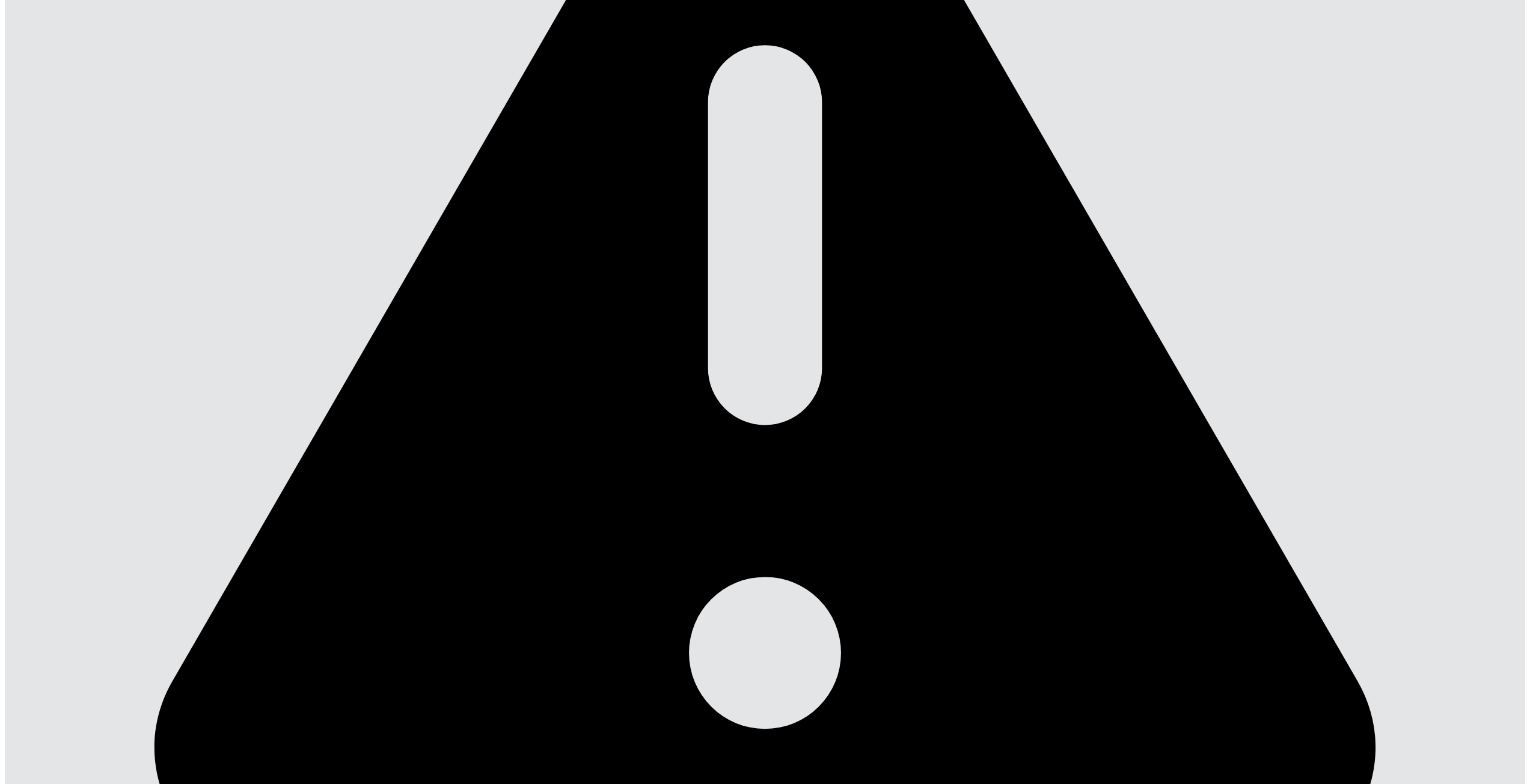
type input "*"
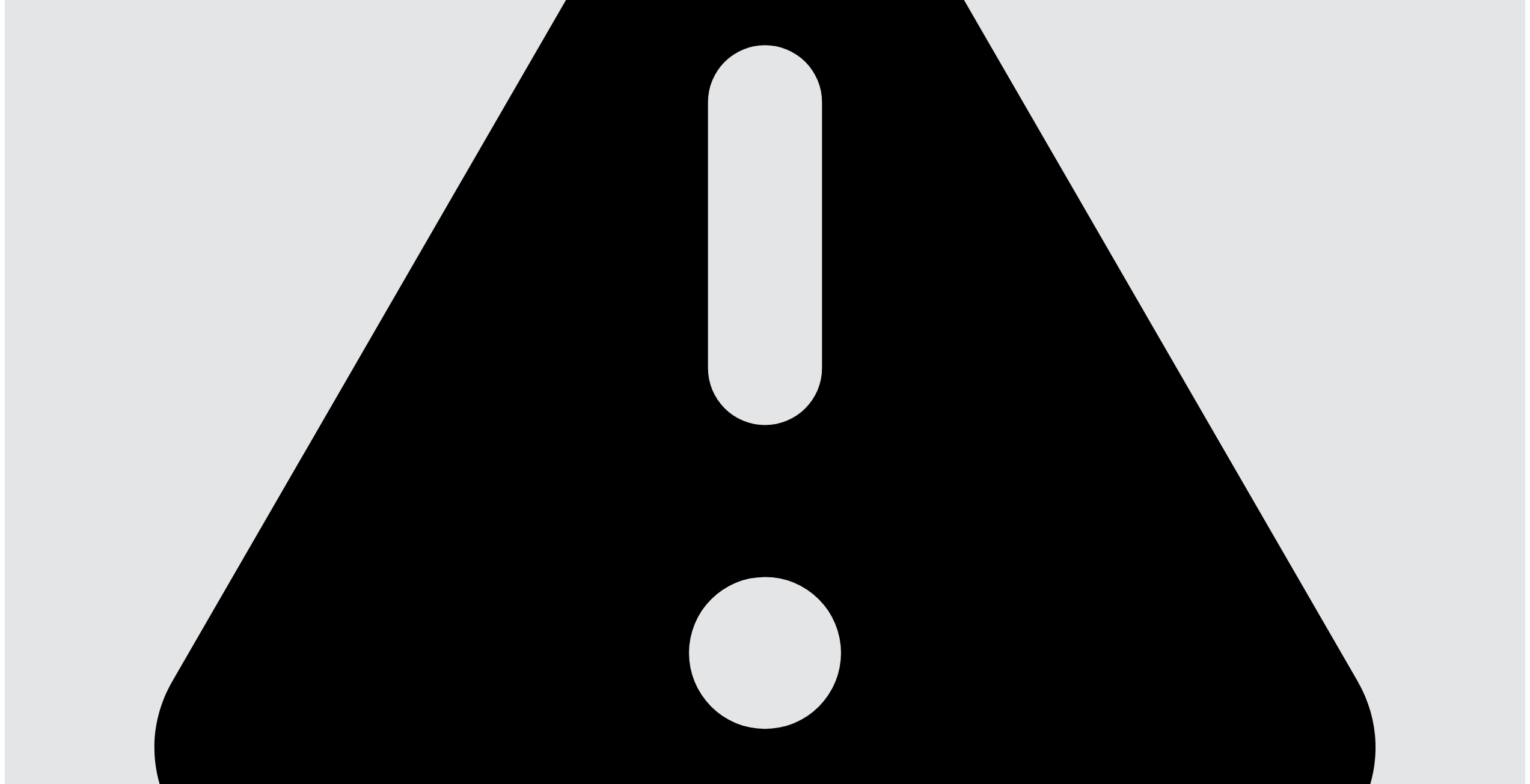
type input "*"
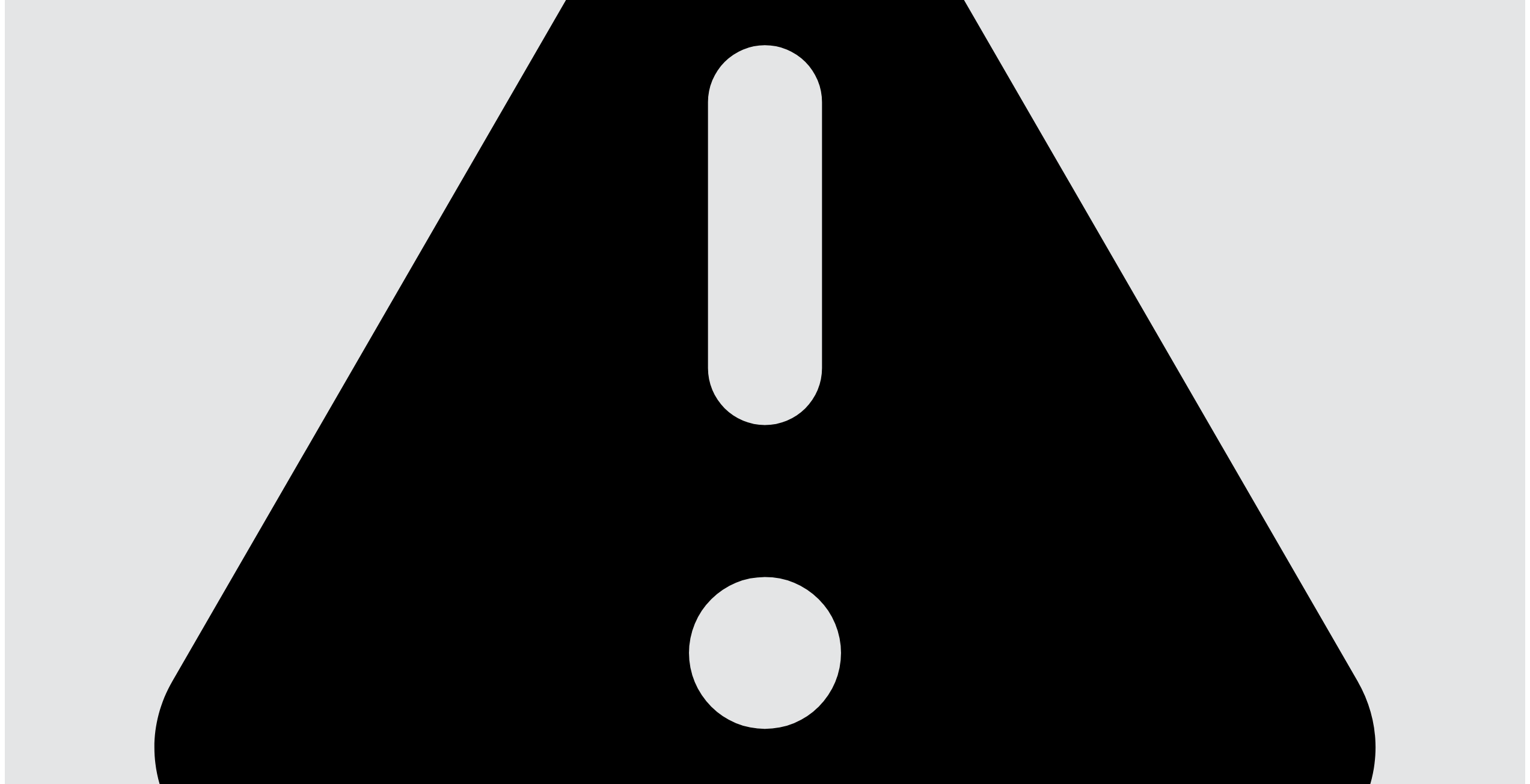
type input "*"
drag, startPoint x: 1385, startPoint y: 459, endPoint x: 1383, endPoint y: 451, distance: 8.2
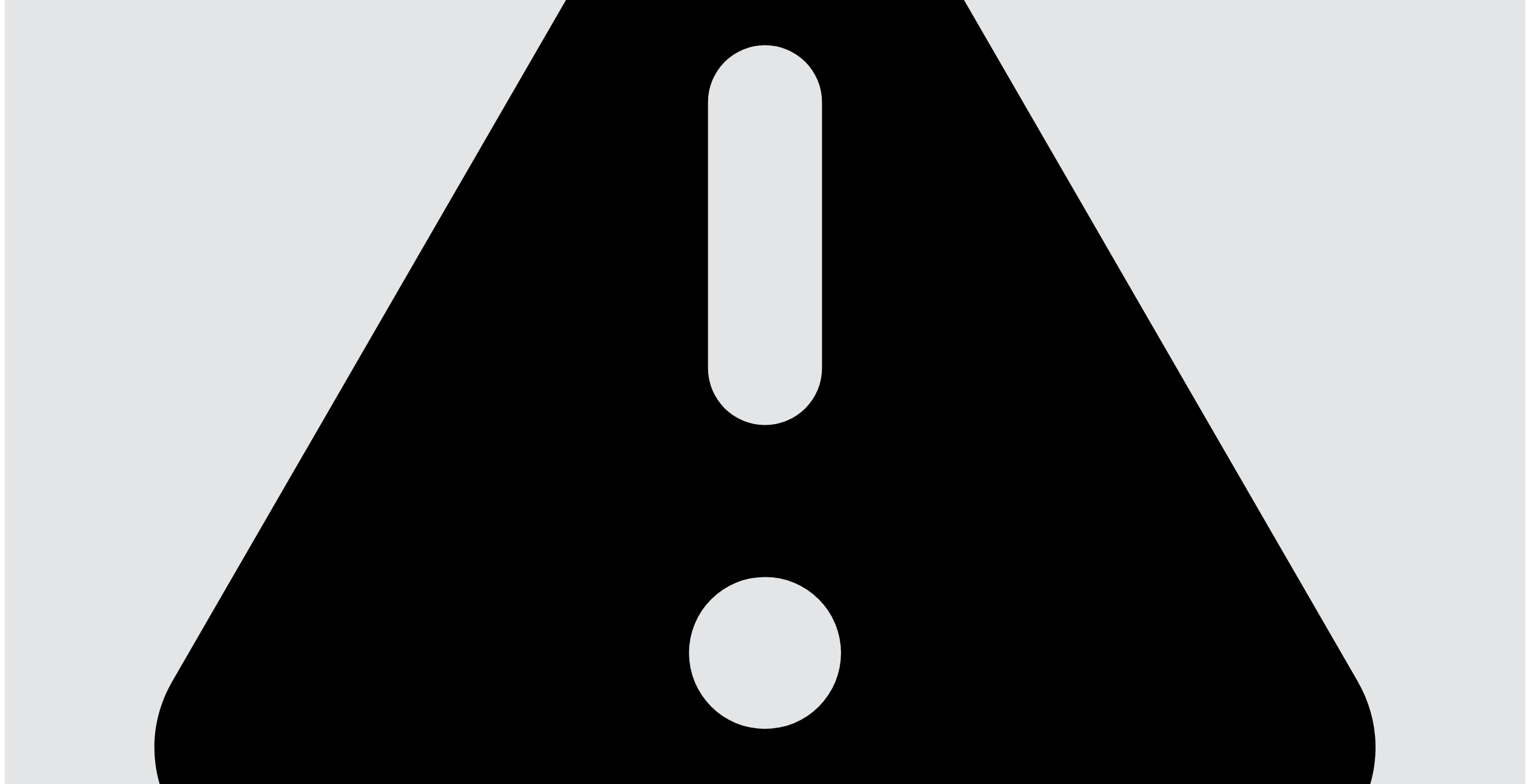
type input "*"
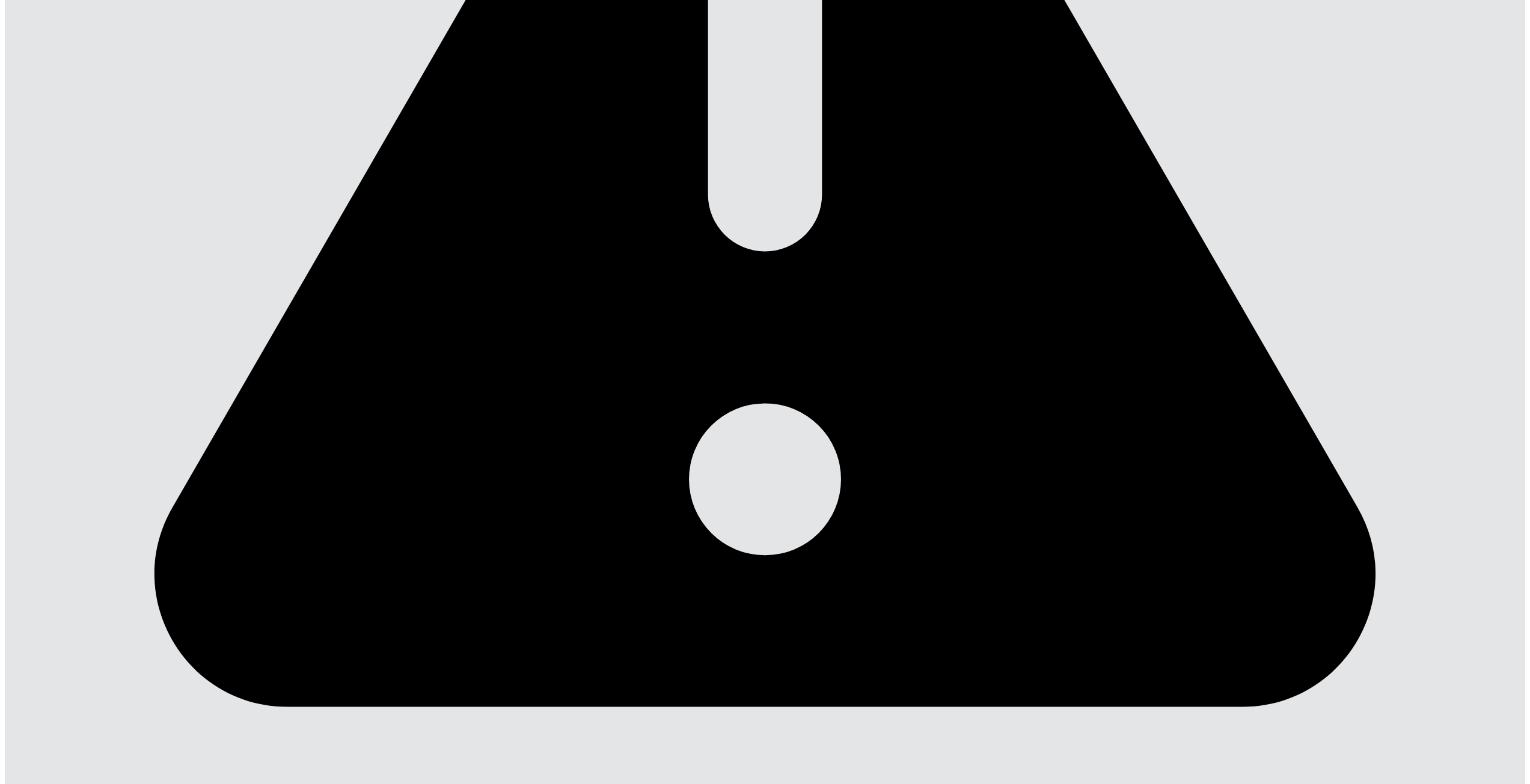
scroll to position [716, 0]
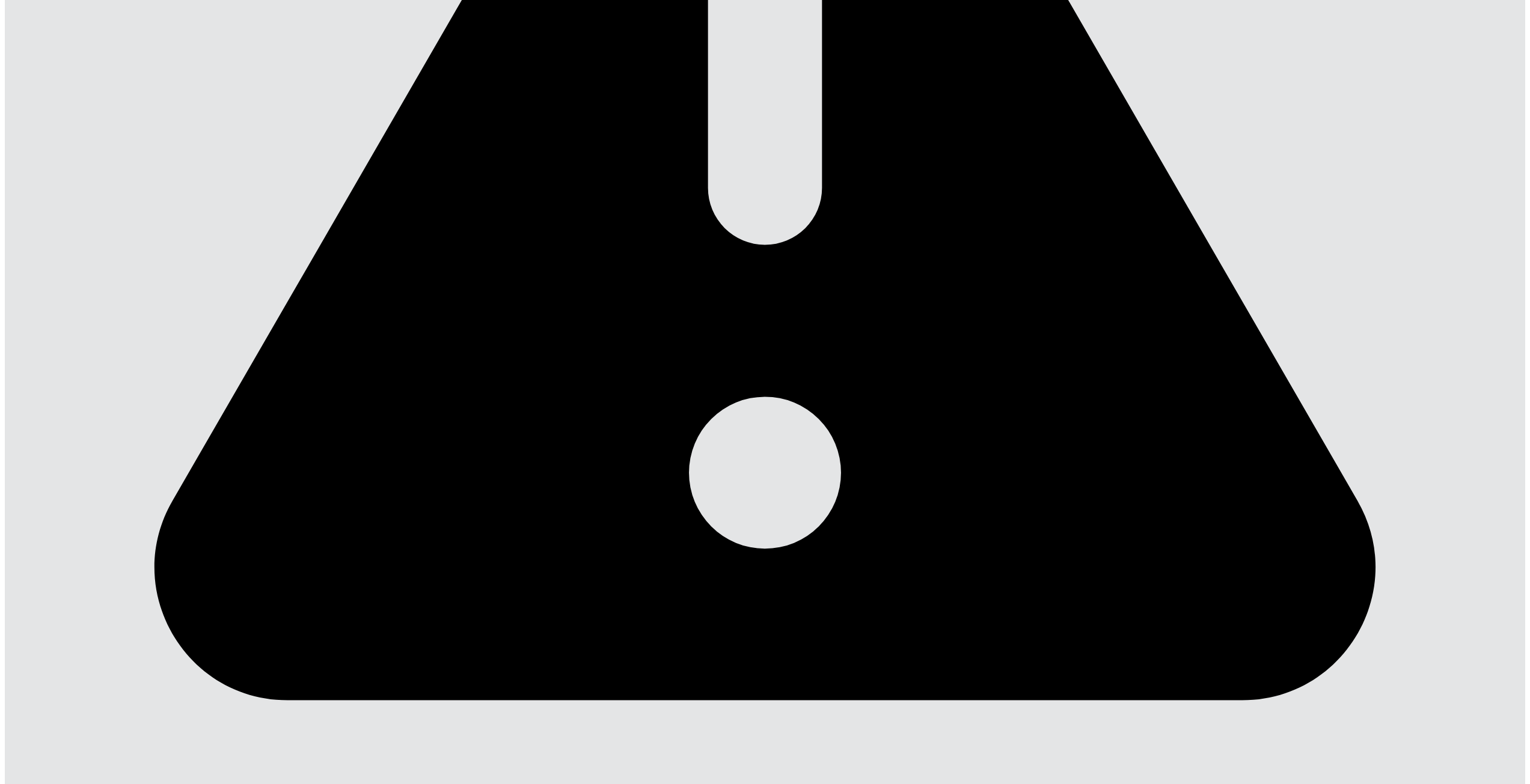
type input "*"
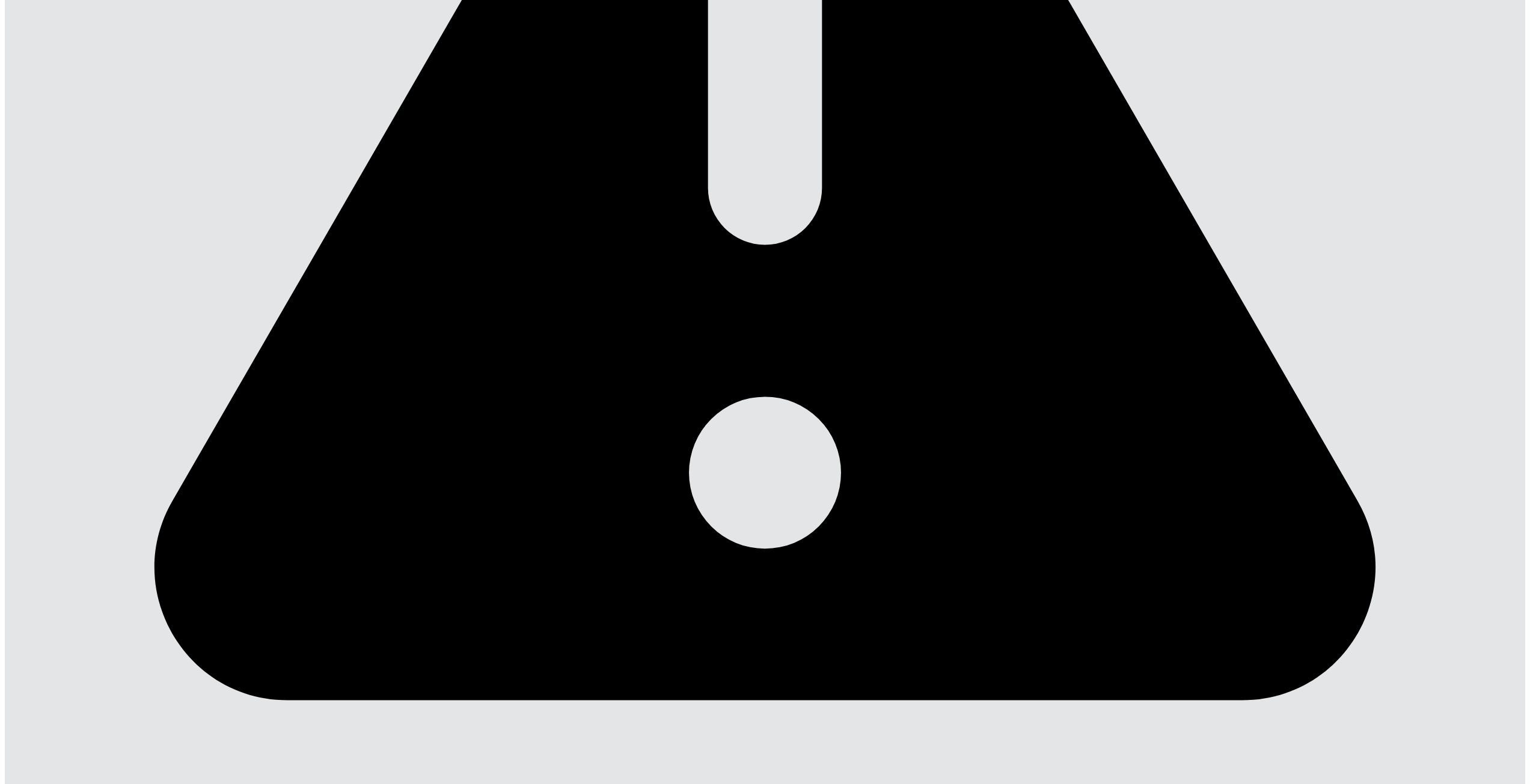
type input "*"
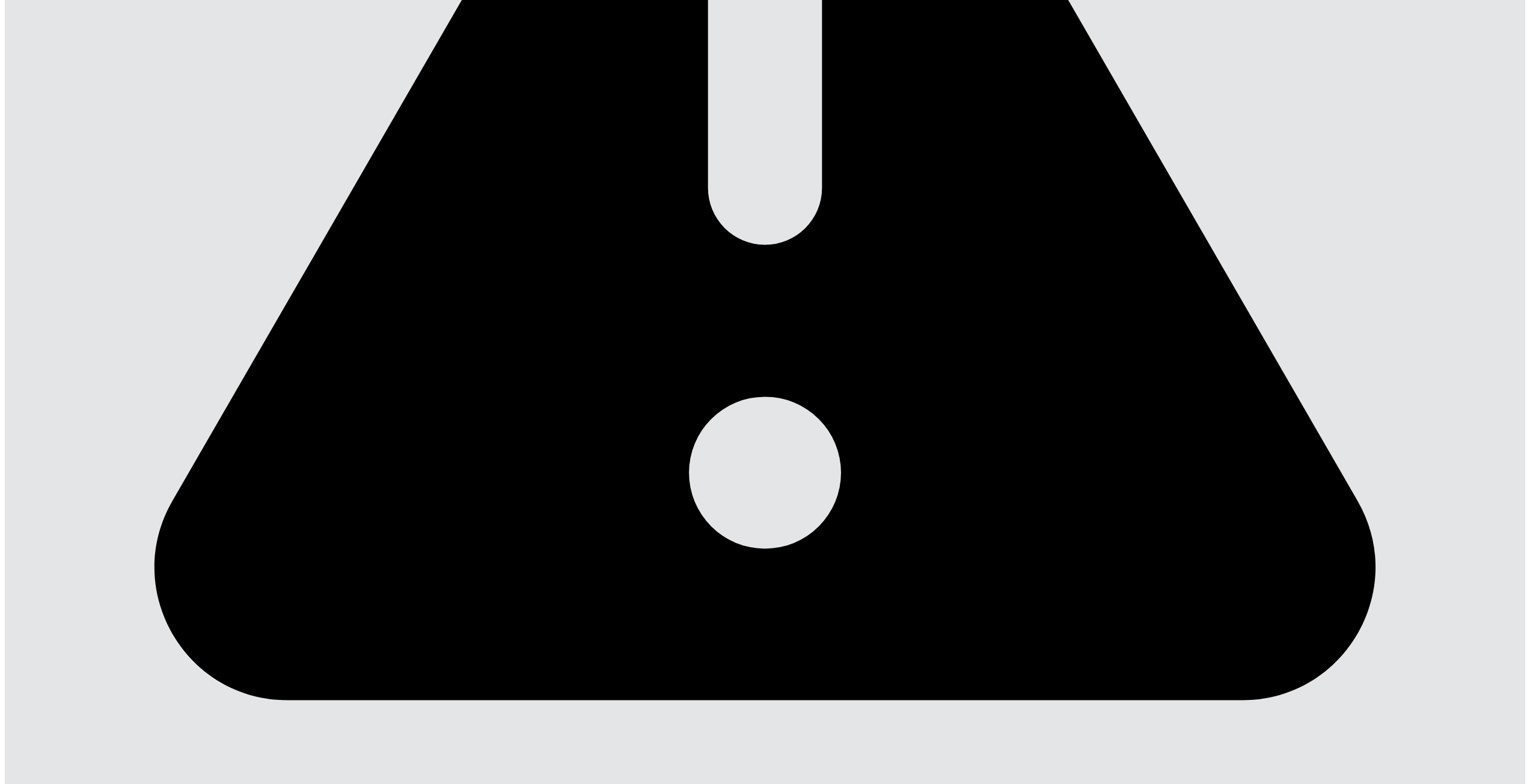
drag, startPoint x: 1098, startPoint y: 431, endPoint x: 1095, endPoint y: 425, distance: 6.7
type input "*"
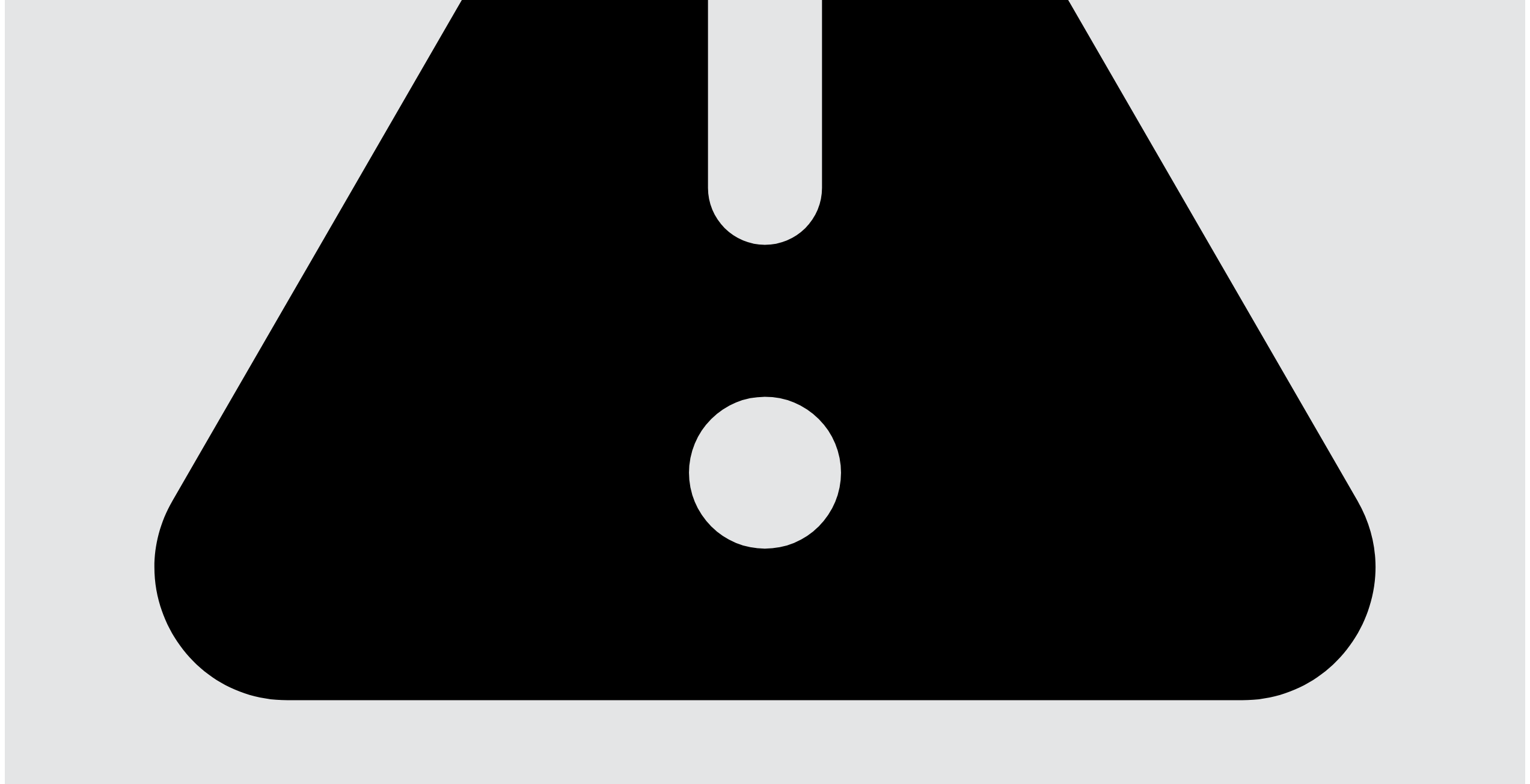
type input "*"
drag, startPoint x: 1388, startPoint y: 561, endPoint x: 1381, endPoint y: 549, distance: 13.9
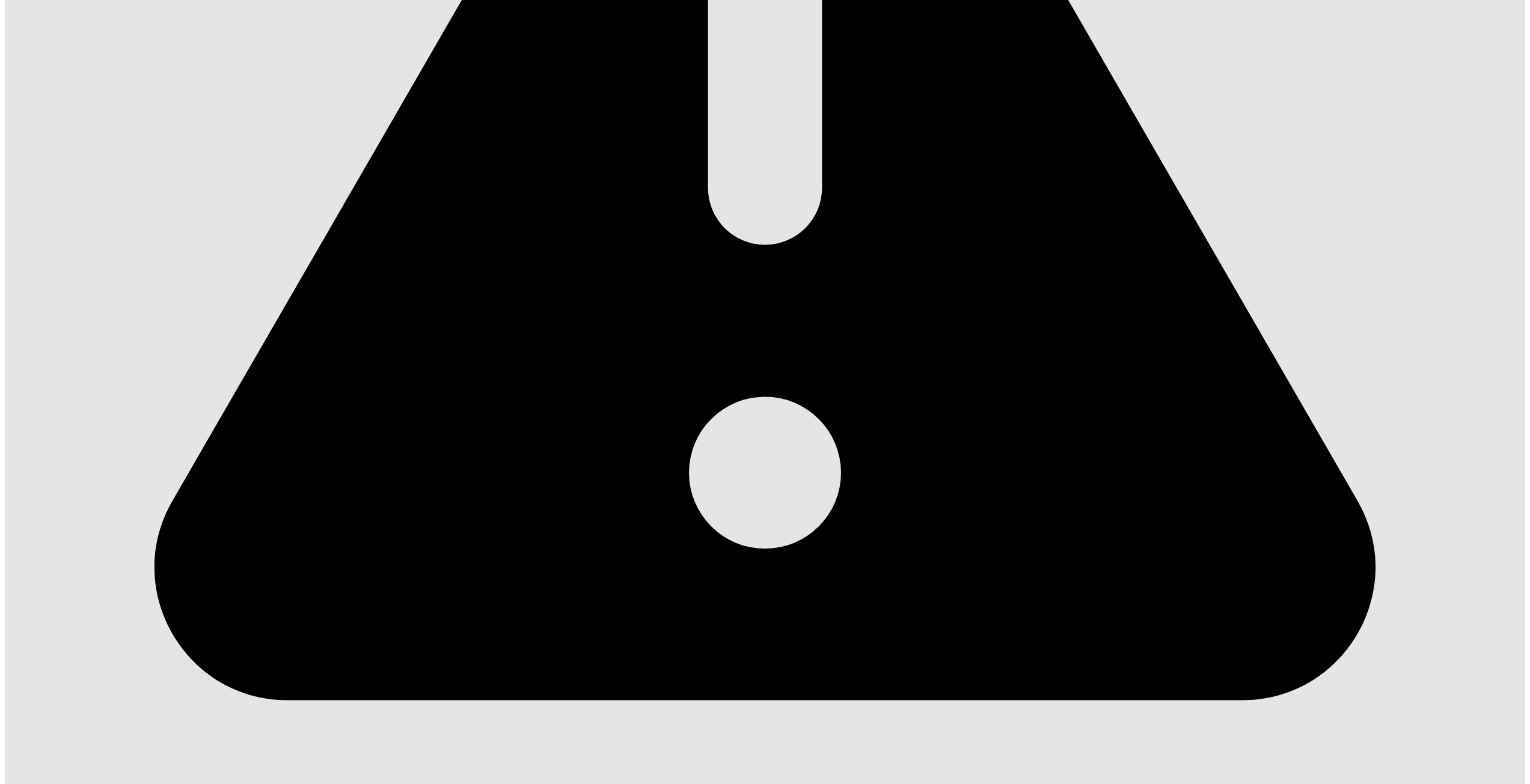
type input "*"
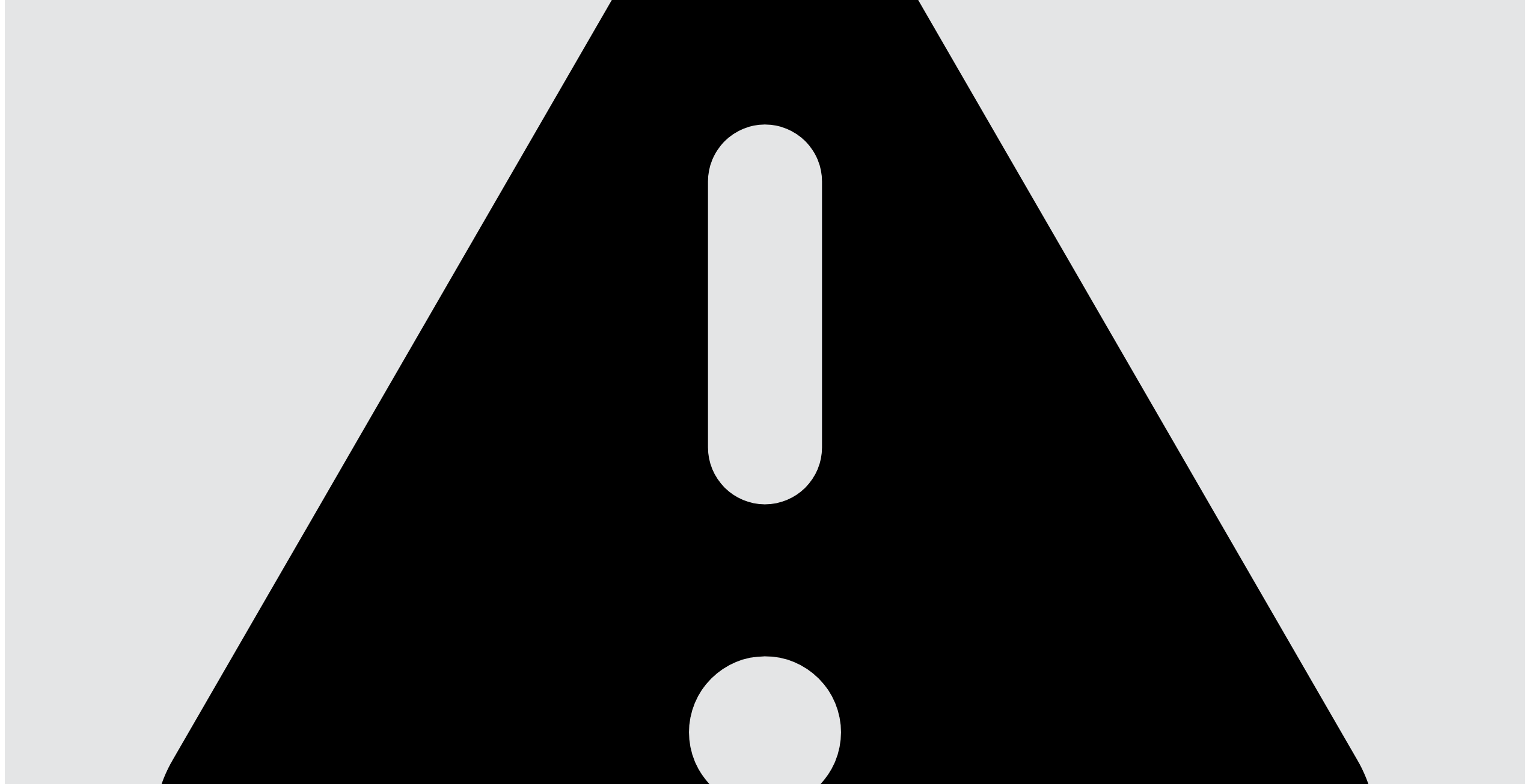
scroll to position [536, 0]
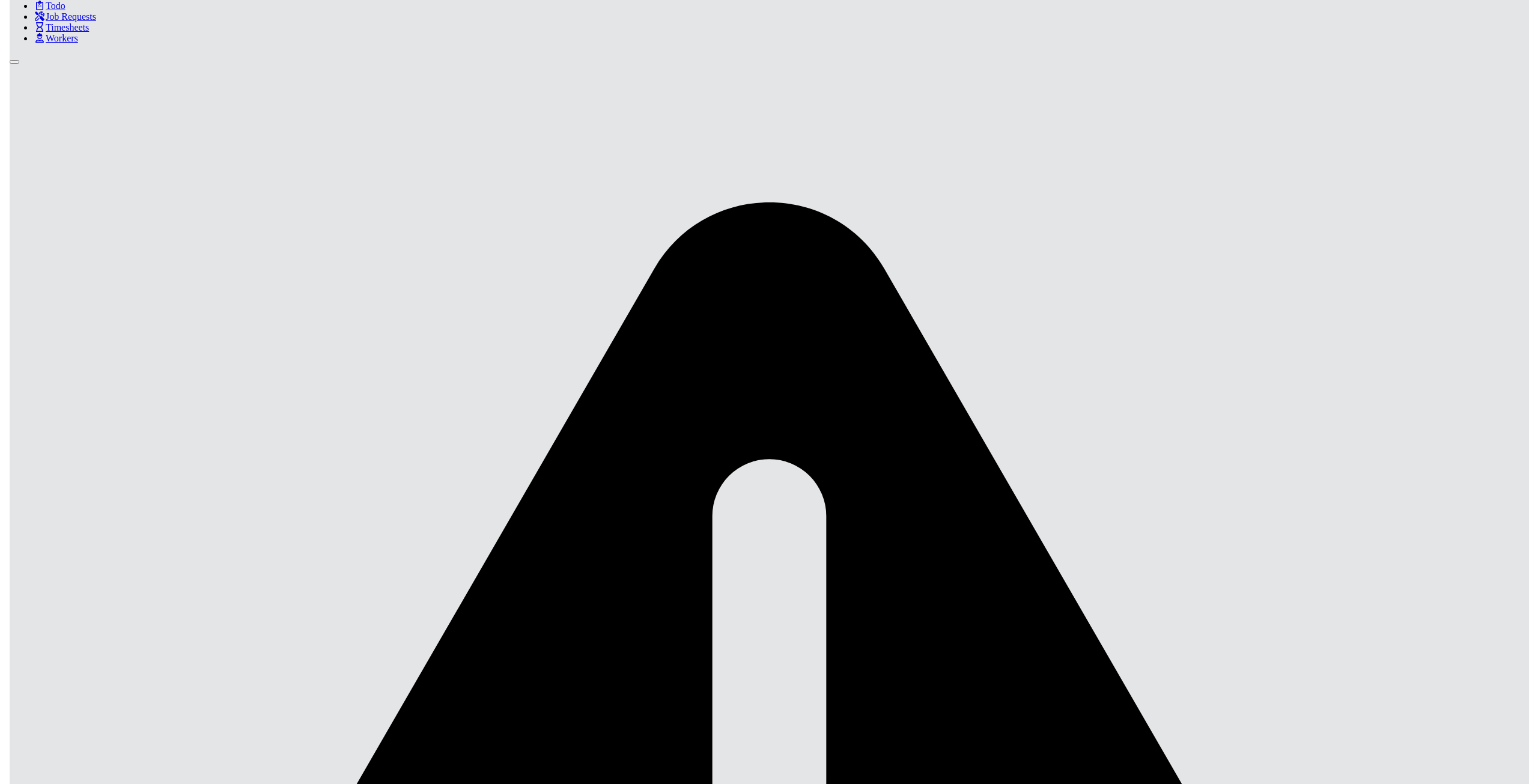
scroll to position [94, 0]
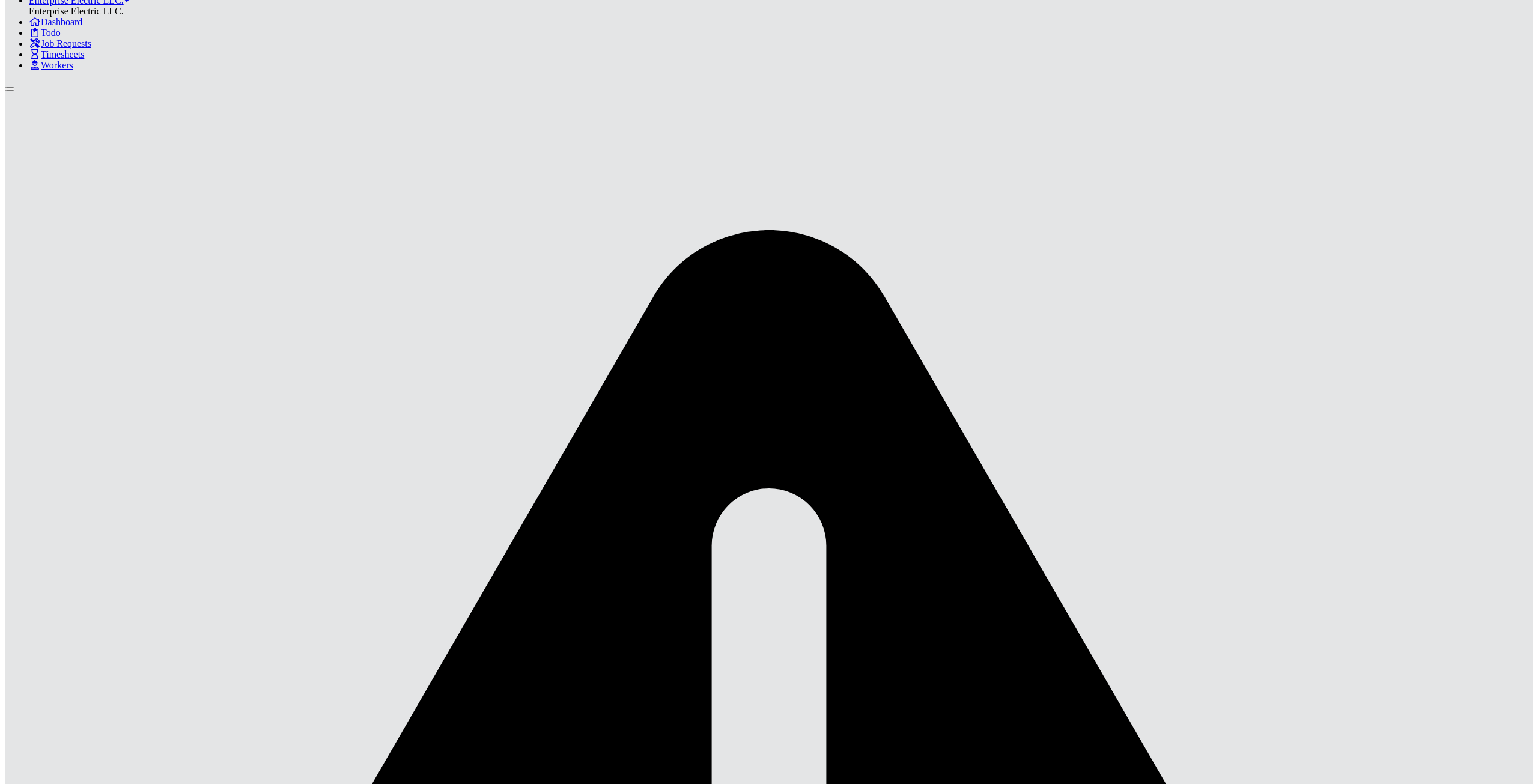
click at [621, 192] on span "400.0.00 (PROJECT MANAGER)" at bounding box center [615, 187] width 134 height 10
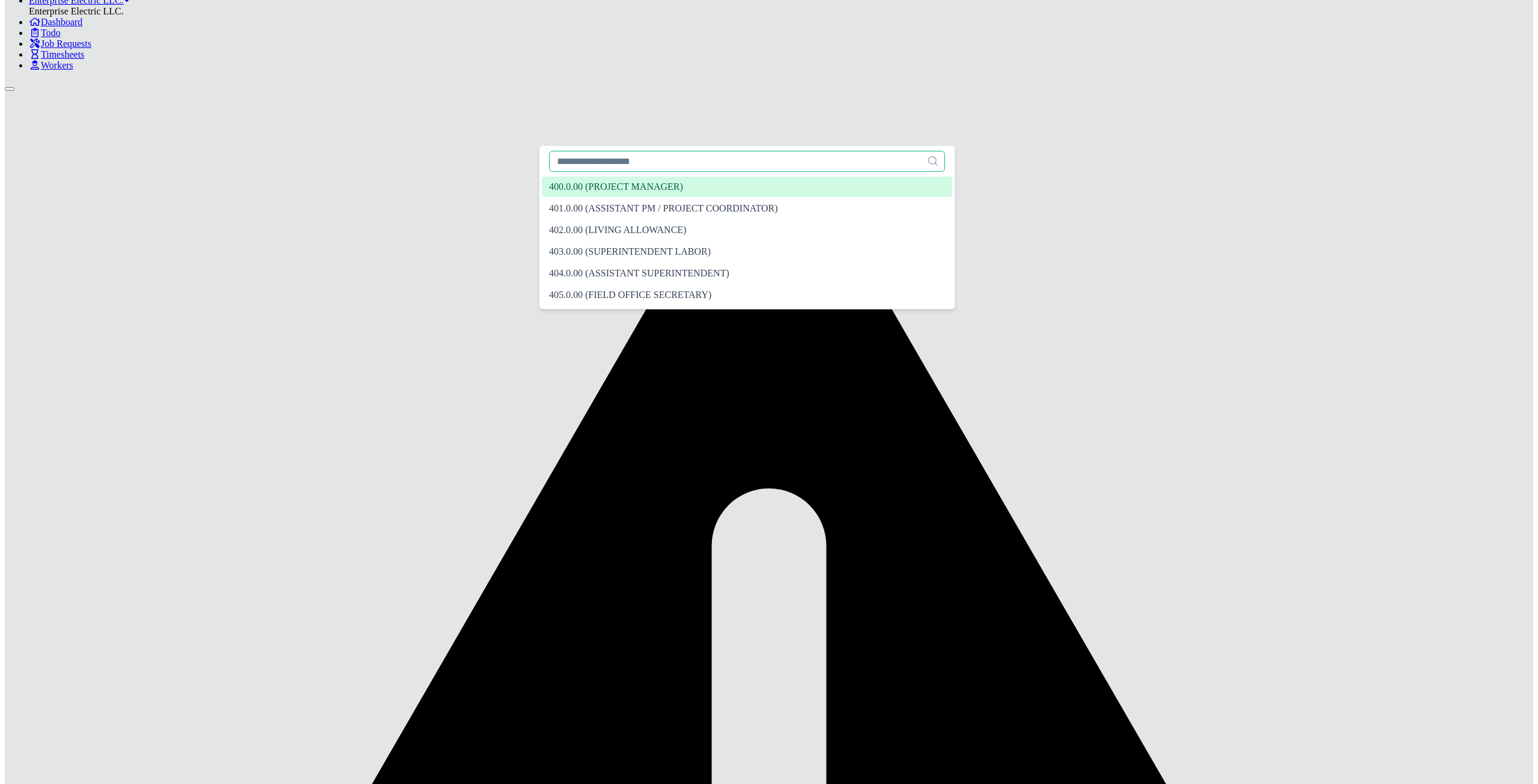
click at [666, 162] on input "text" at bounding box center [746, 161] width 396 height 21
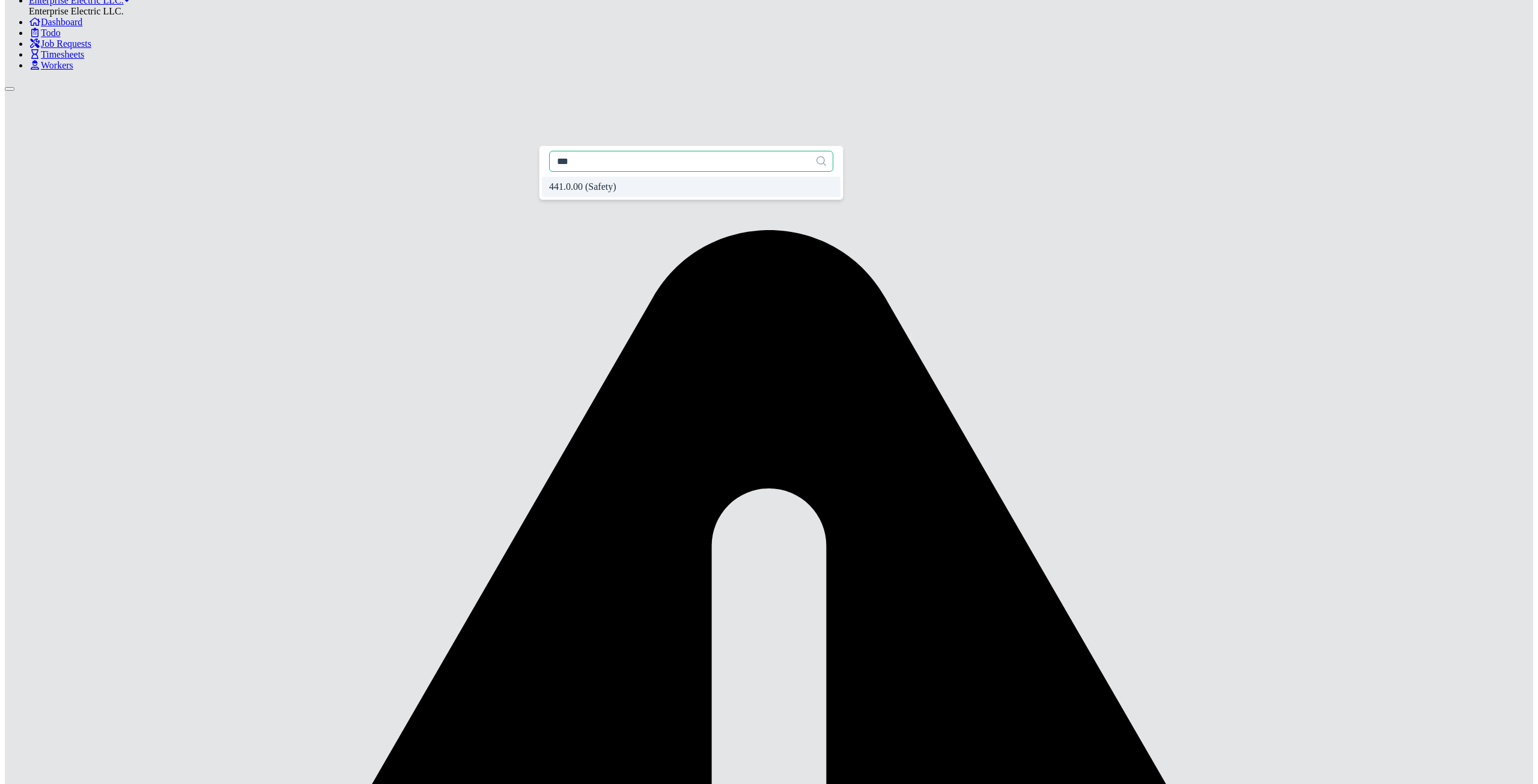
type input "***"
click at [590, 191] on span "441.0.00 (Safety)" at bounding box center [582, 187] width 68 height 10
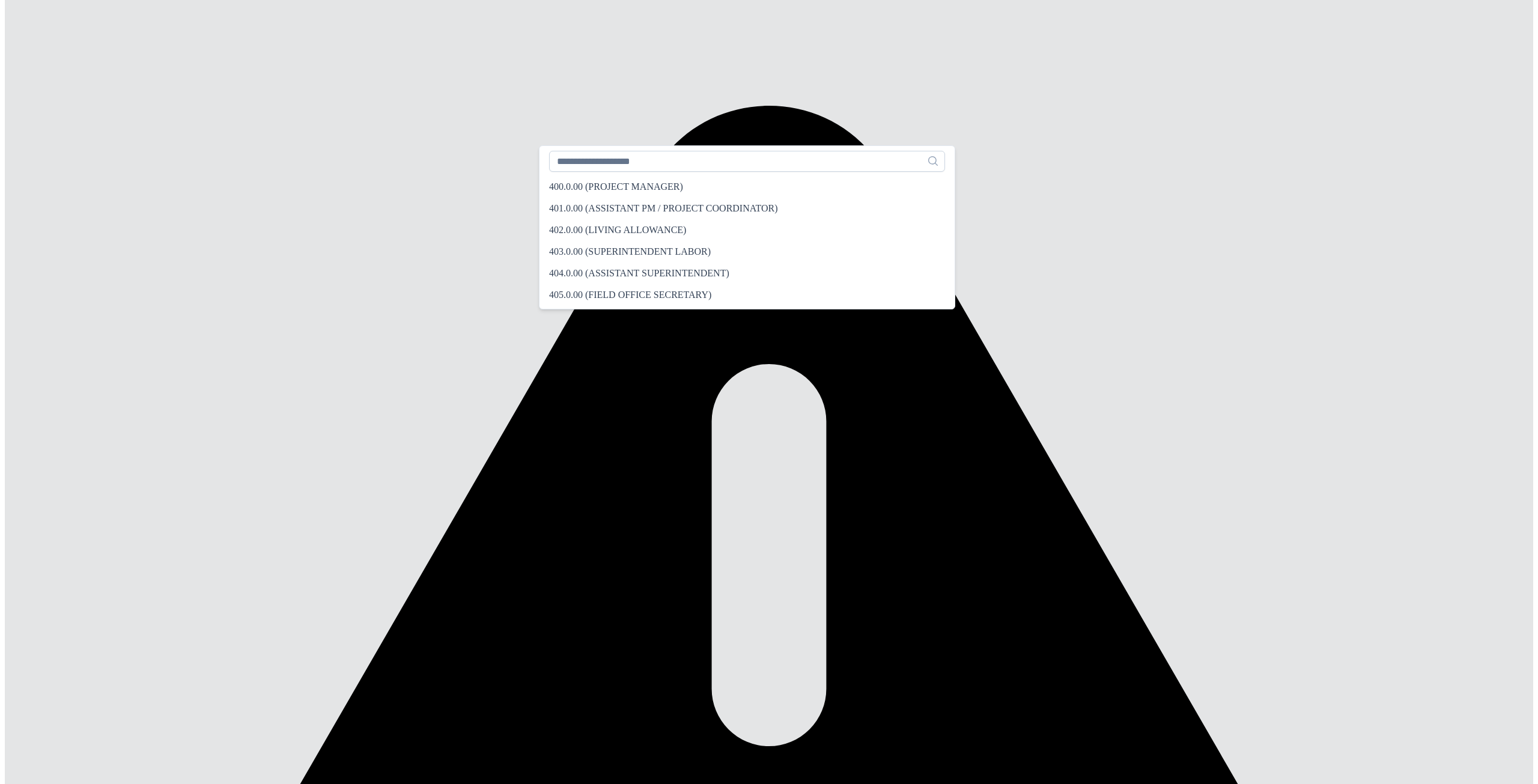
scroll to position [2983, 0]
click at [599, 170] on input "text" at bounding box center [746, 161] width 396 height 21
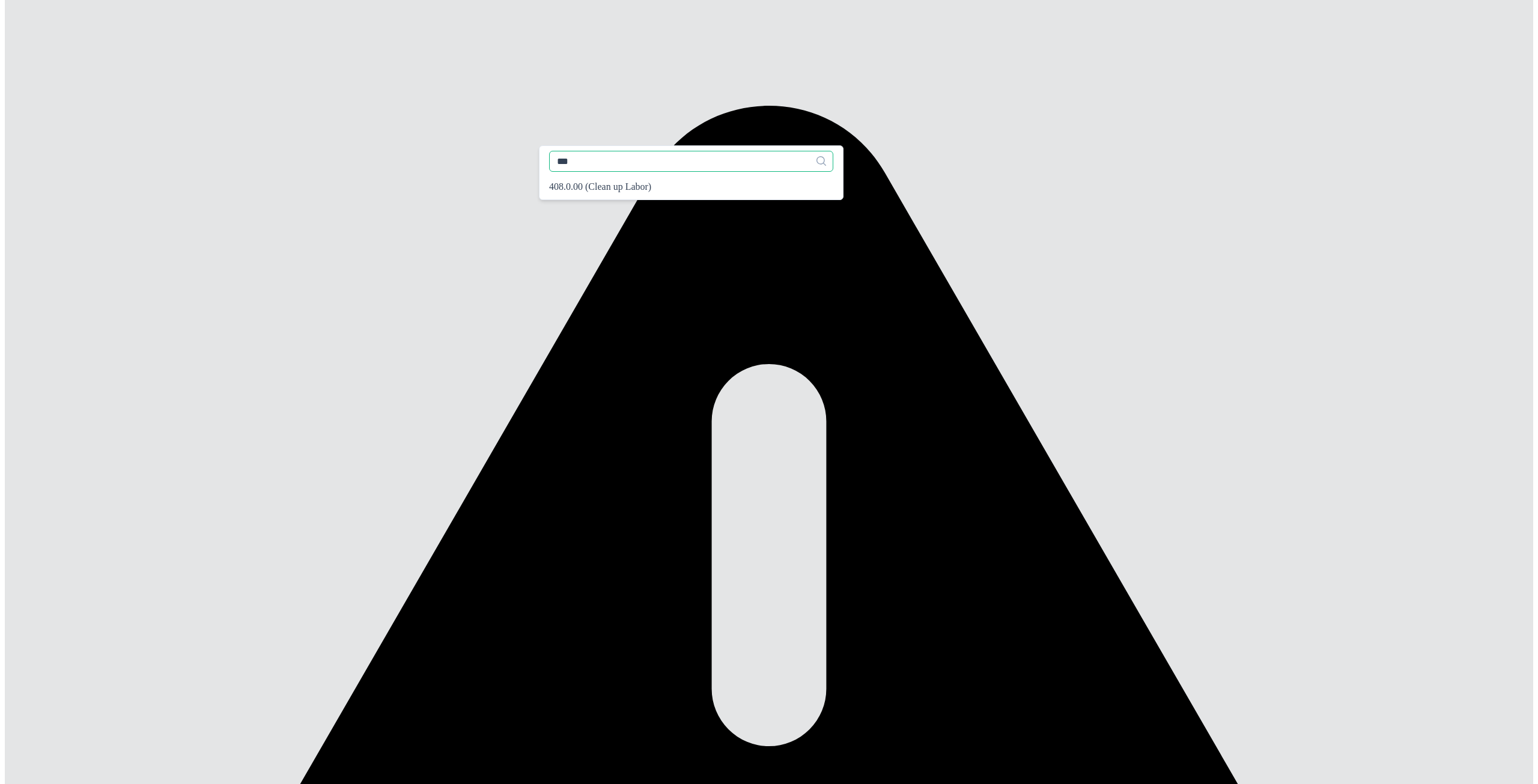
scroll to position [0, 0]
type input "***"
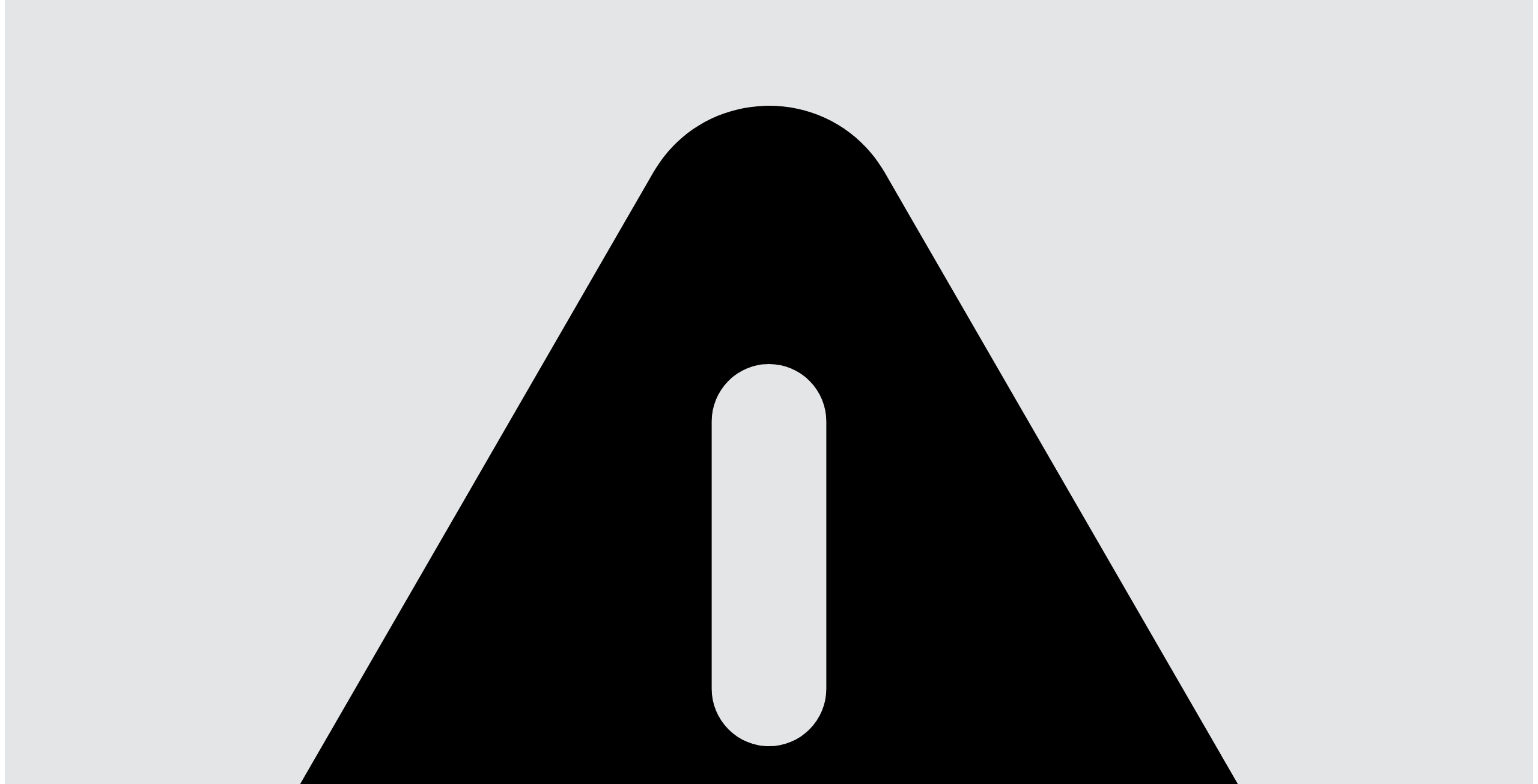
click at [603, 190] on span "408.0.00 (Clean up Labor)" at bounding box center [600, 187] width 102 height 10
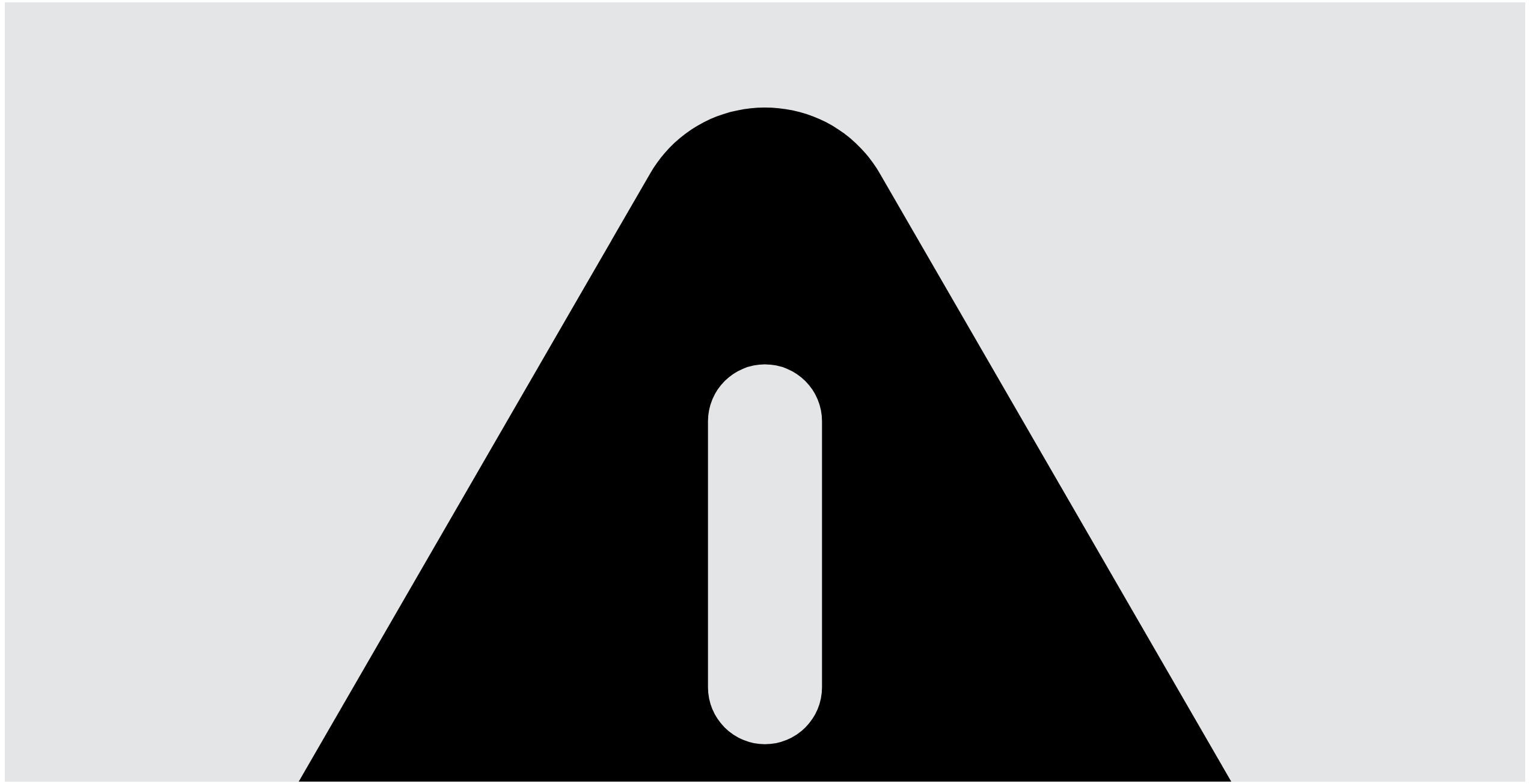
scroll to position [343, 0]
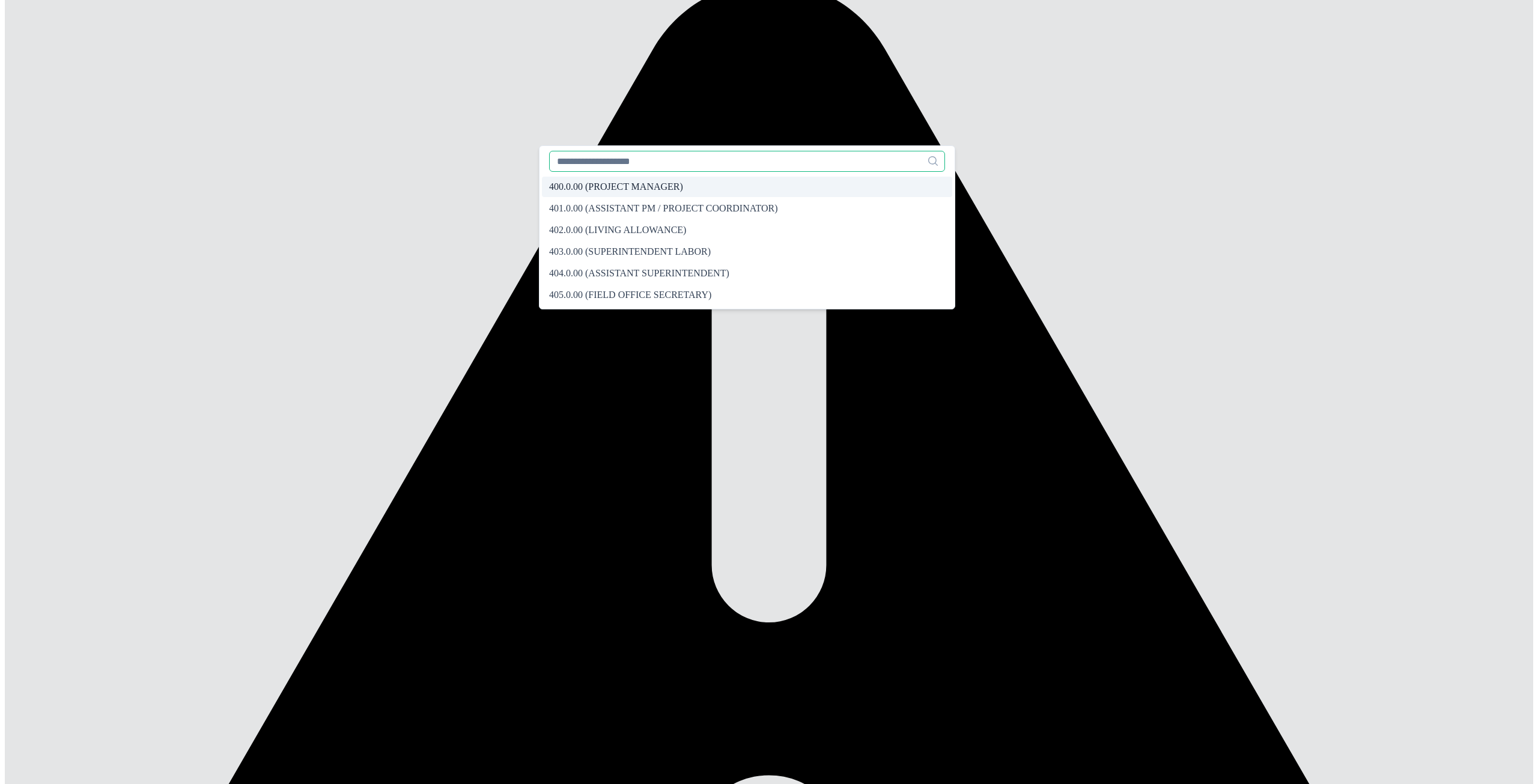
click at [653, 170] on input "text" at bounding box center [746, 161] width 396 height 21
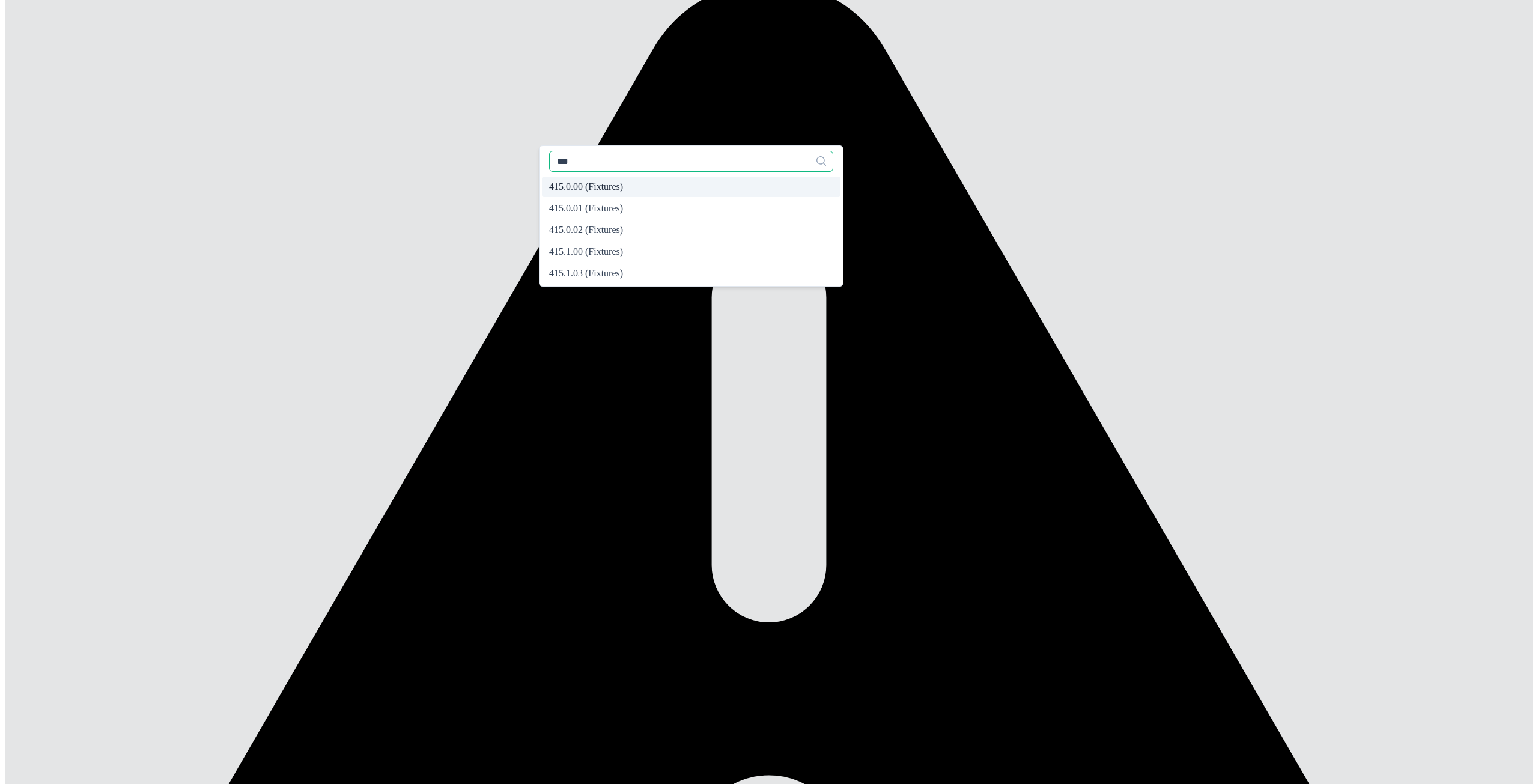
type input "***"
click at [588, 192] on span "415.0.00 (Fixtures)" at bounding box center [585, 187] width 74 height 10
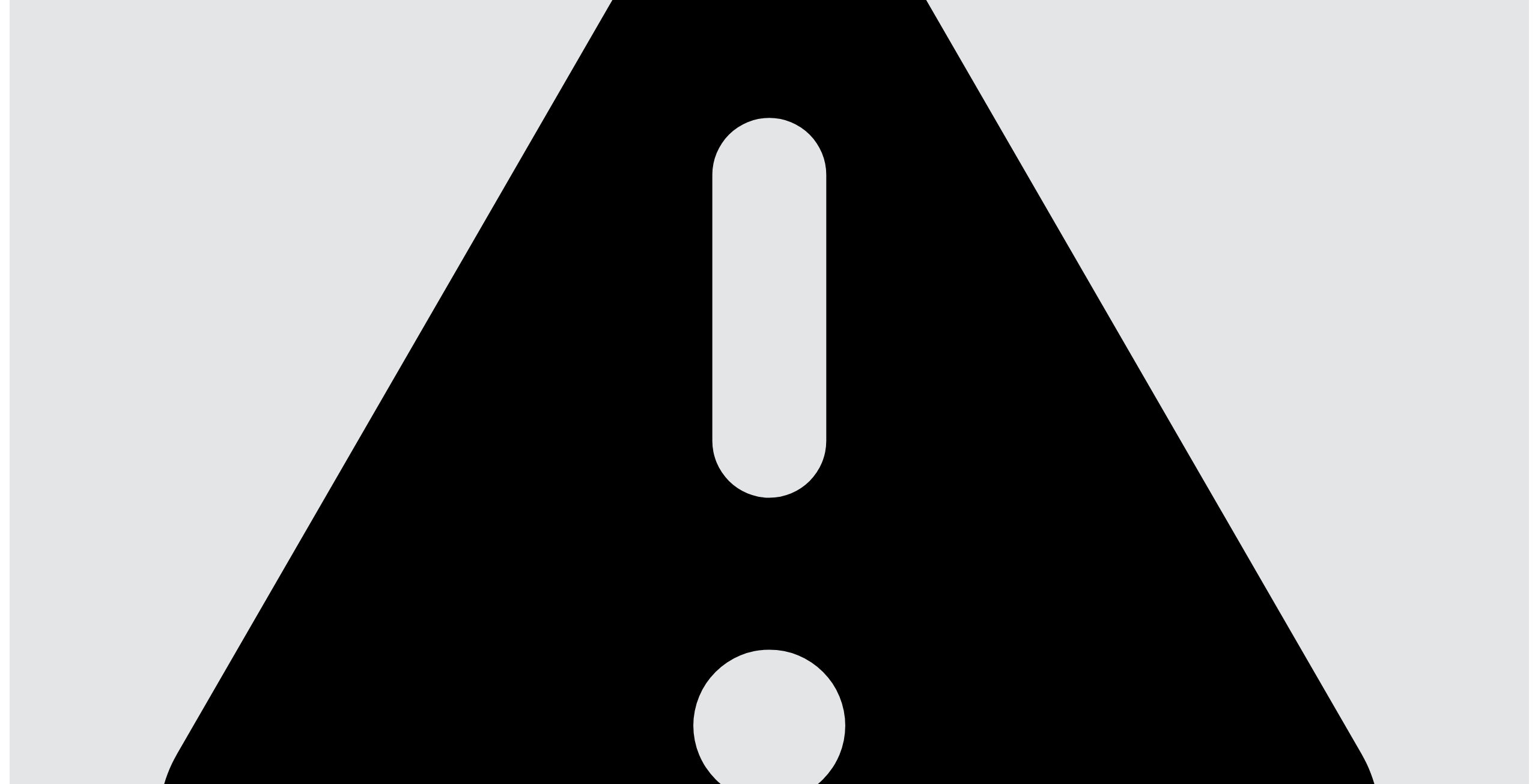
scroll to position [527, 0]
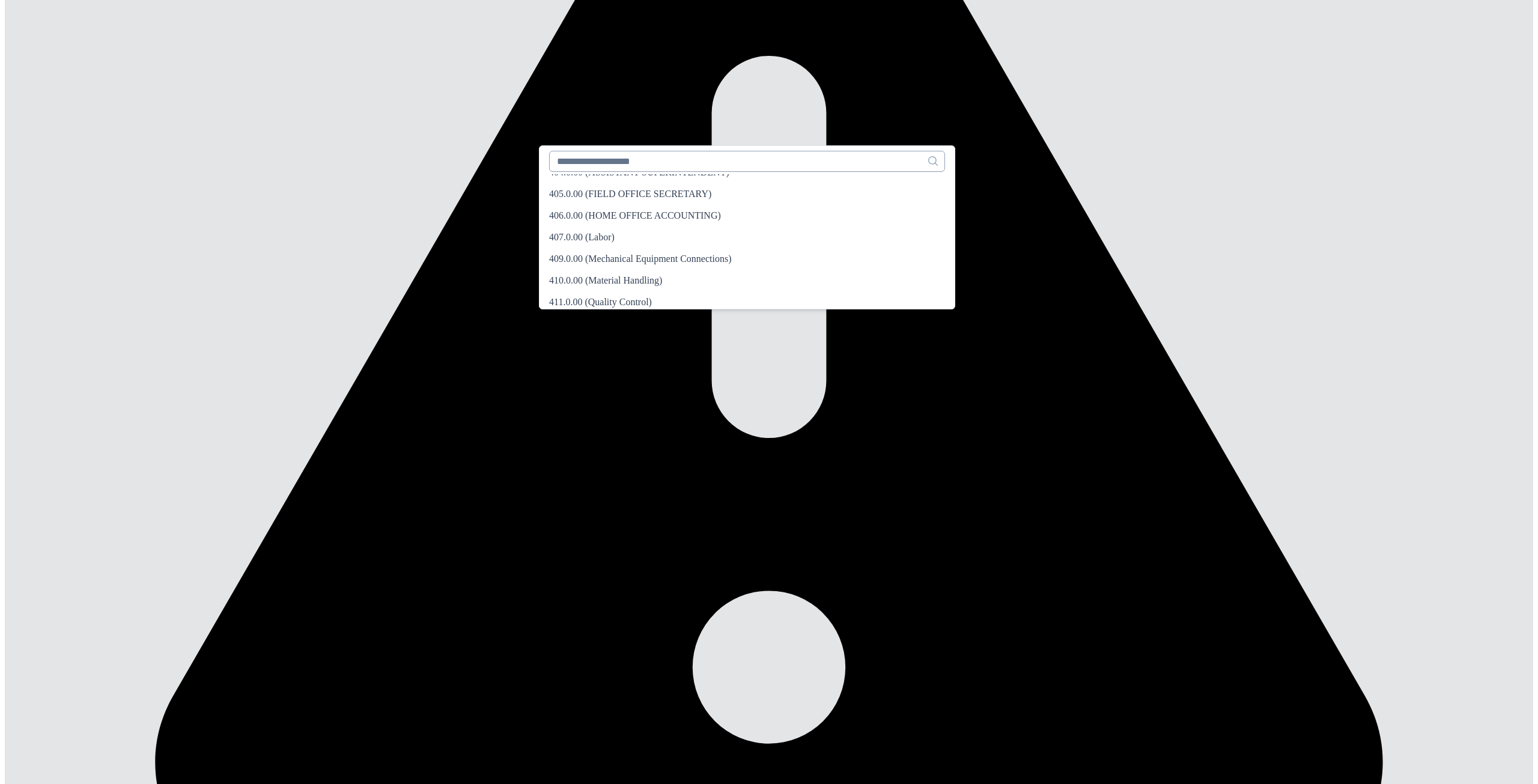
scroll to position [523, 0]
click at [596, 169] on input "text" at bounding box center [746, 161] width 396 height 21
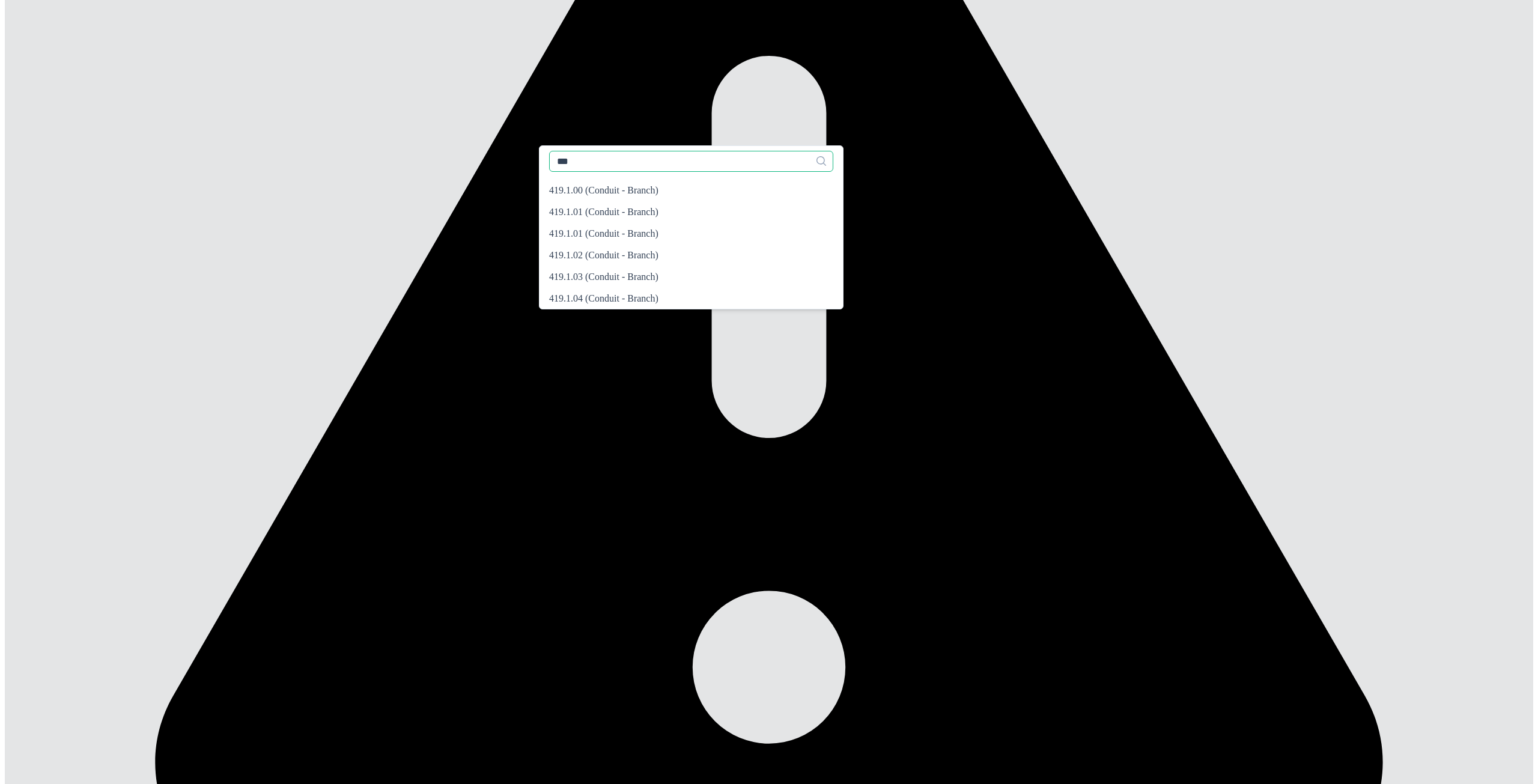
scroll to position [0, 0]
type input "***"
click at [595, 214] on span "419.1.00 (Conduit - Branch)" at bounding box center [603, 209] width 109 height 10
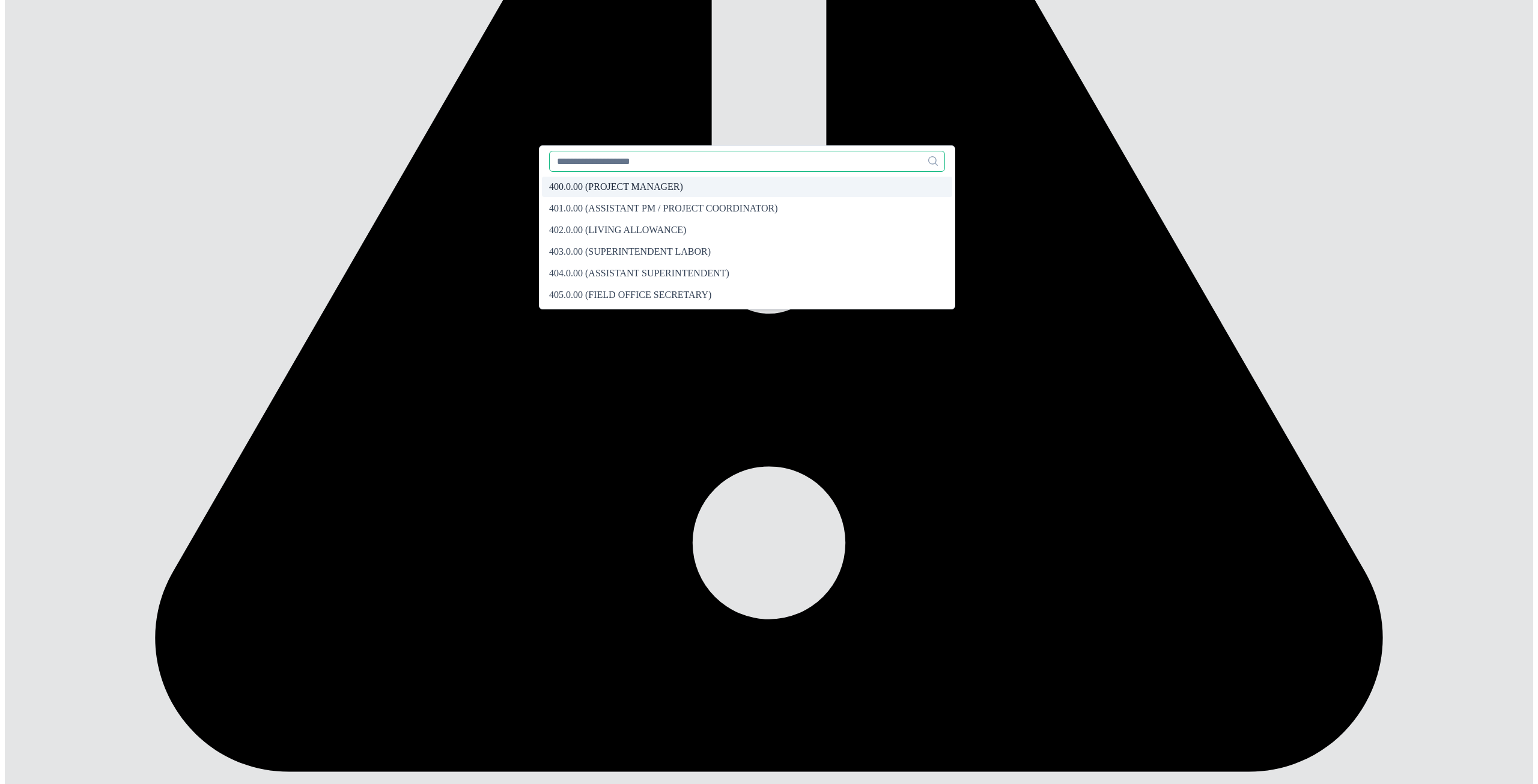
click at [615, 165] on input "text" at bounding box center [746, 161] width 396 height 21
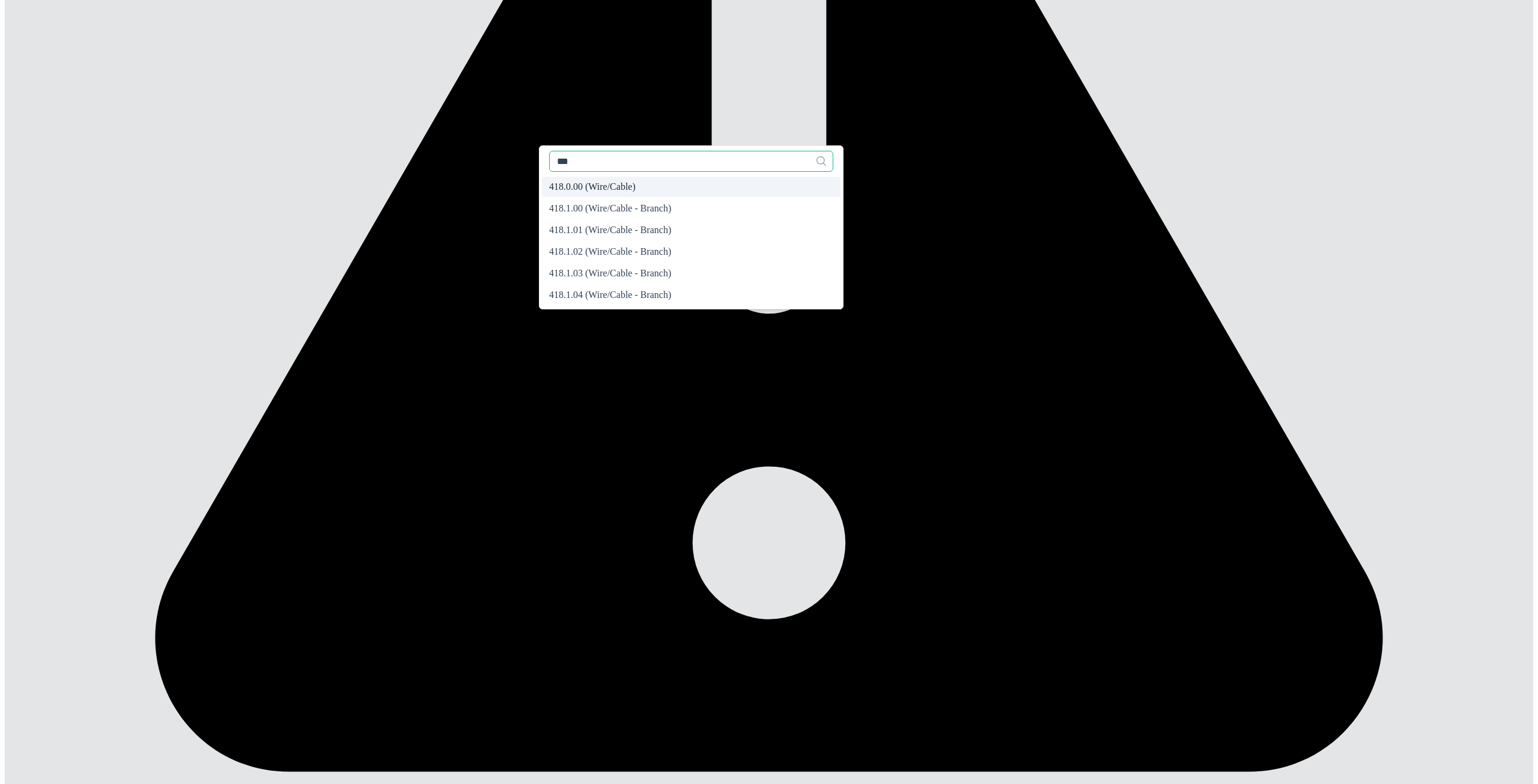
type input "***"
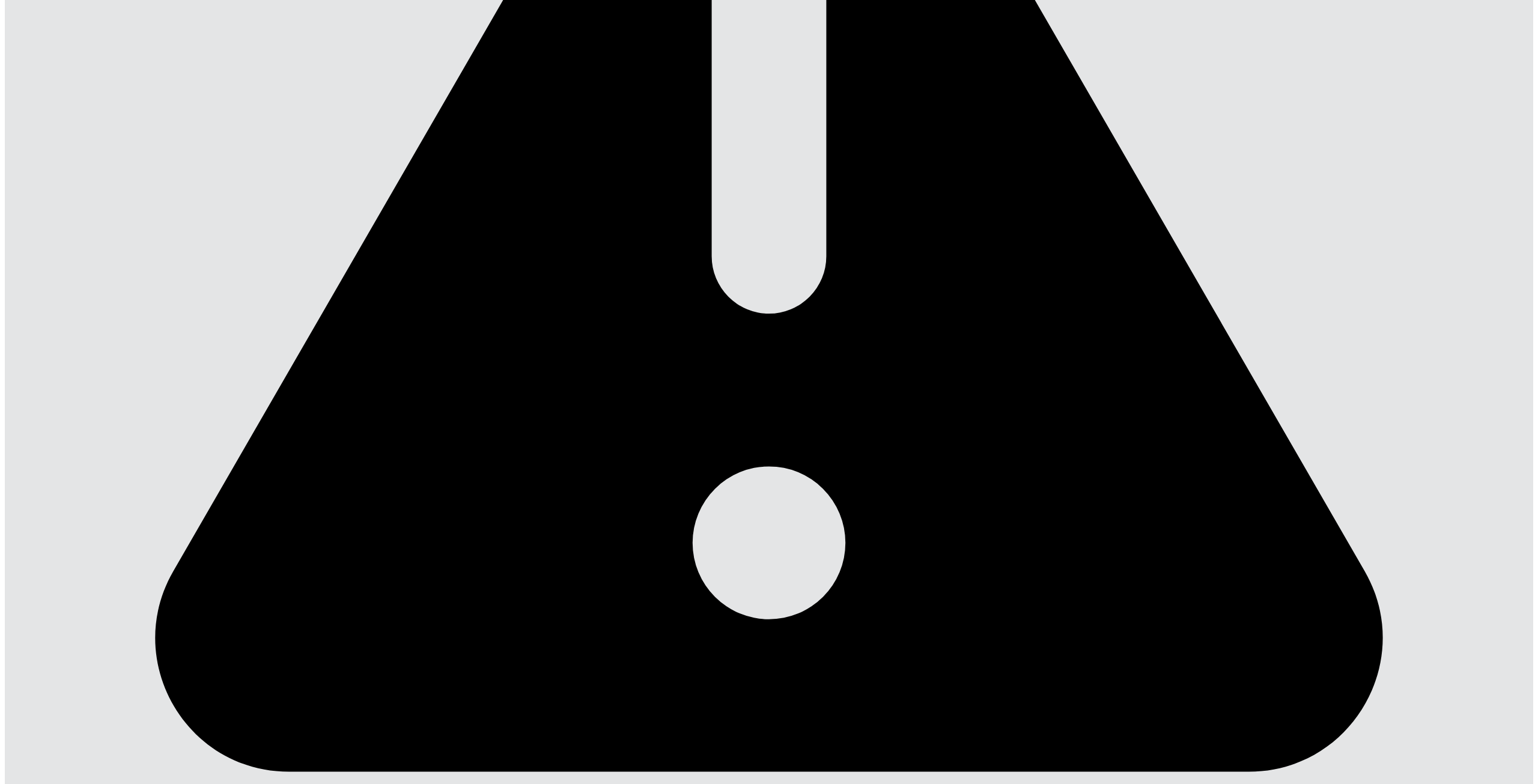
click at [582, 191] on span "418.0.00 (Wire/Cable)" at bounding box center [592, 187] width 87 height 10
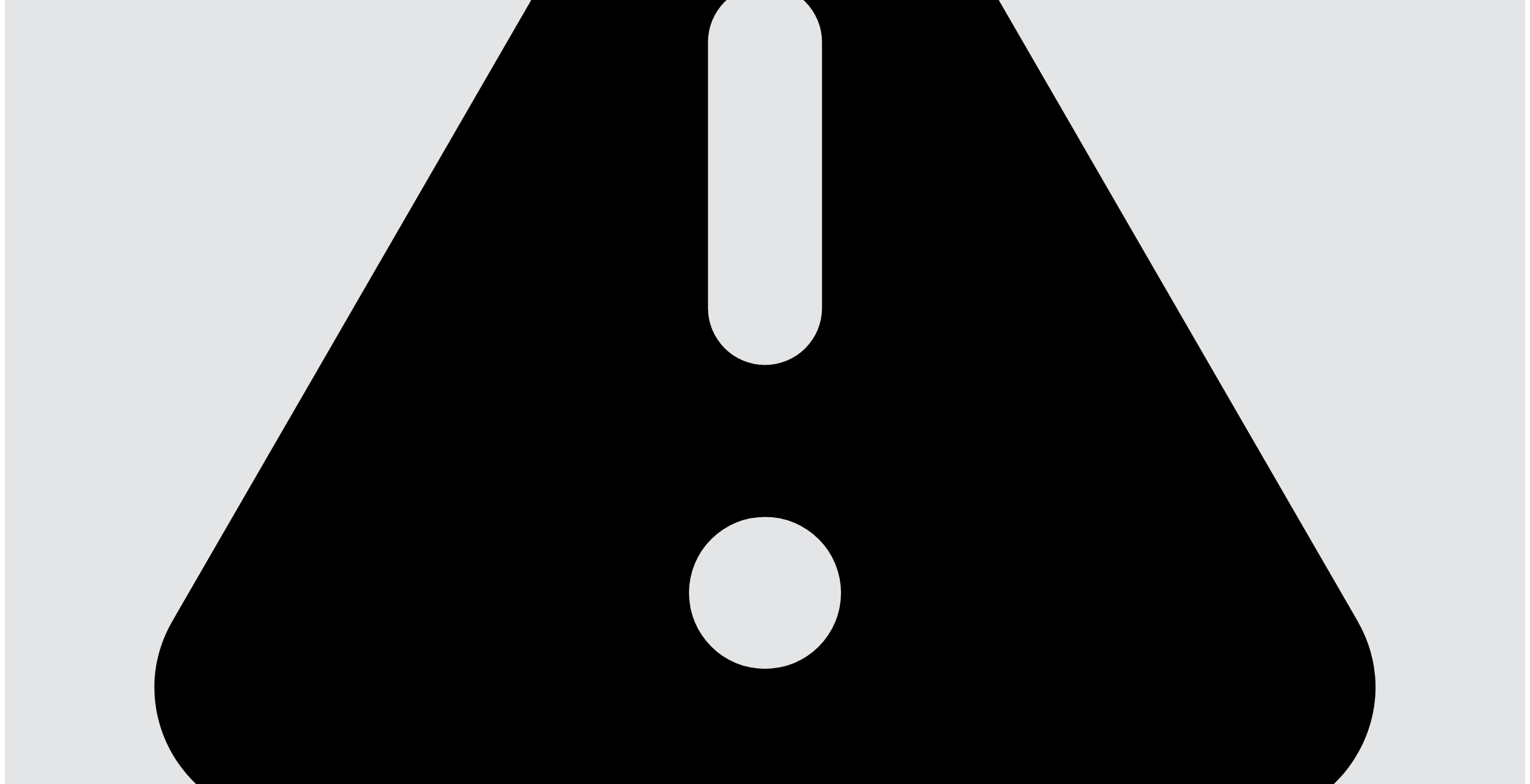
scroll to position [655, 0]
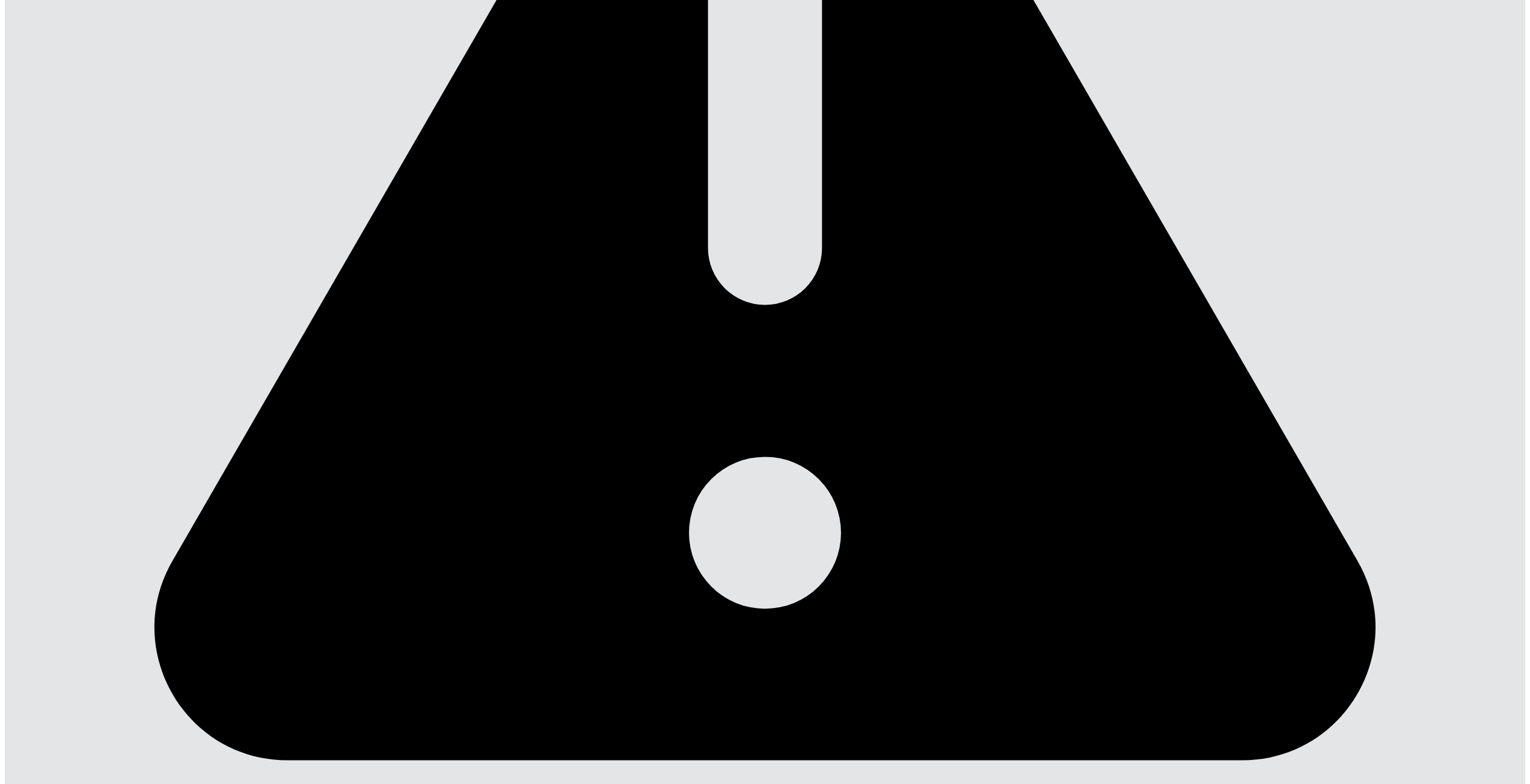
type input "*"
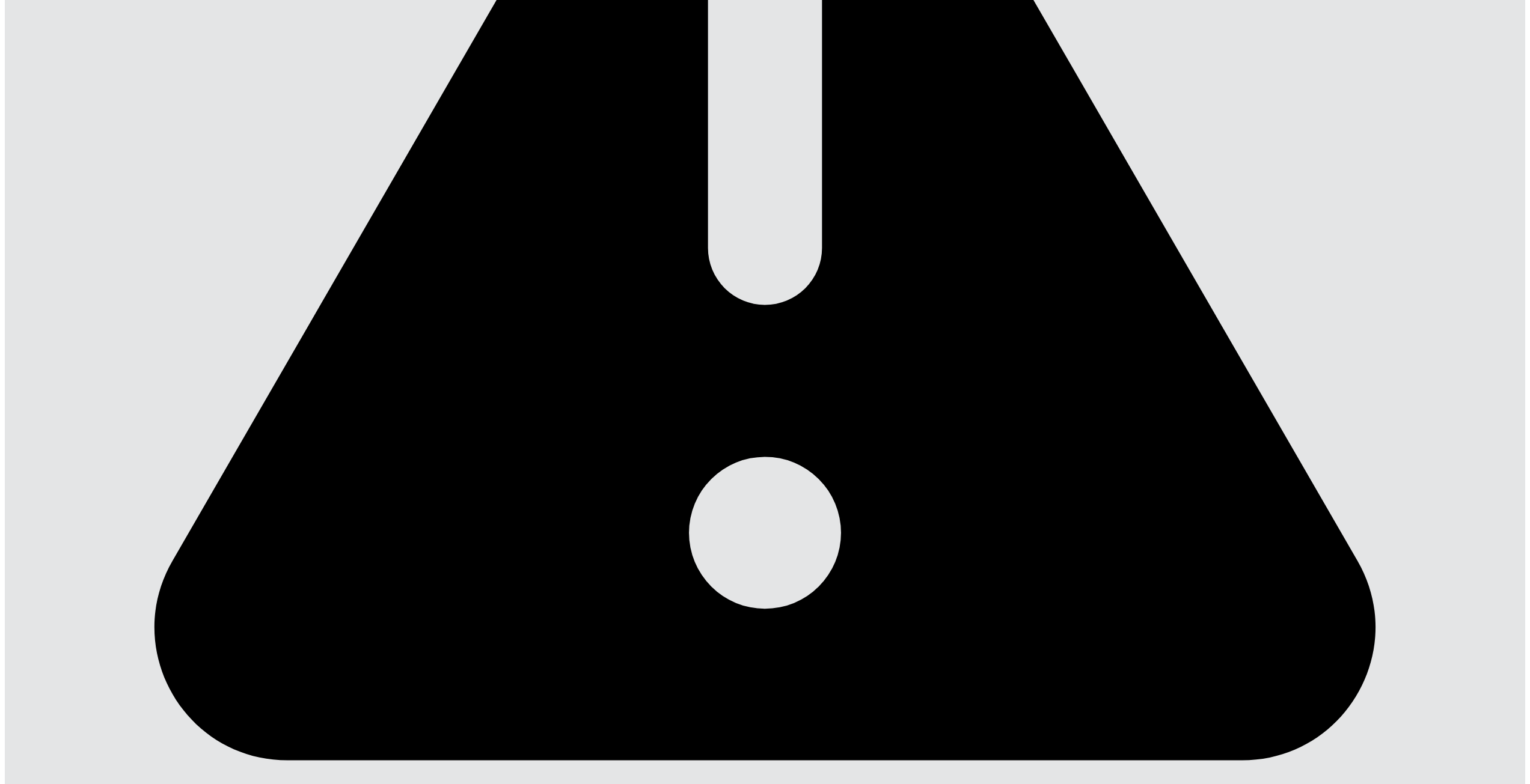
type input "*"
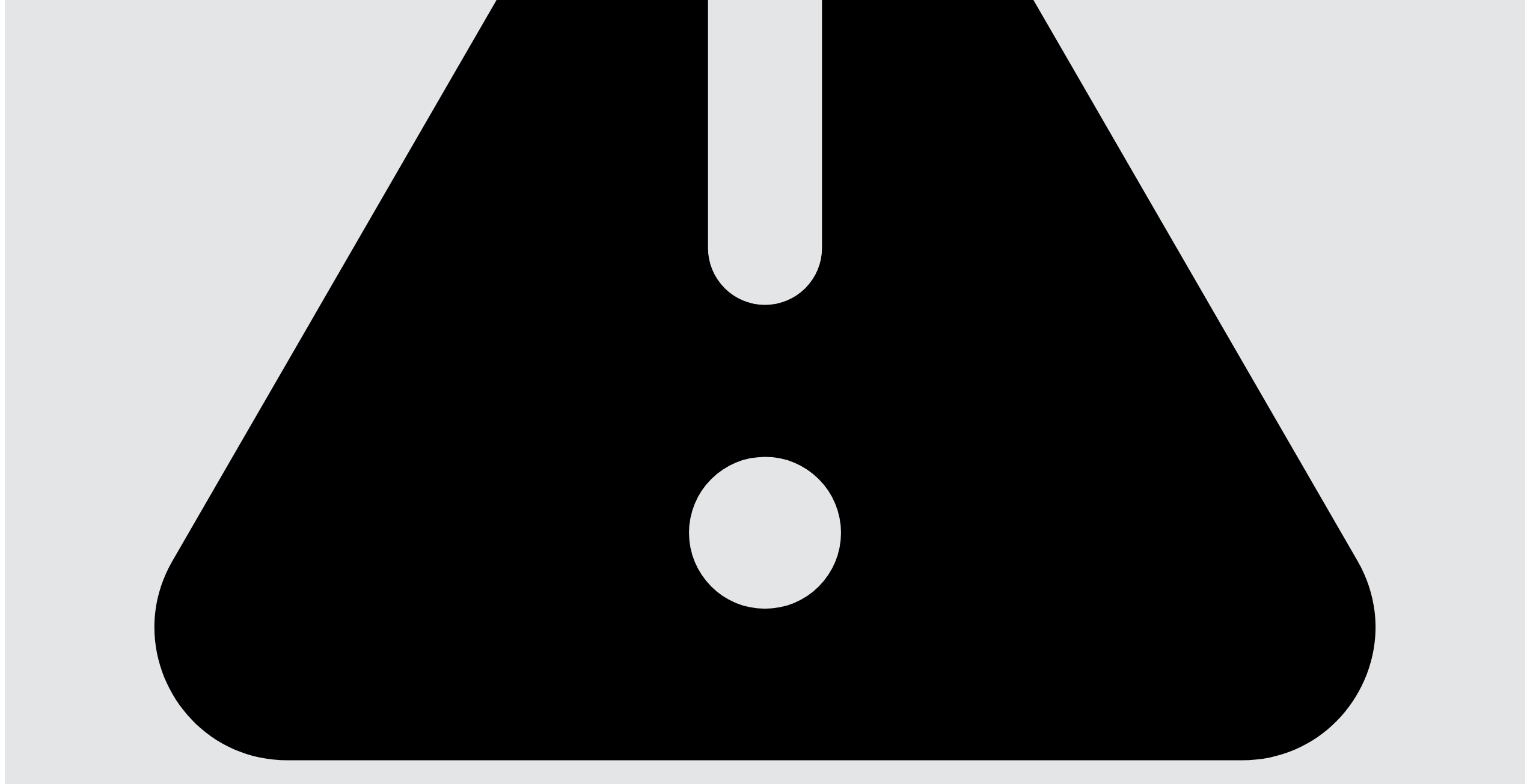
type input "*"
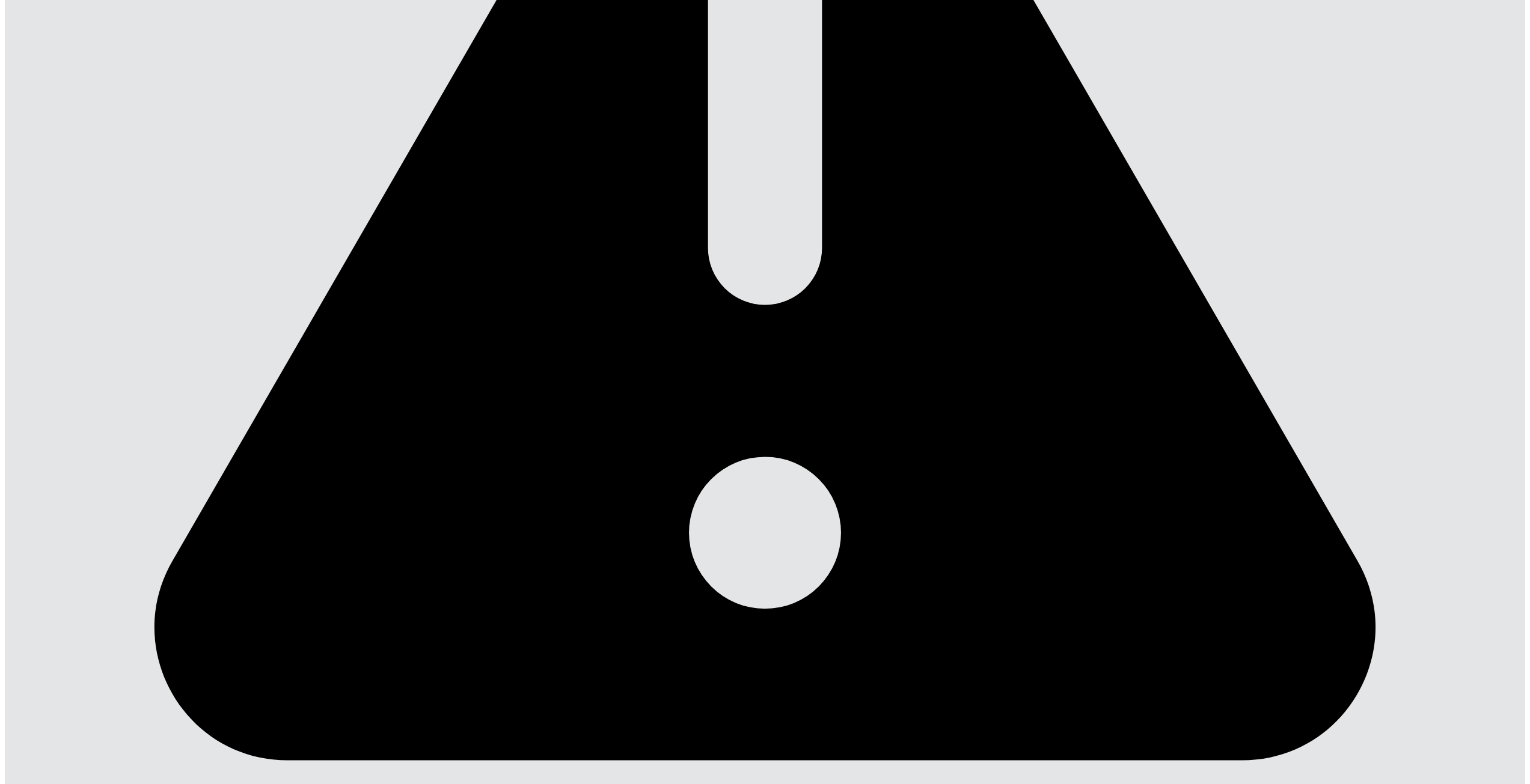
type input "*"
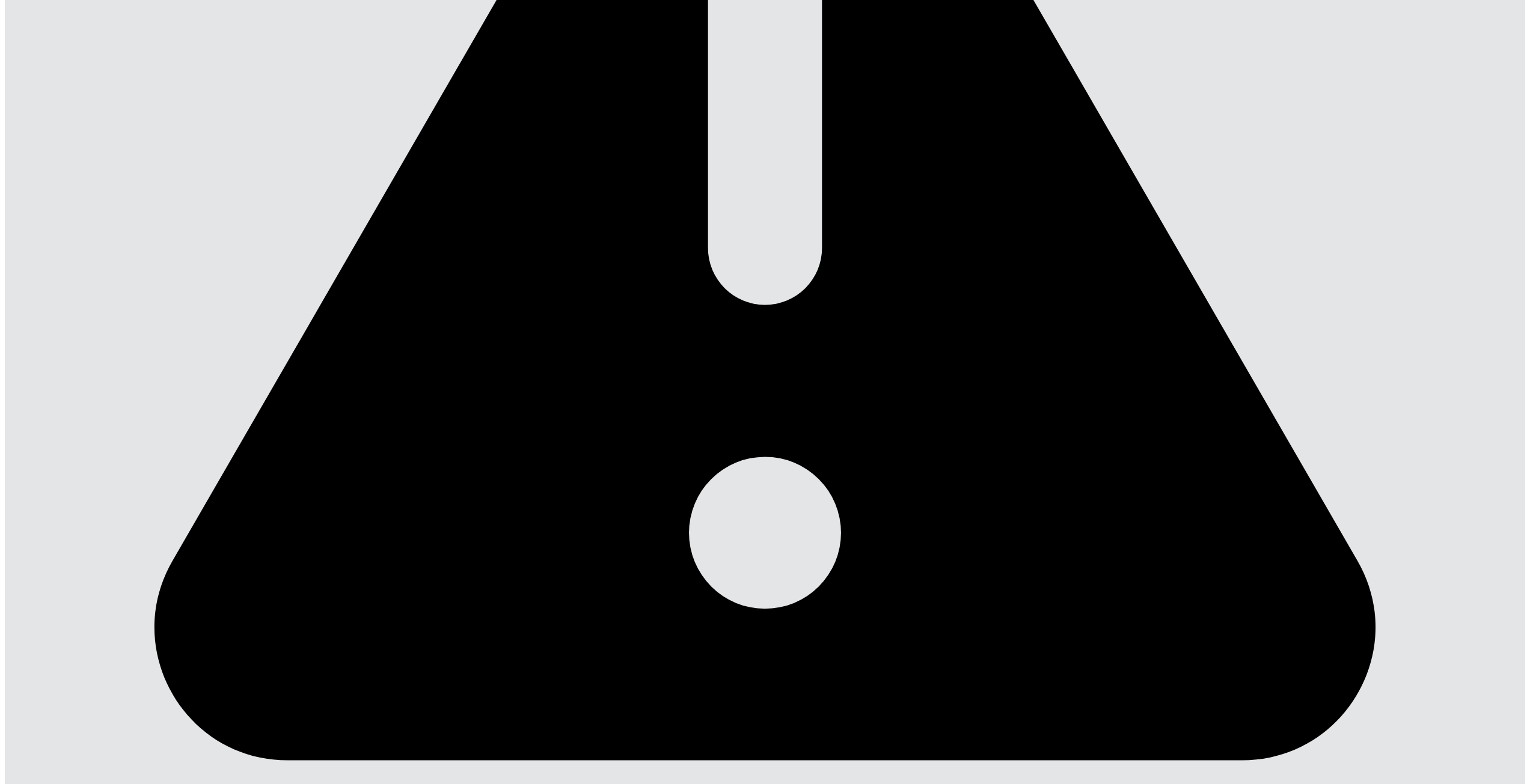
type input "*"
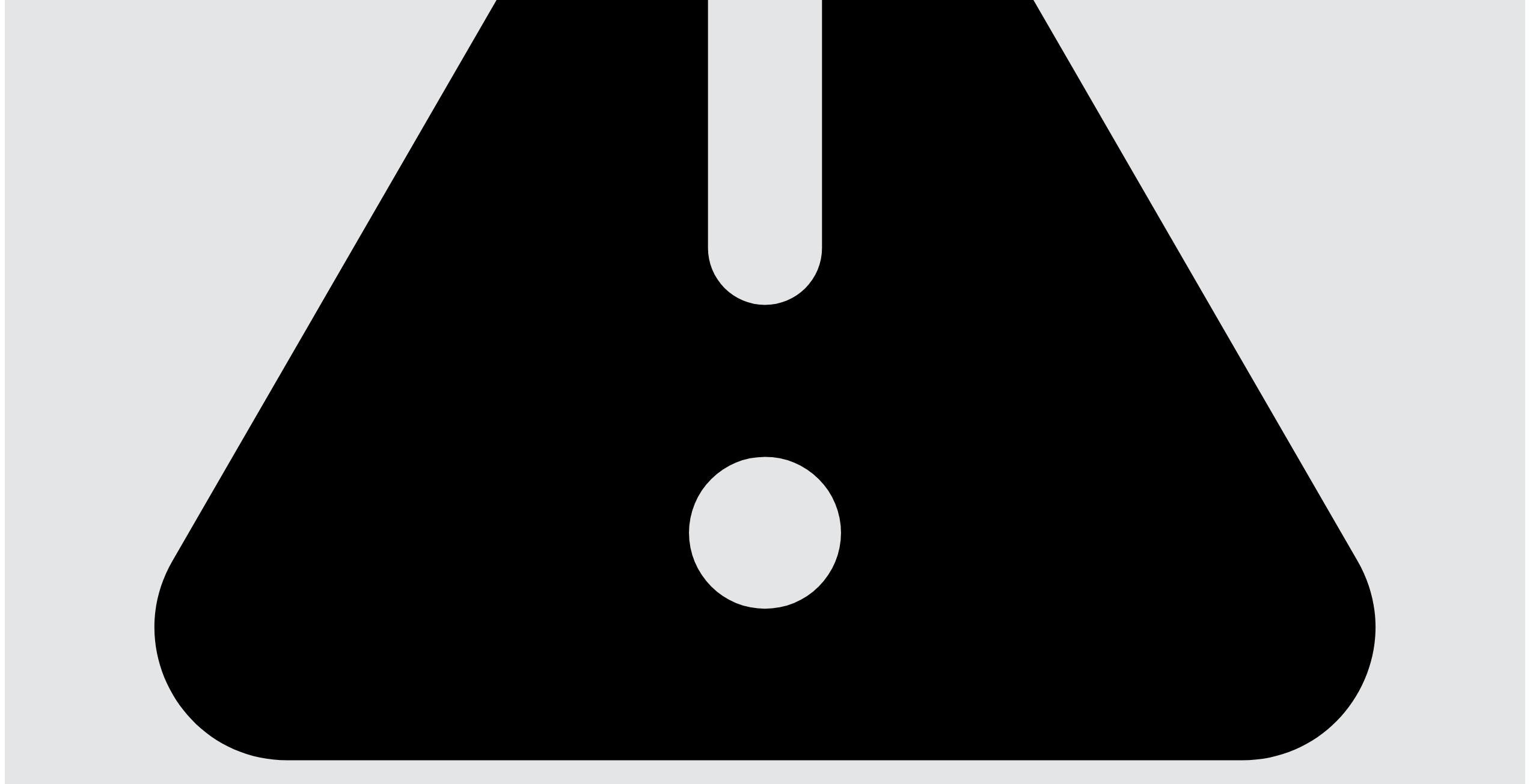
type input "*"
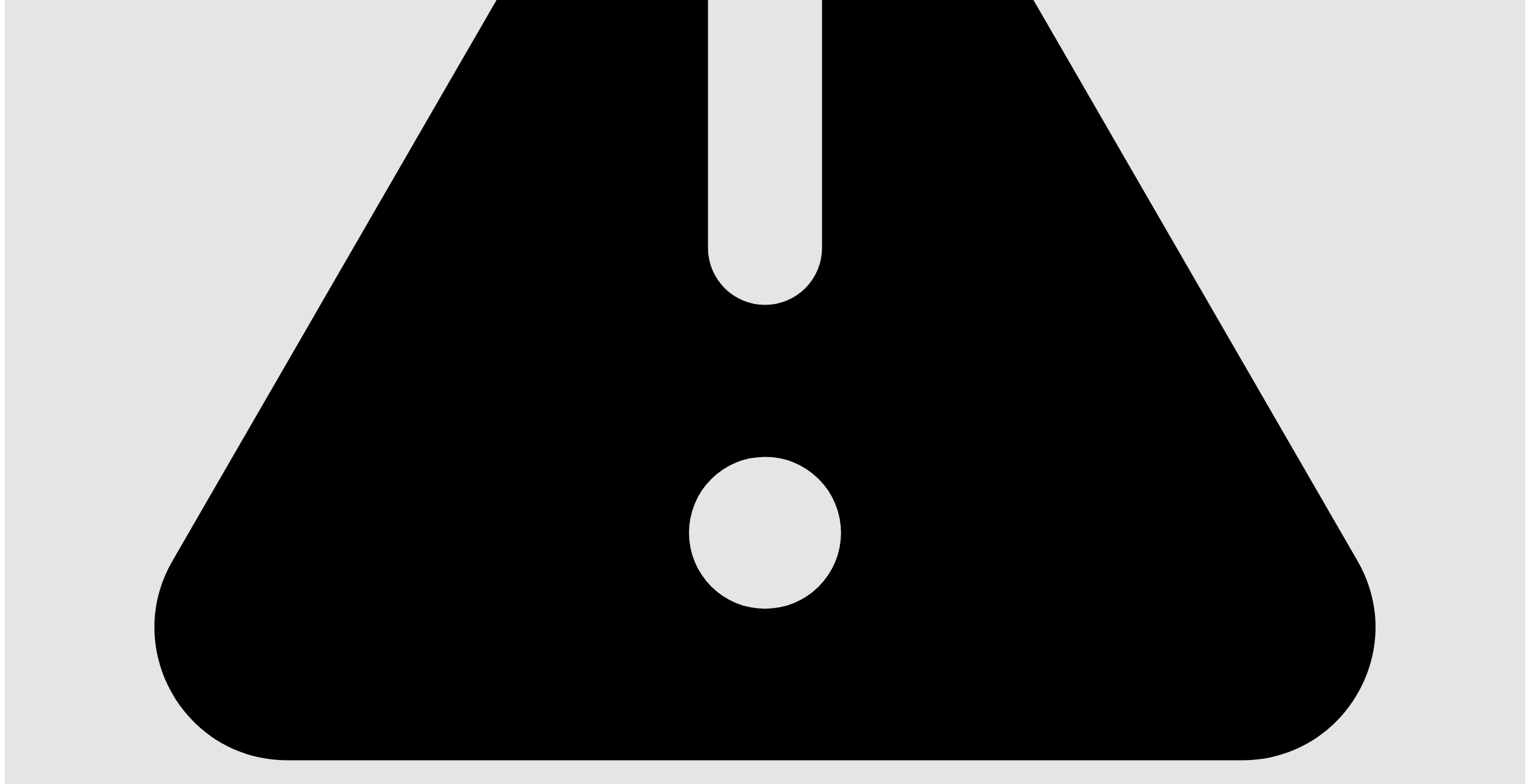
type input "*"
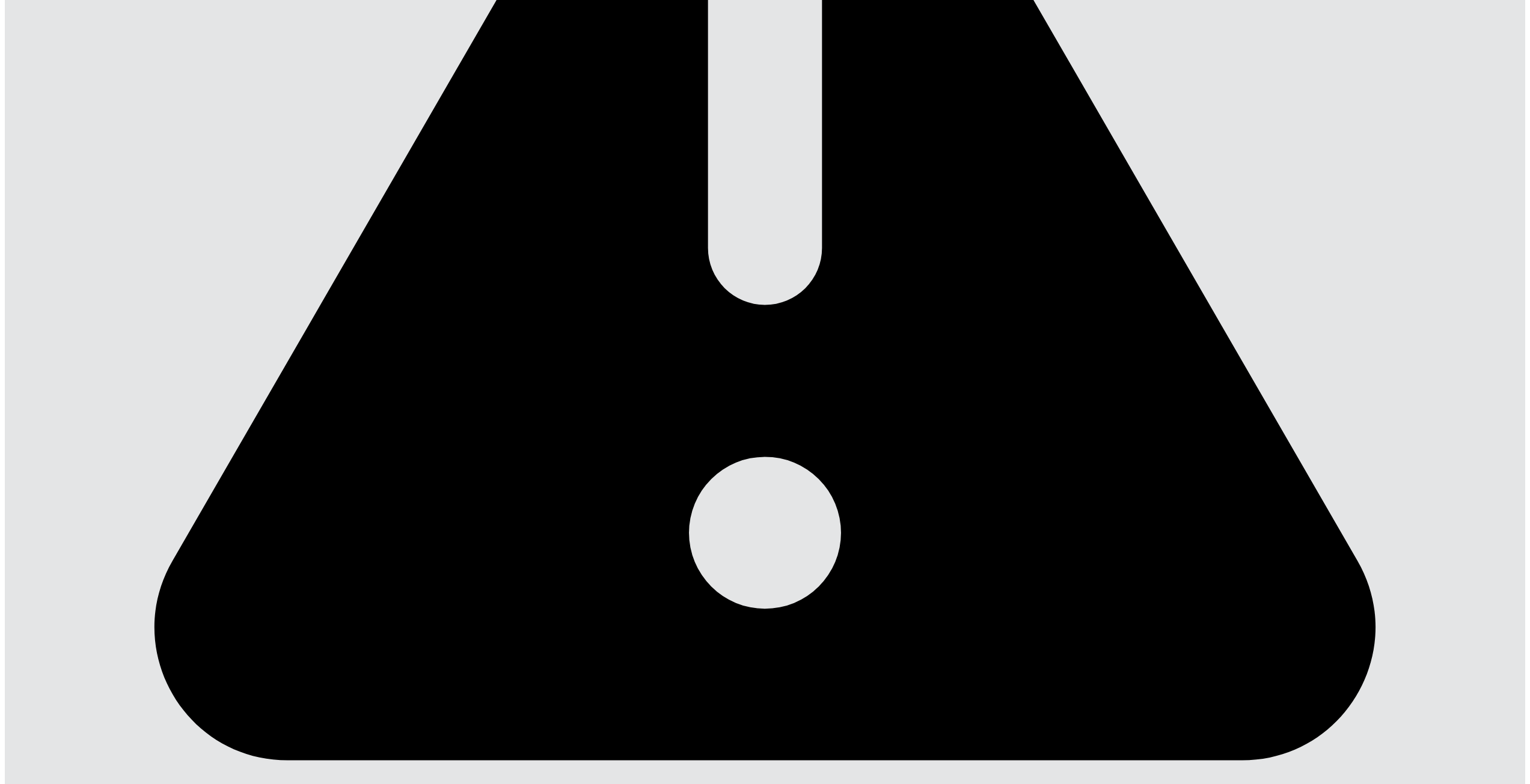
type input "*"
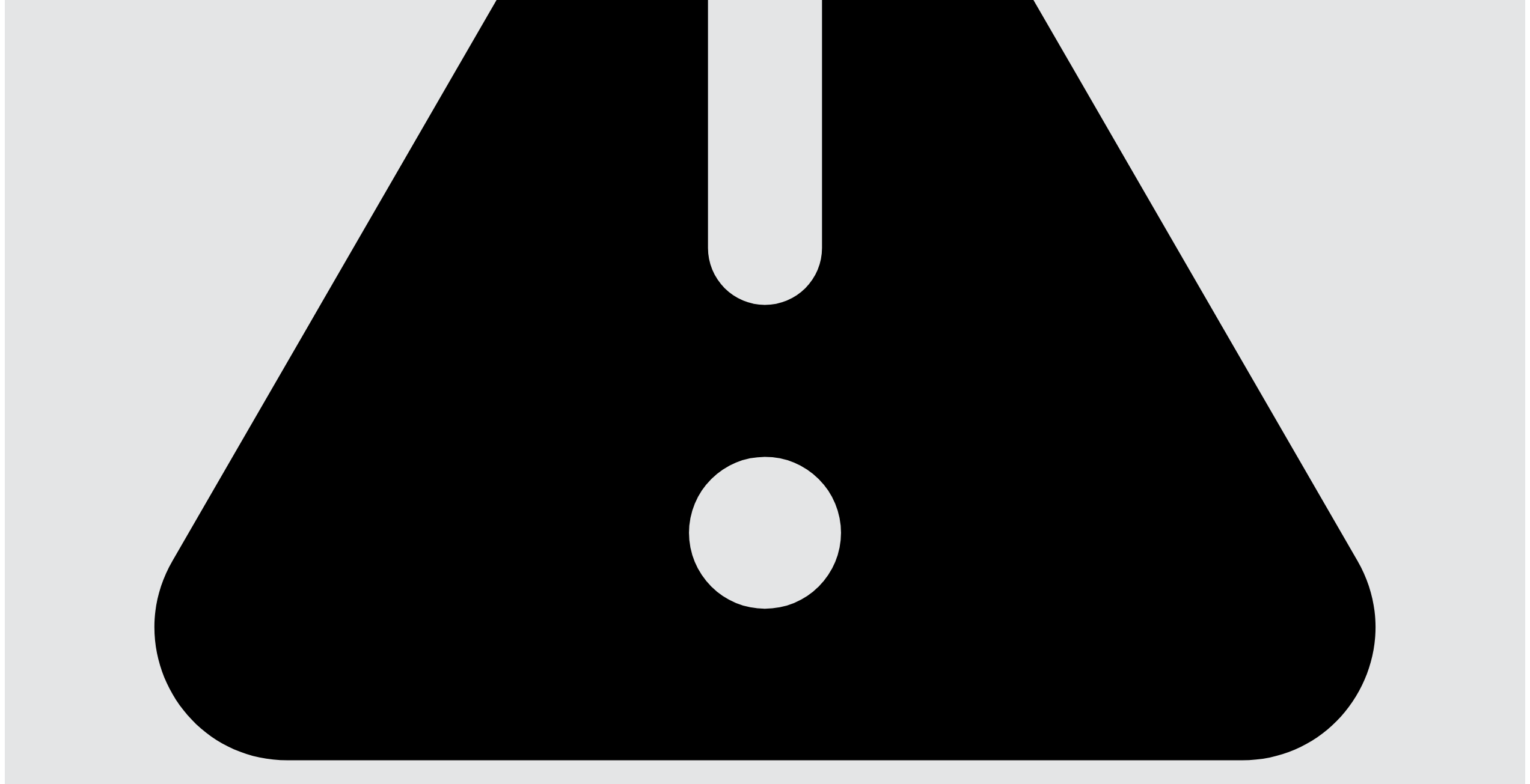
type input "*"
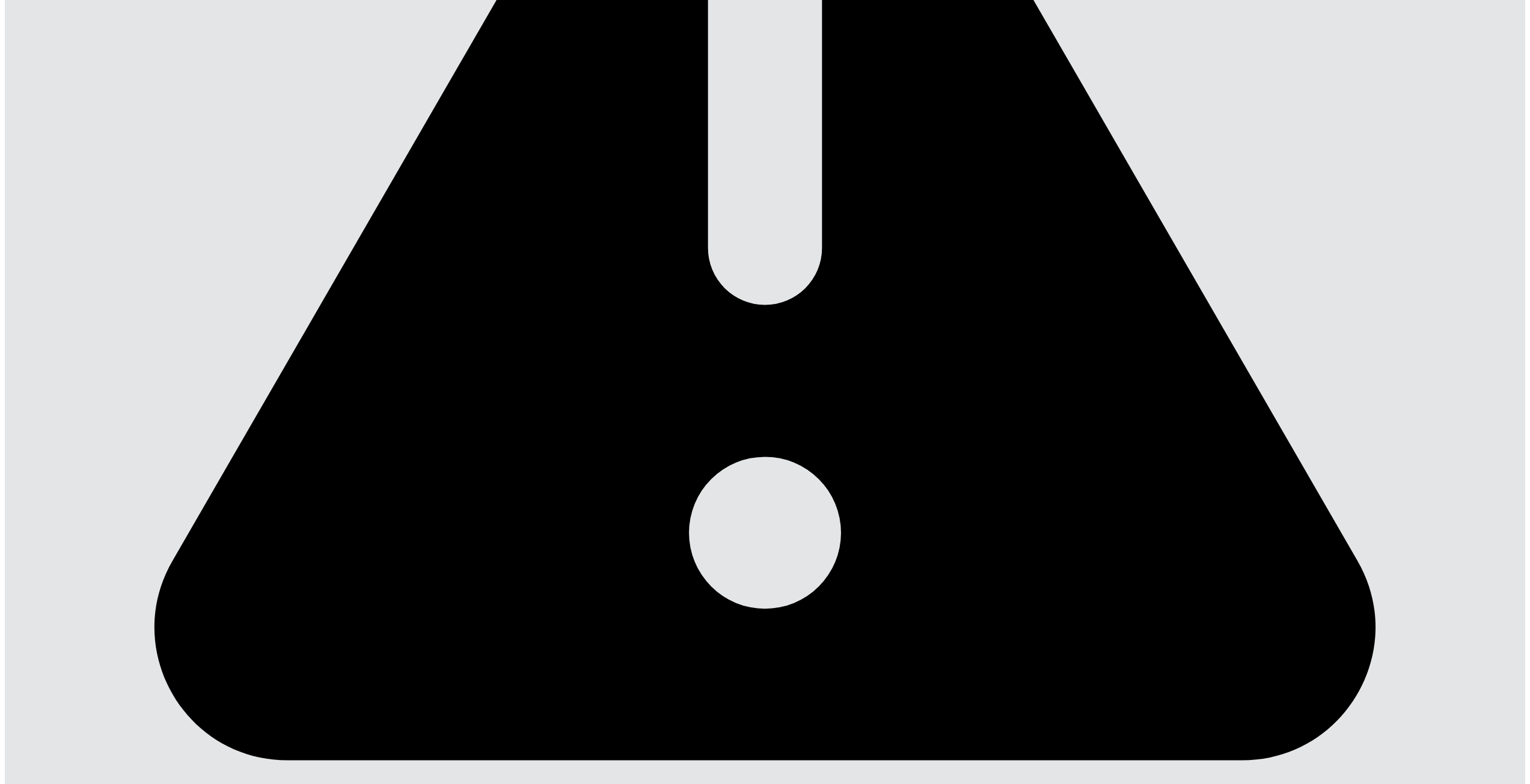
type input "*"
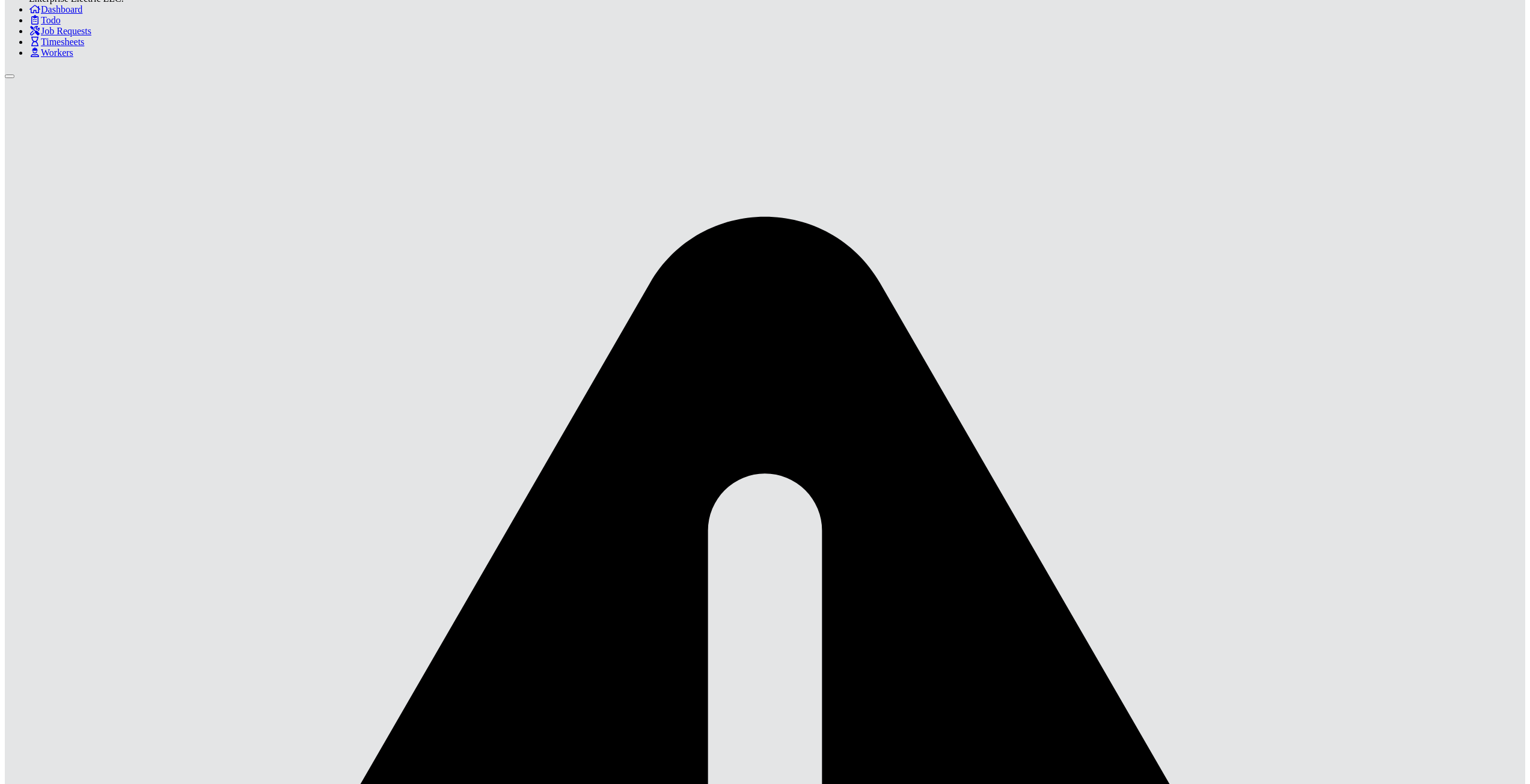
scroll to position [102, 0]
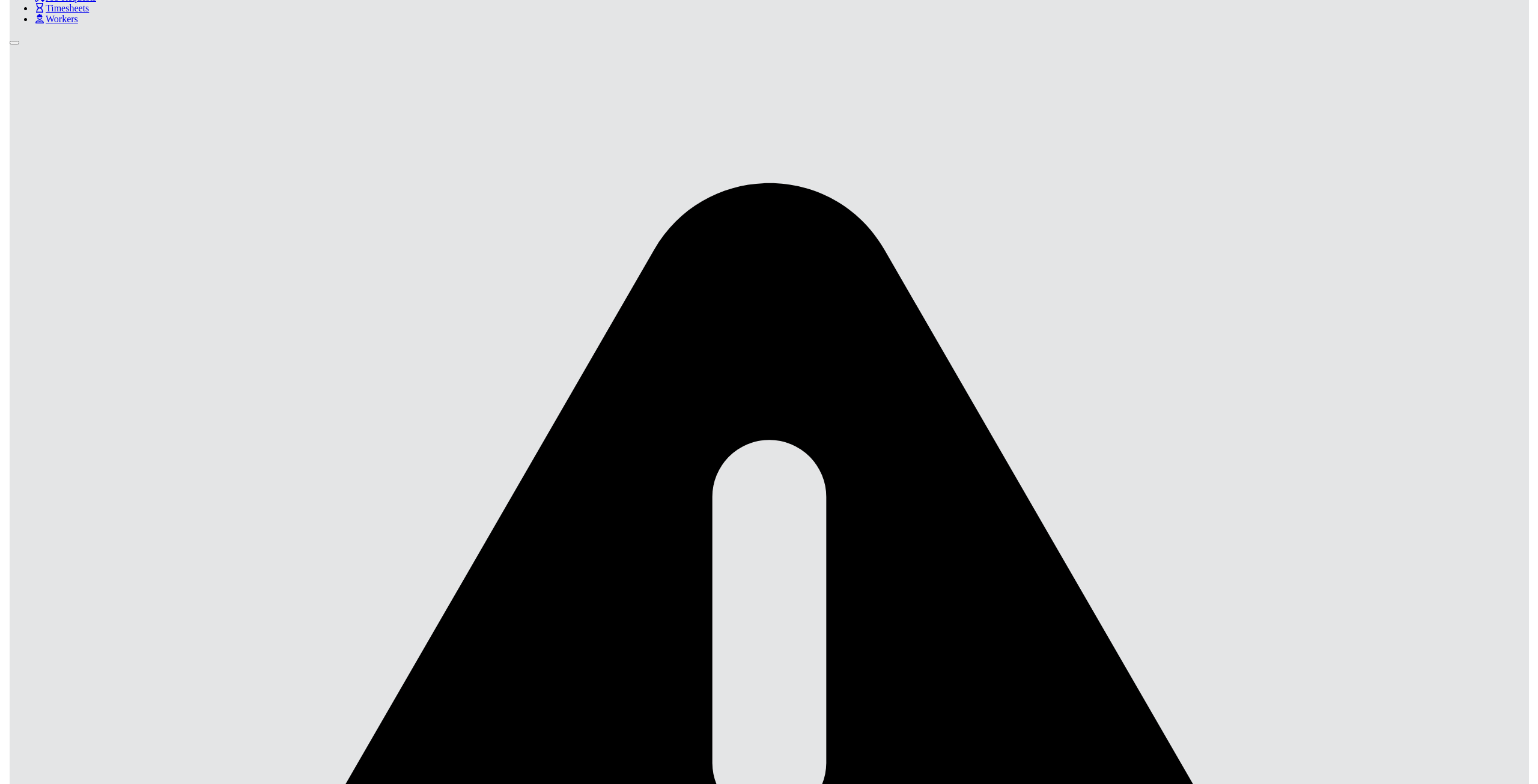
scroll to position [154, 0]
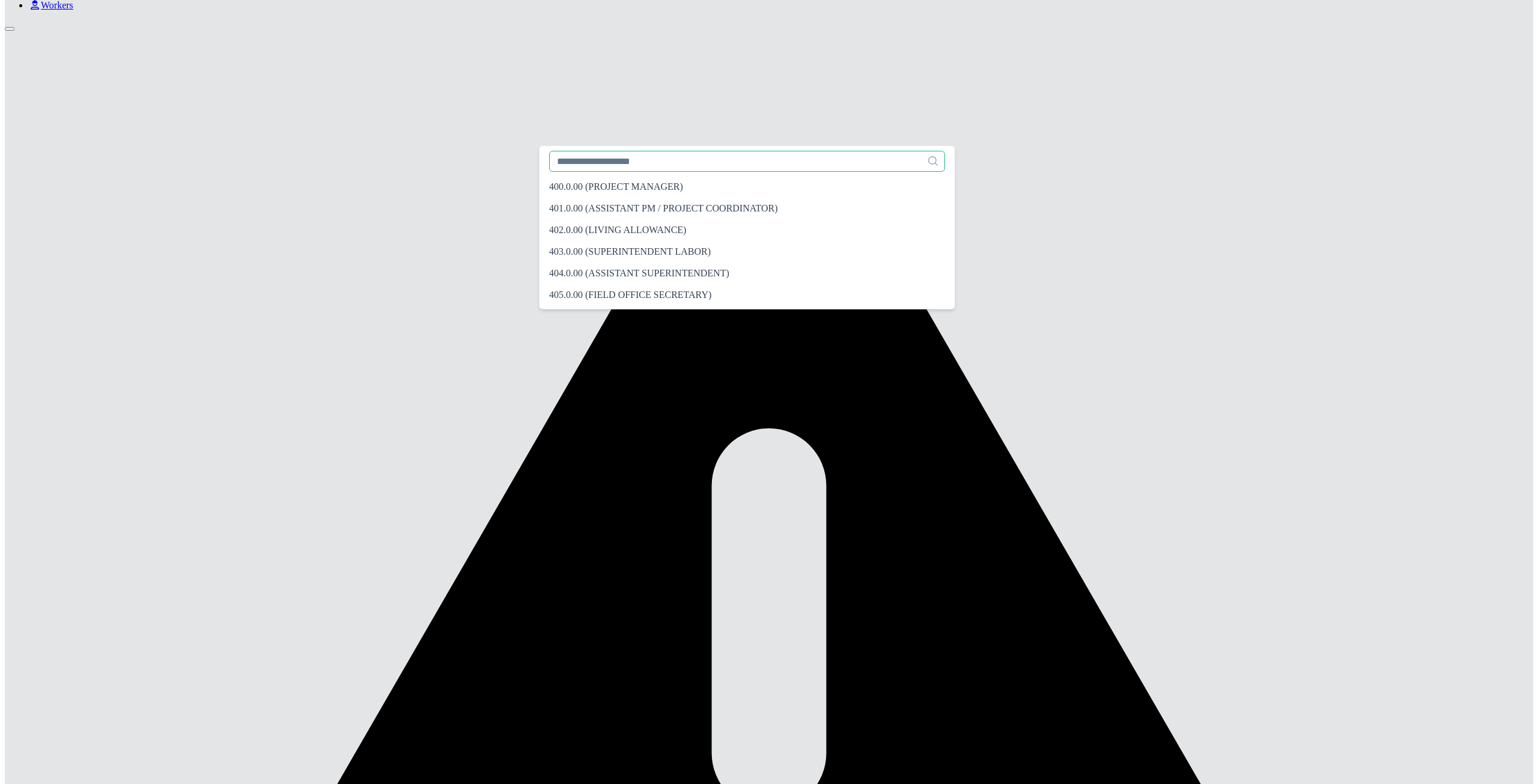
click at [618, 165] on input "text" at bounding box center [746, 161] width 396 height 21
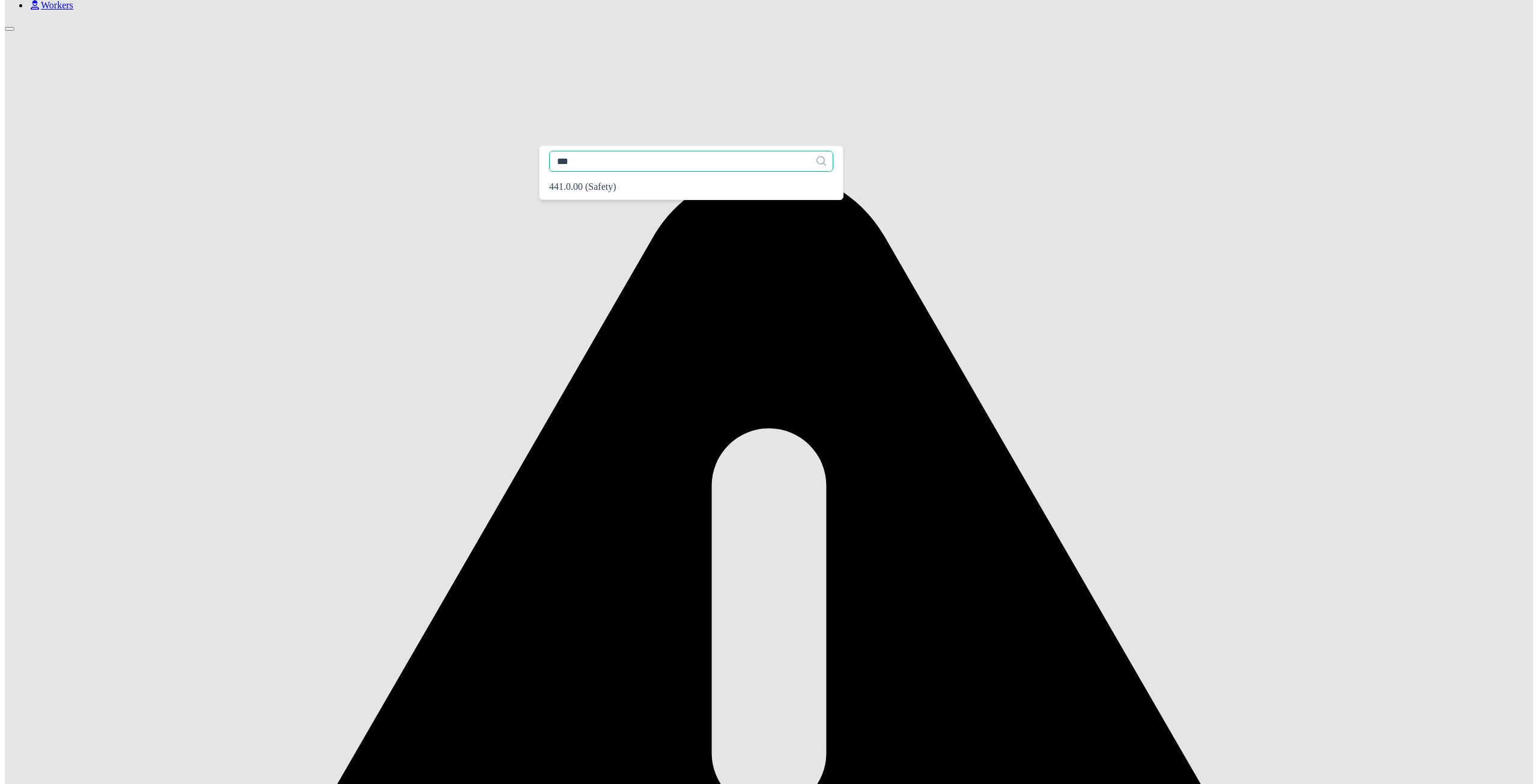
click at [620, 164] on input "***" at bounding box center [691, 161] width 284 height 21
type input "***"
click at [625, 165] on input "***" at bounding box center [691, 161] width 284 height 21
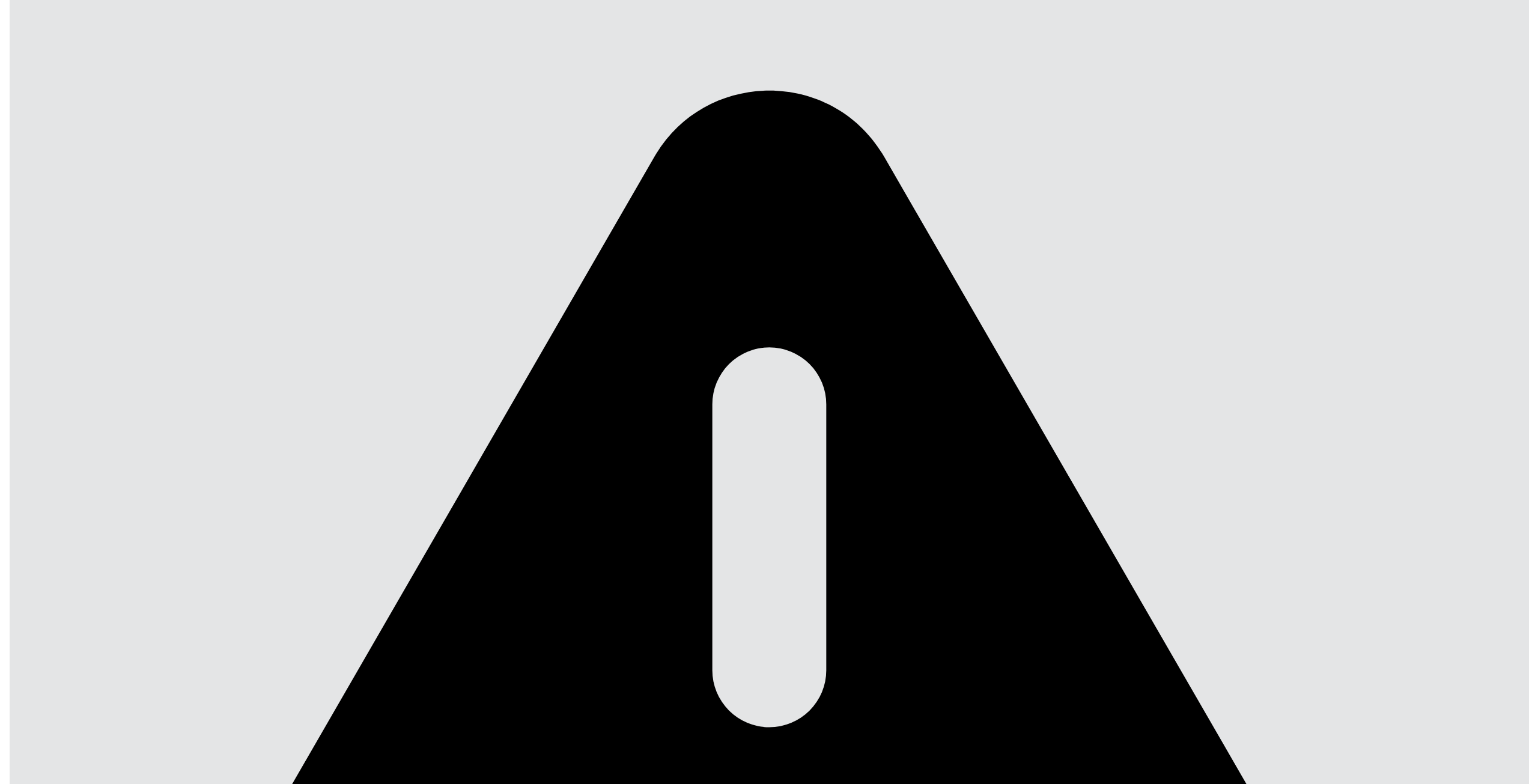
scroll to position [158, 0]
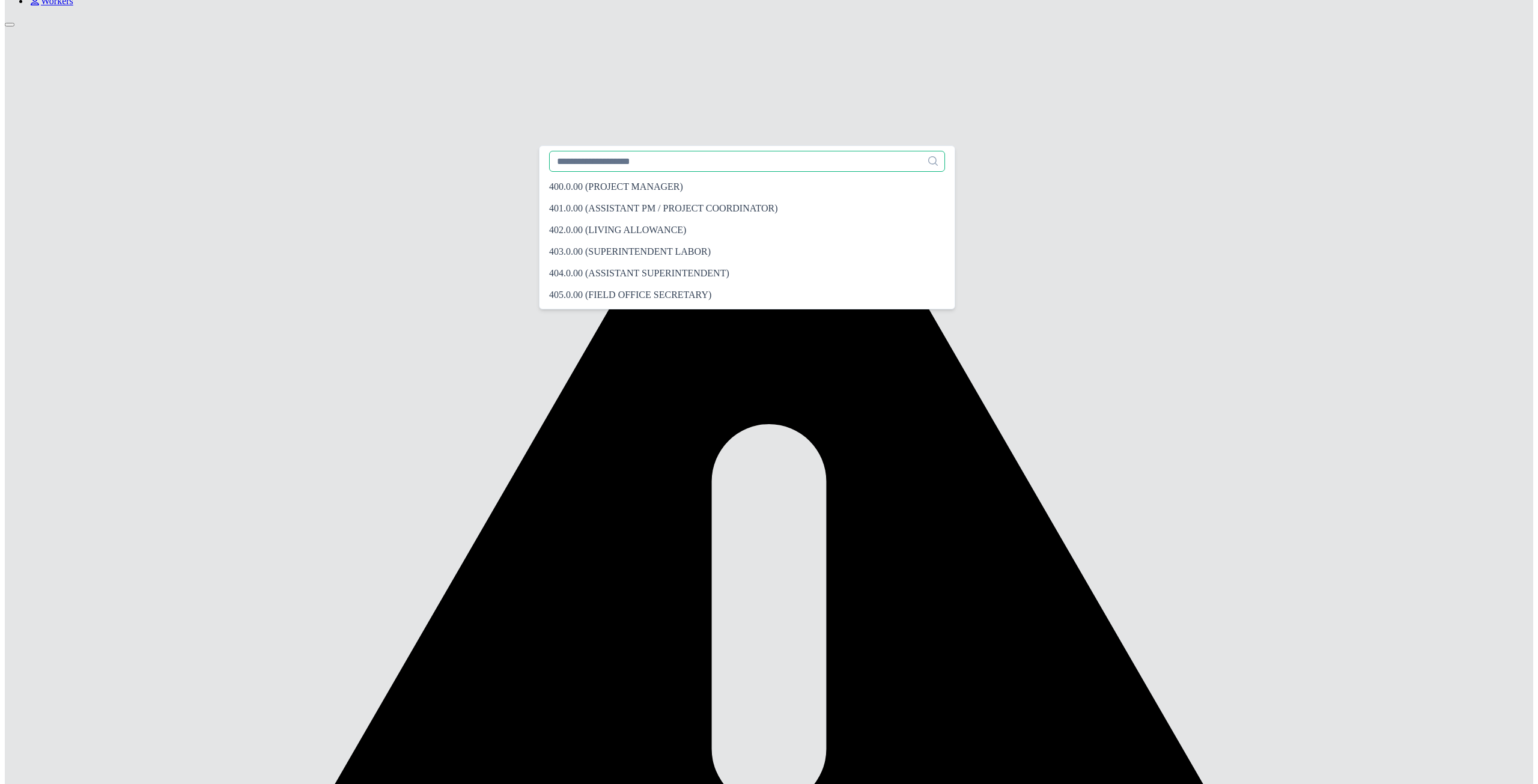
click at [604, 164] on input "text" at bounding box center [746, 161] width 396 height 21
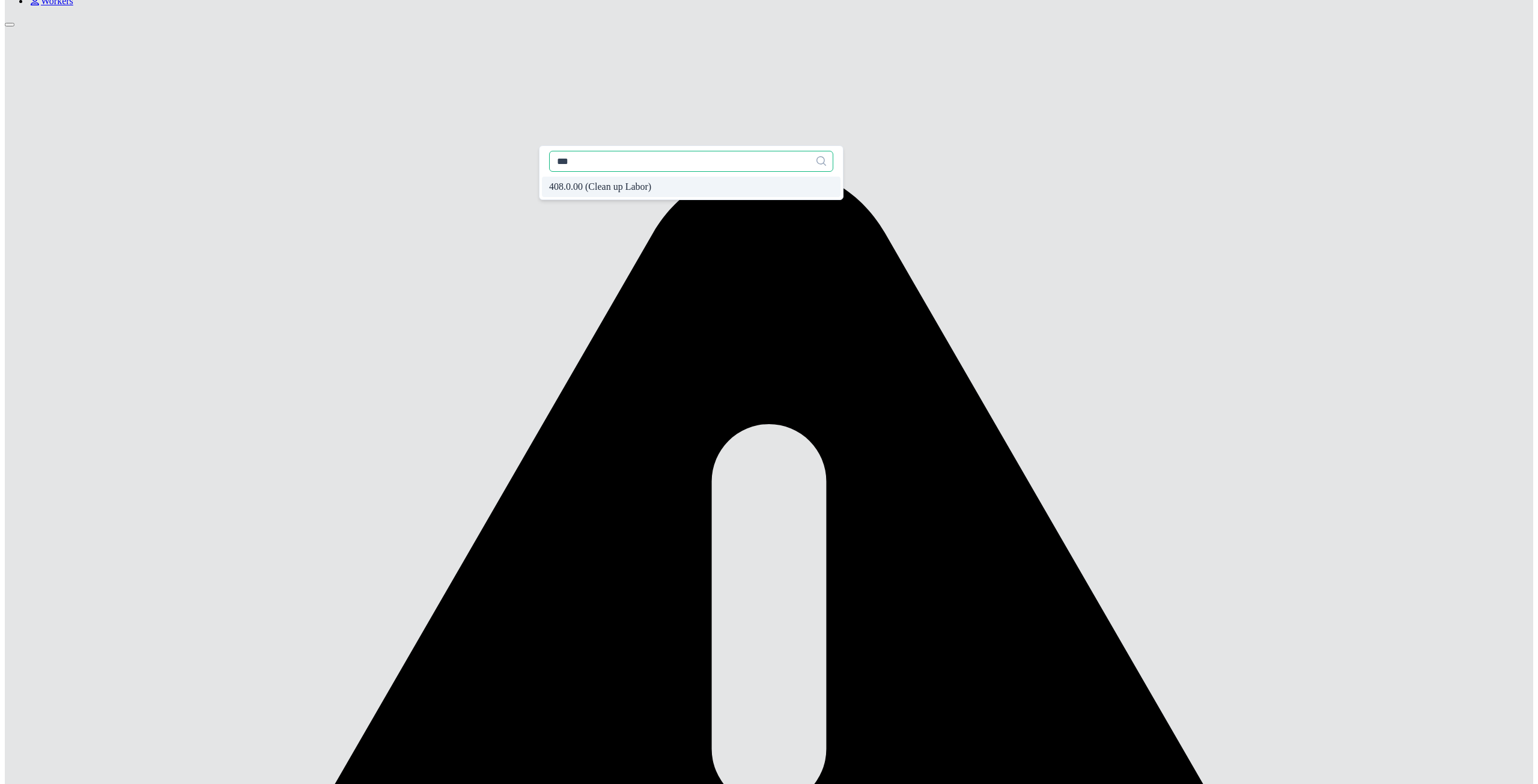
type input "***"
click at [595, 187] on span "408.0.00 (Clean up Labor)" at bounding box center [600, 187] width 102 height 10
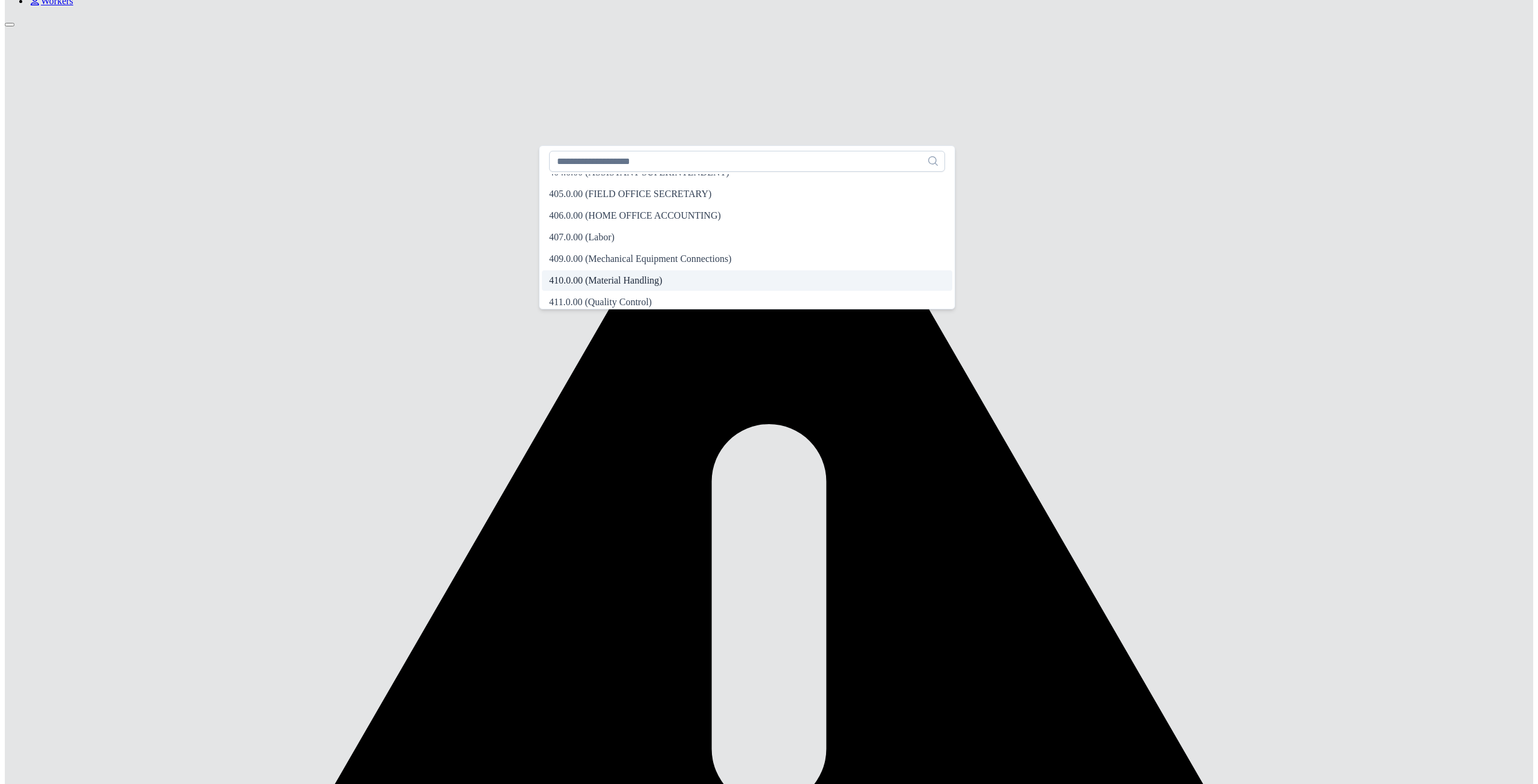
scroll to position [335, 0]
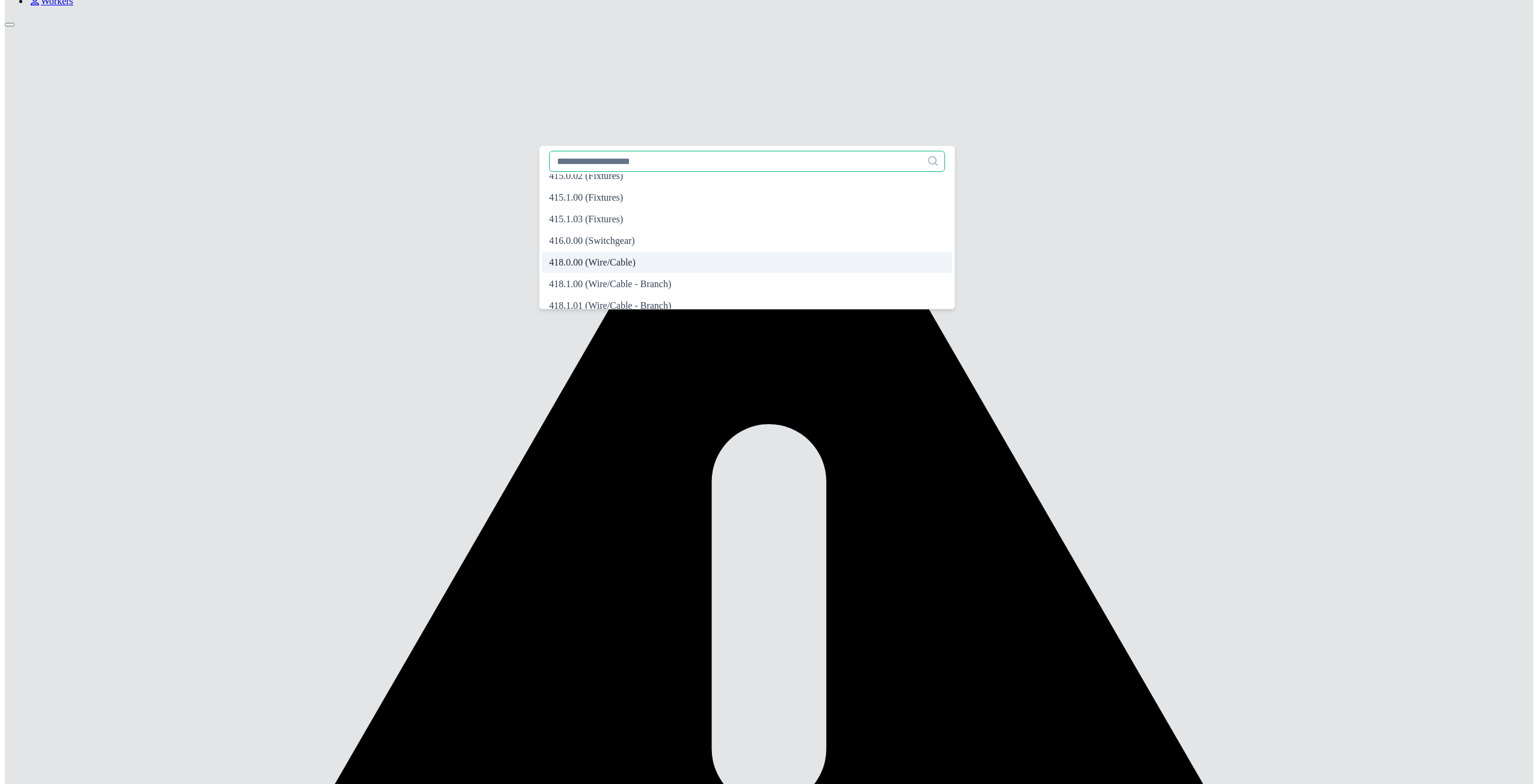
click at [613, 164] on input "text" at bounding box center [746, 161] width 396 height 21
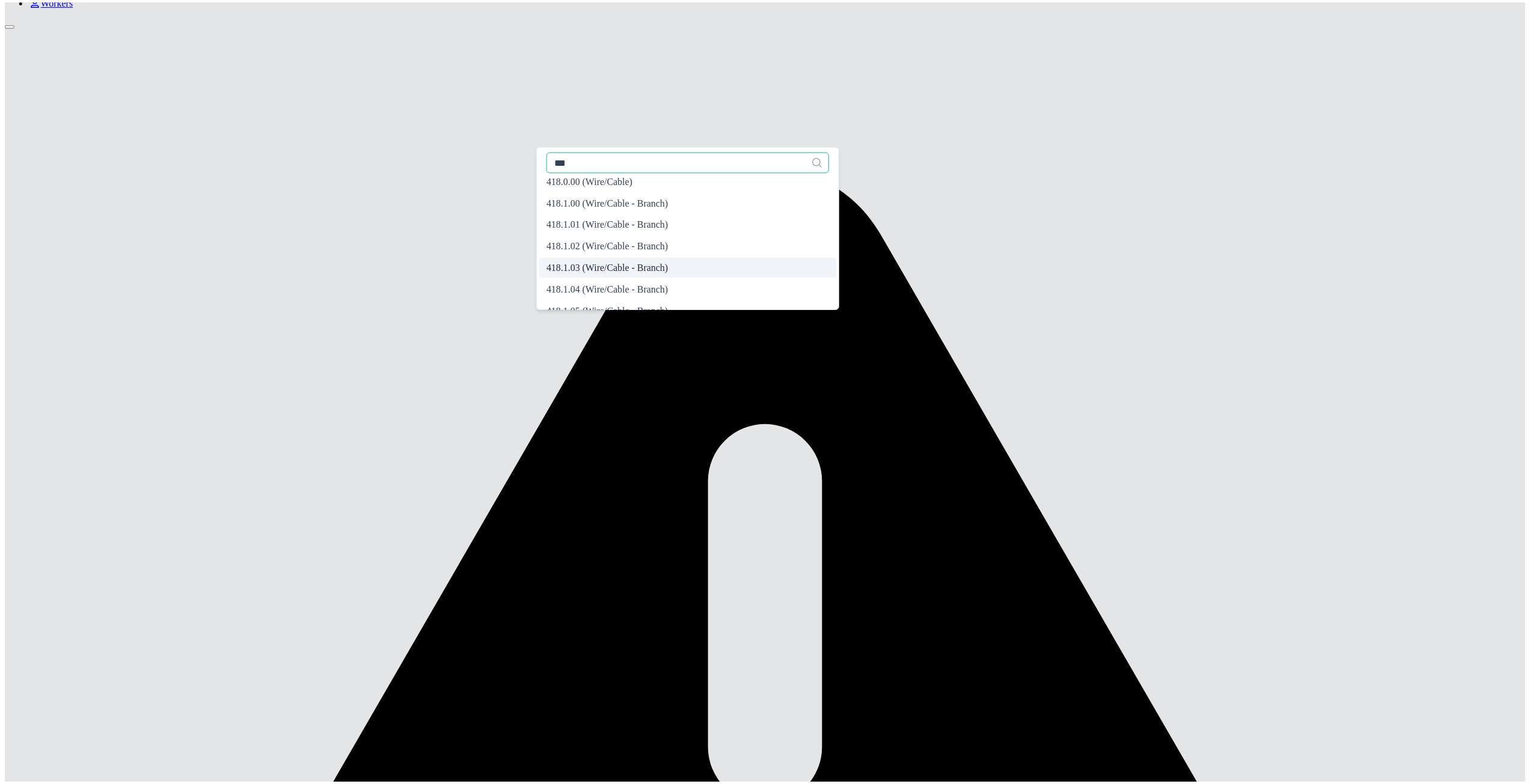
scroll to position [0, 0]
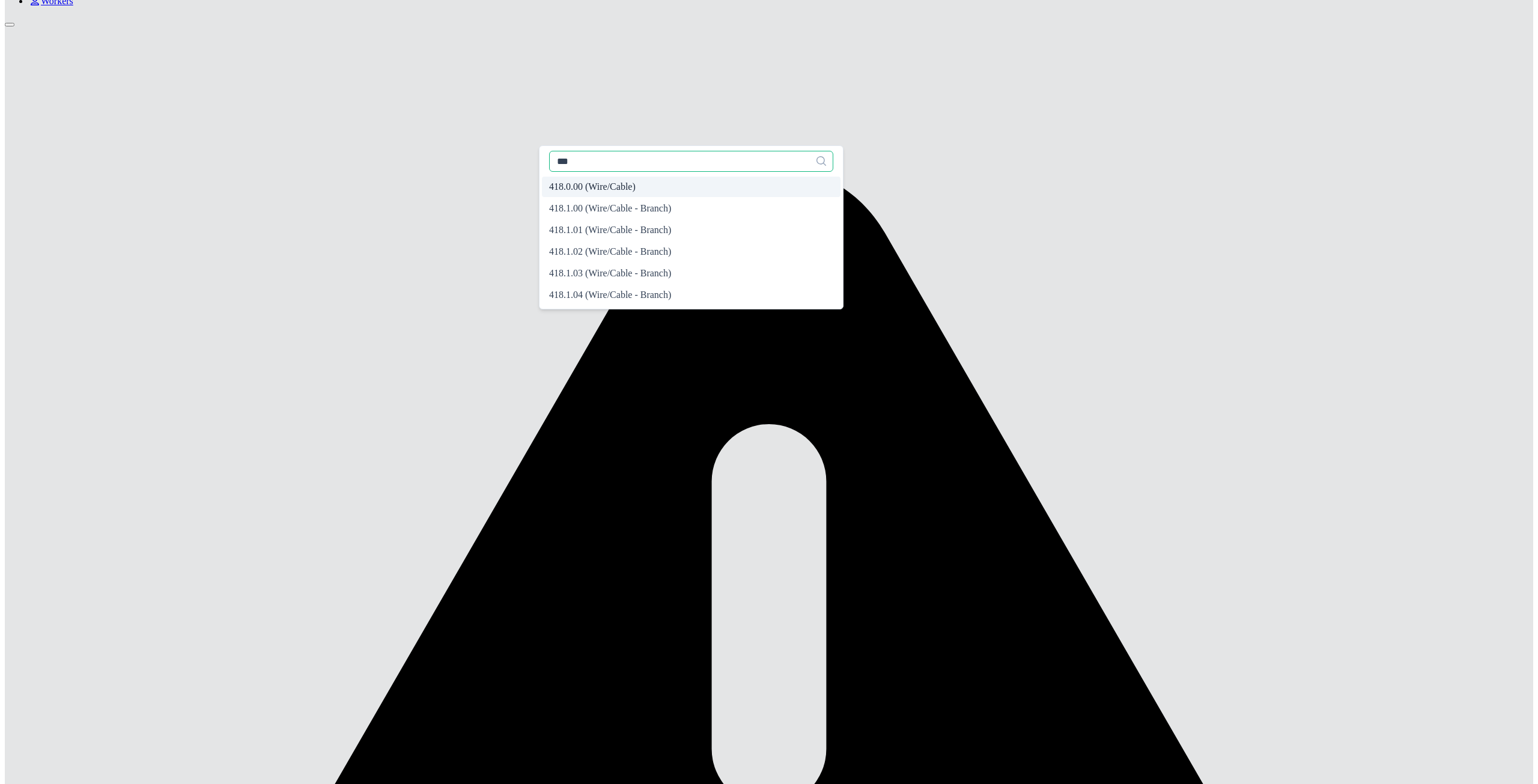
type input "***"
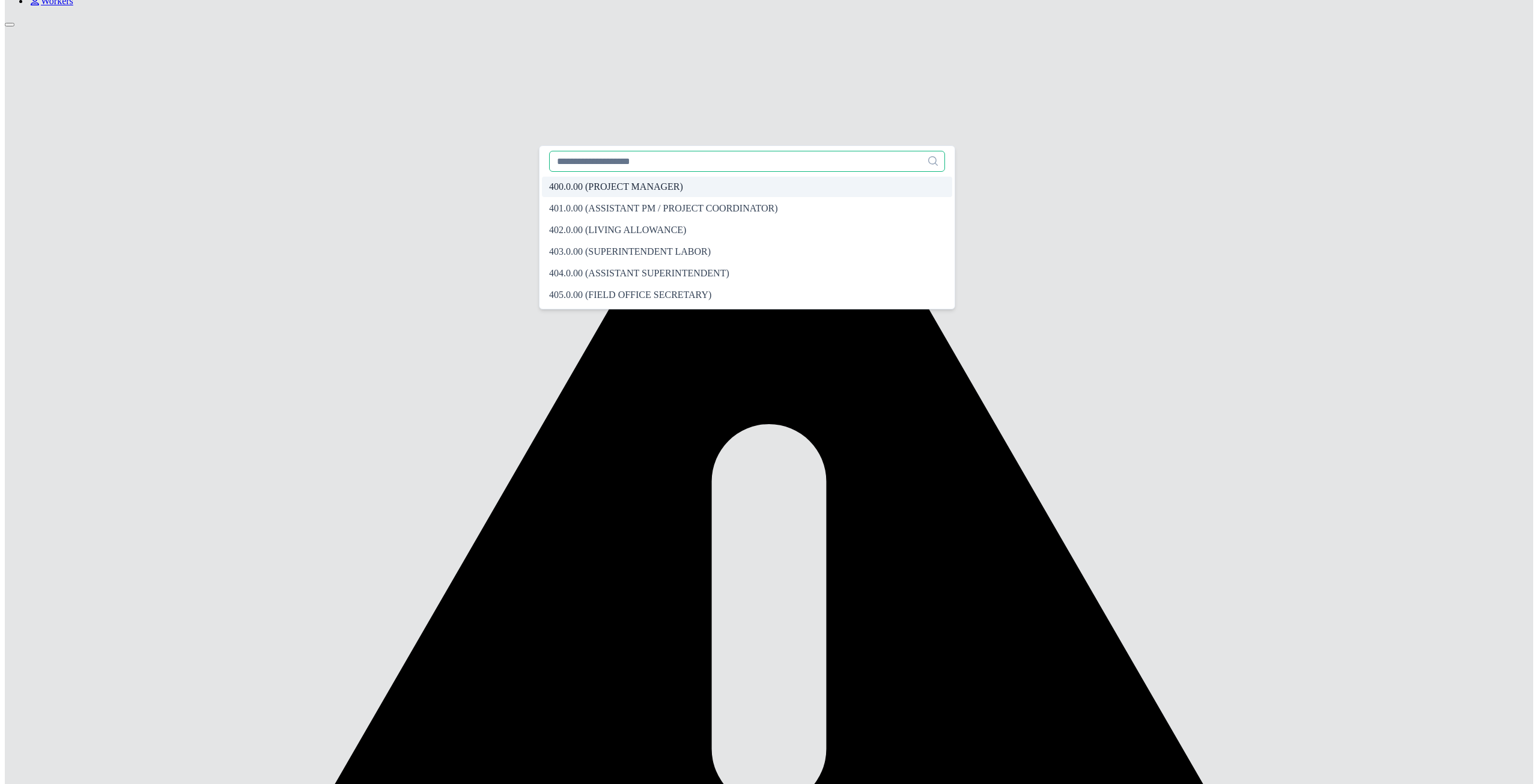
click at [606, 165] on input "text" at bounding box center [746, 161] width 396 height 21
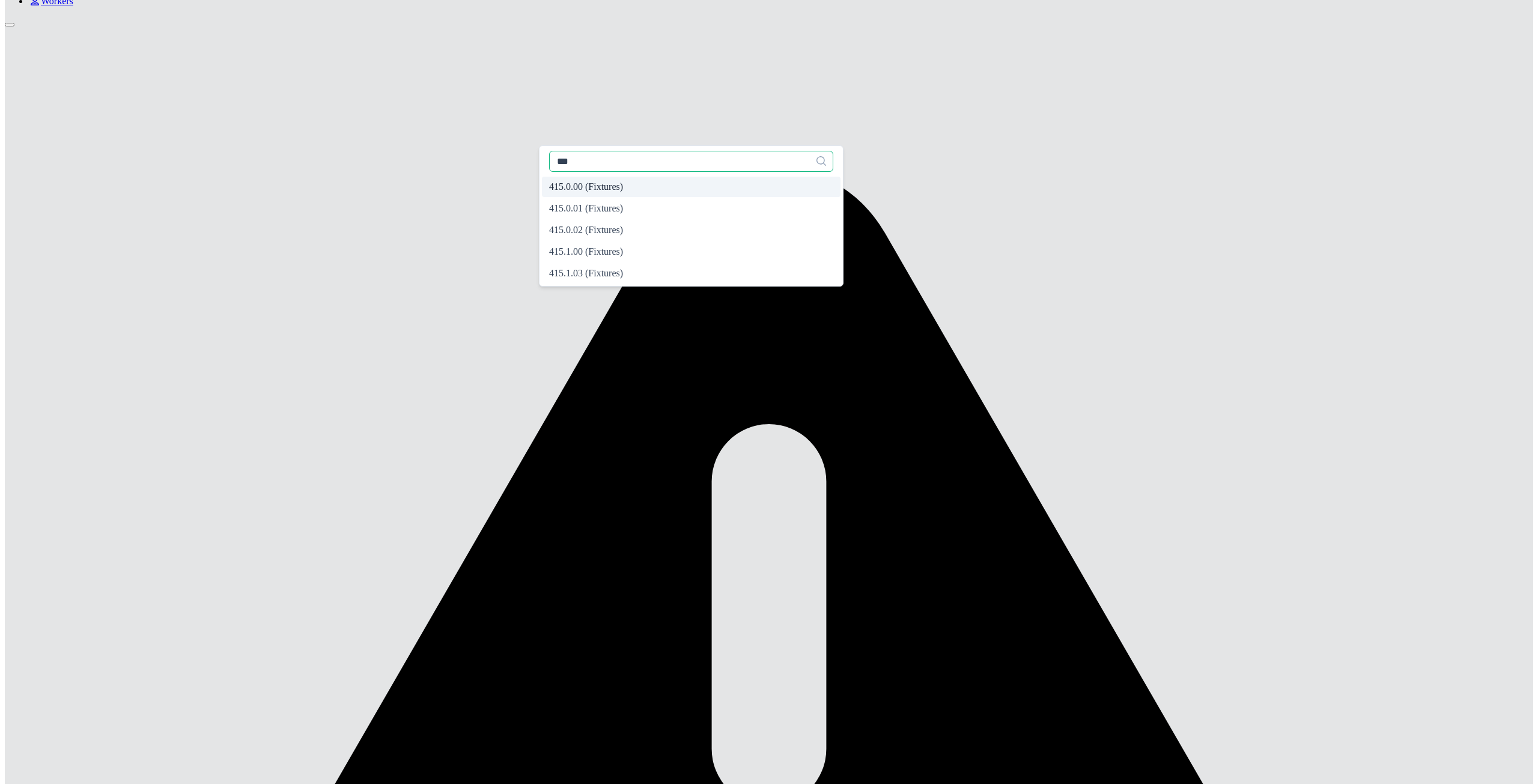
type input "***"
click at [596, 191] on span "415.0.00 (Fixtures)" at bounding box center [585, 187] width 74 height 10
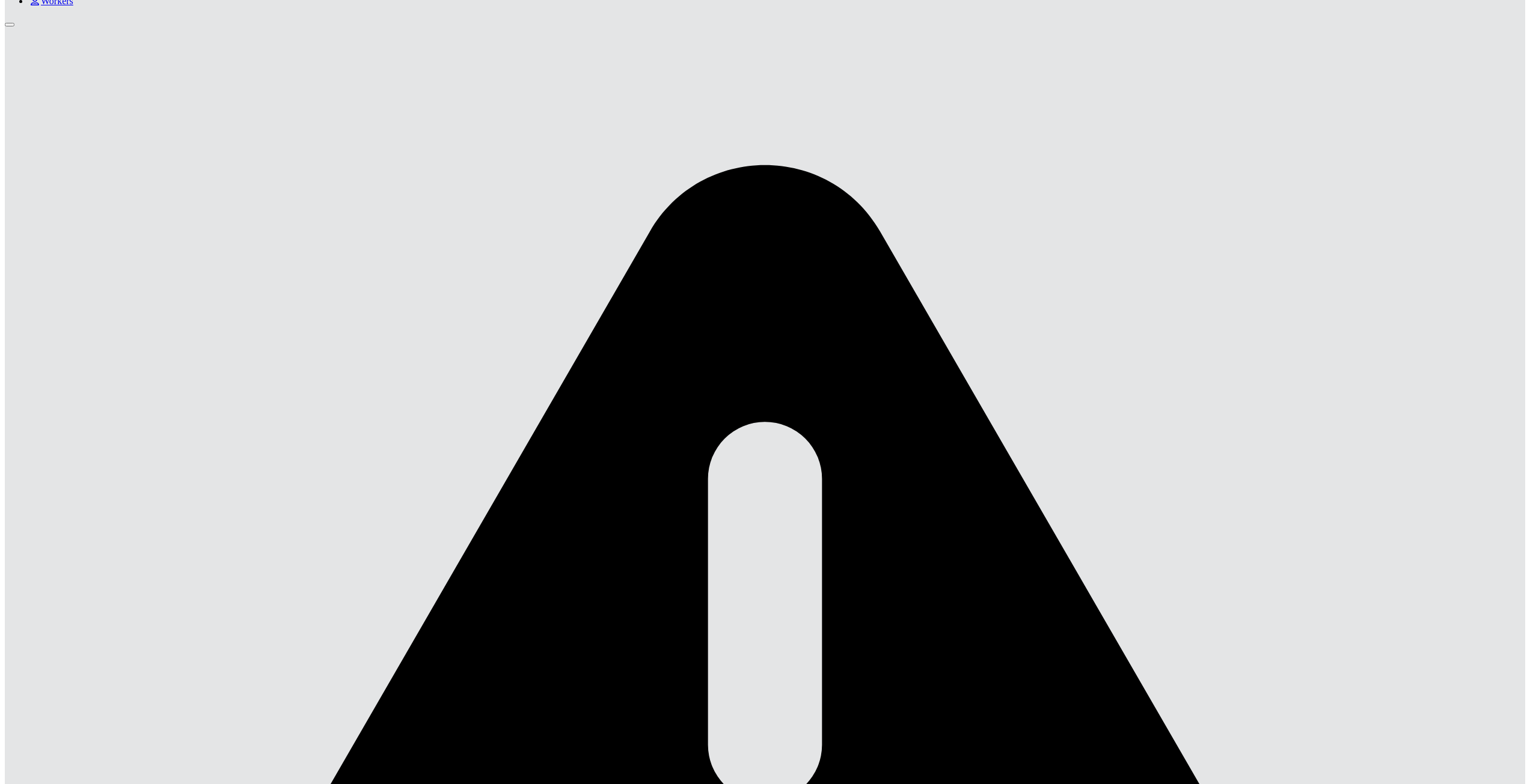
type input "*"
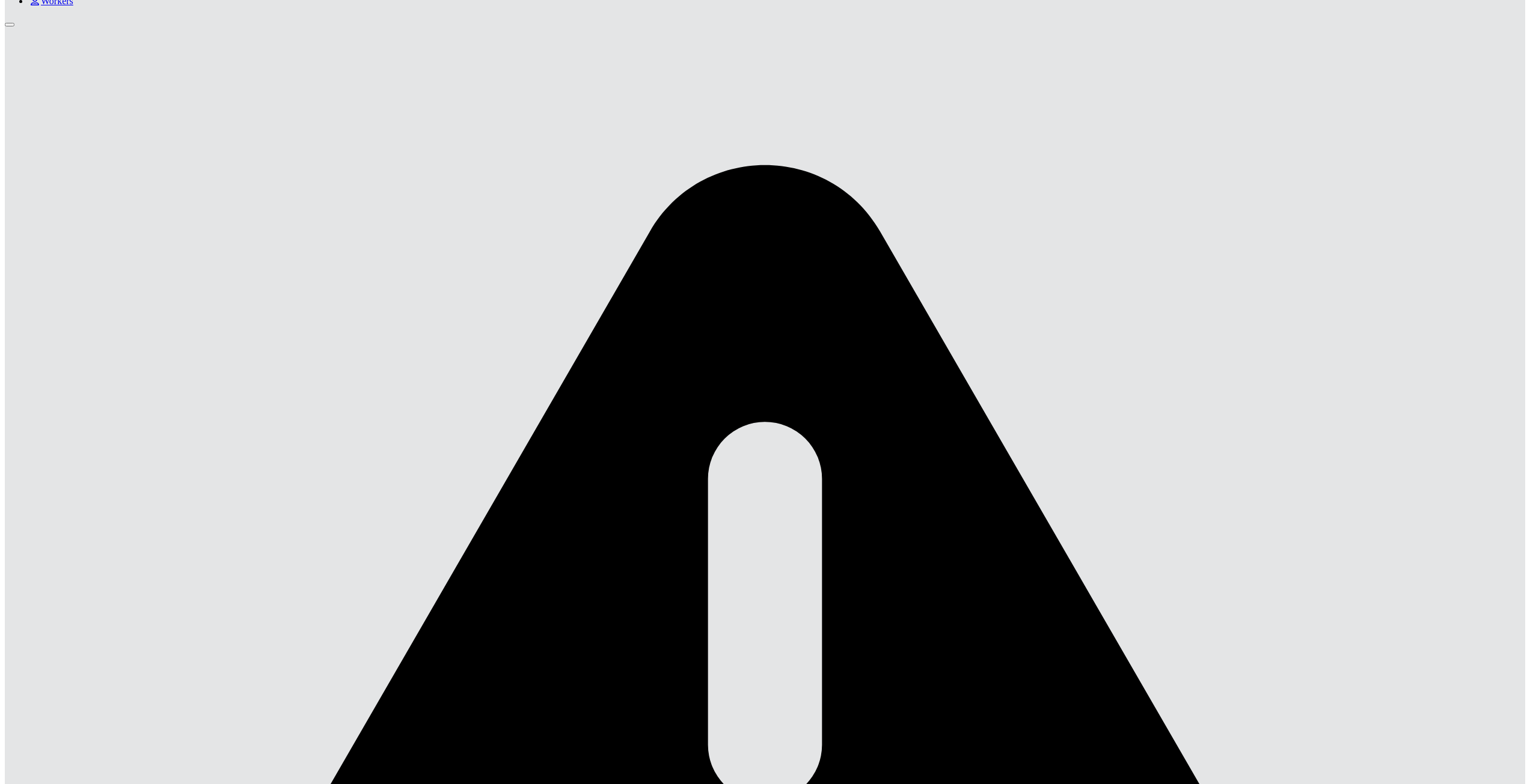
type input "*"
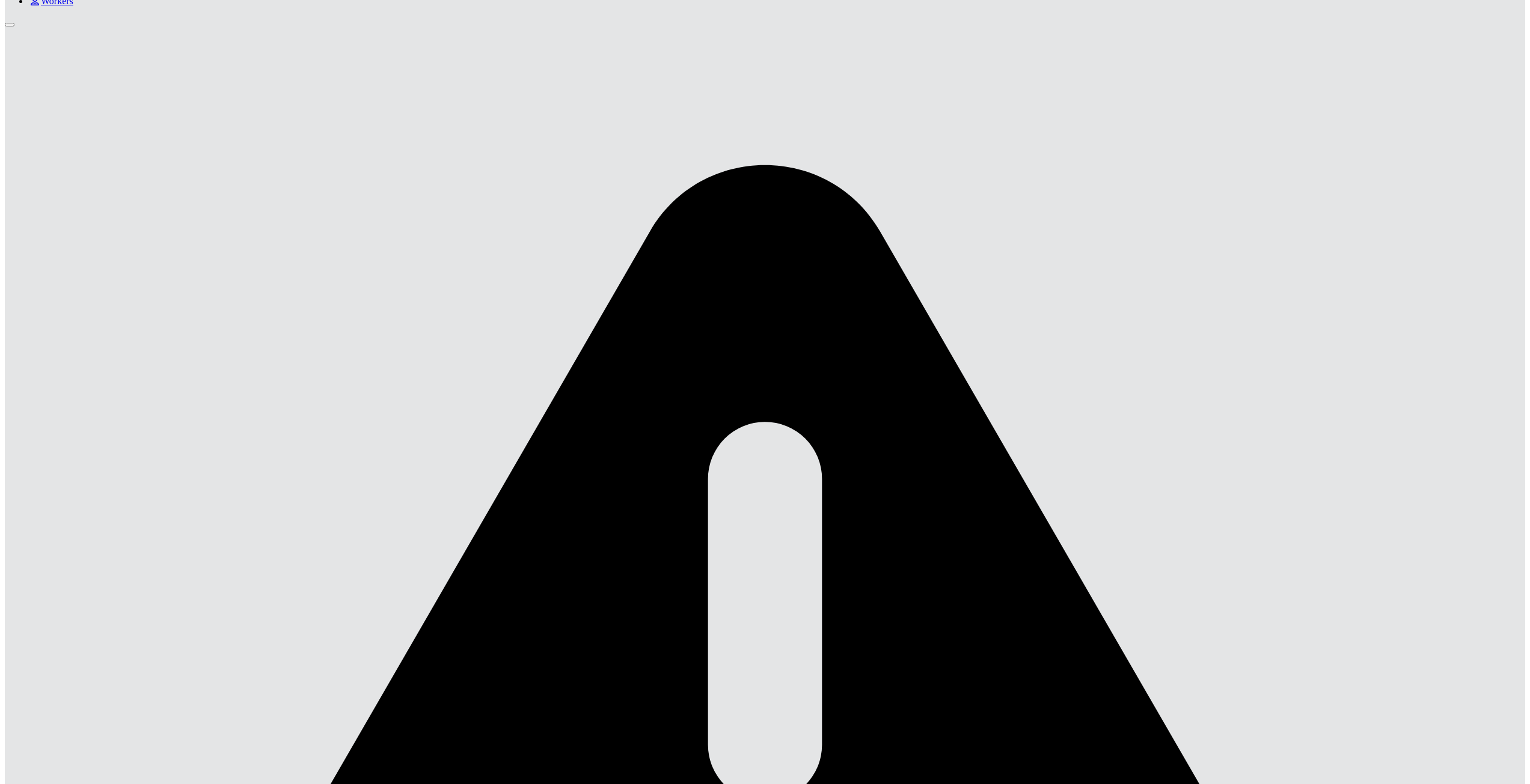
drag, startPoint x: 803, startPoint y: 389, endPoint x: 810, endPoint y: 382, distance: 9.9
type input "*"
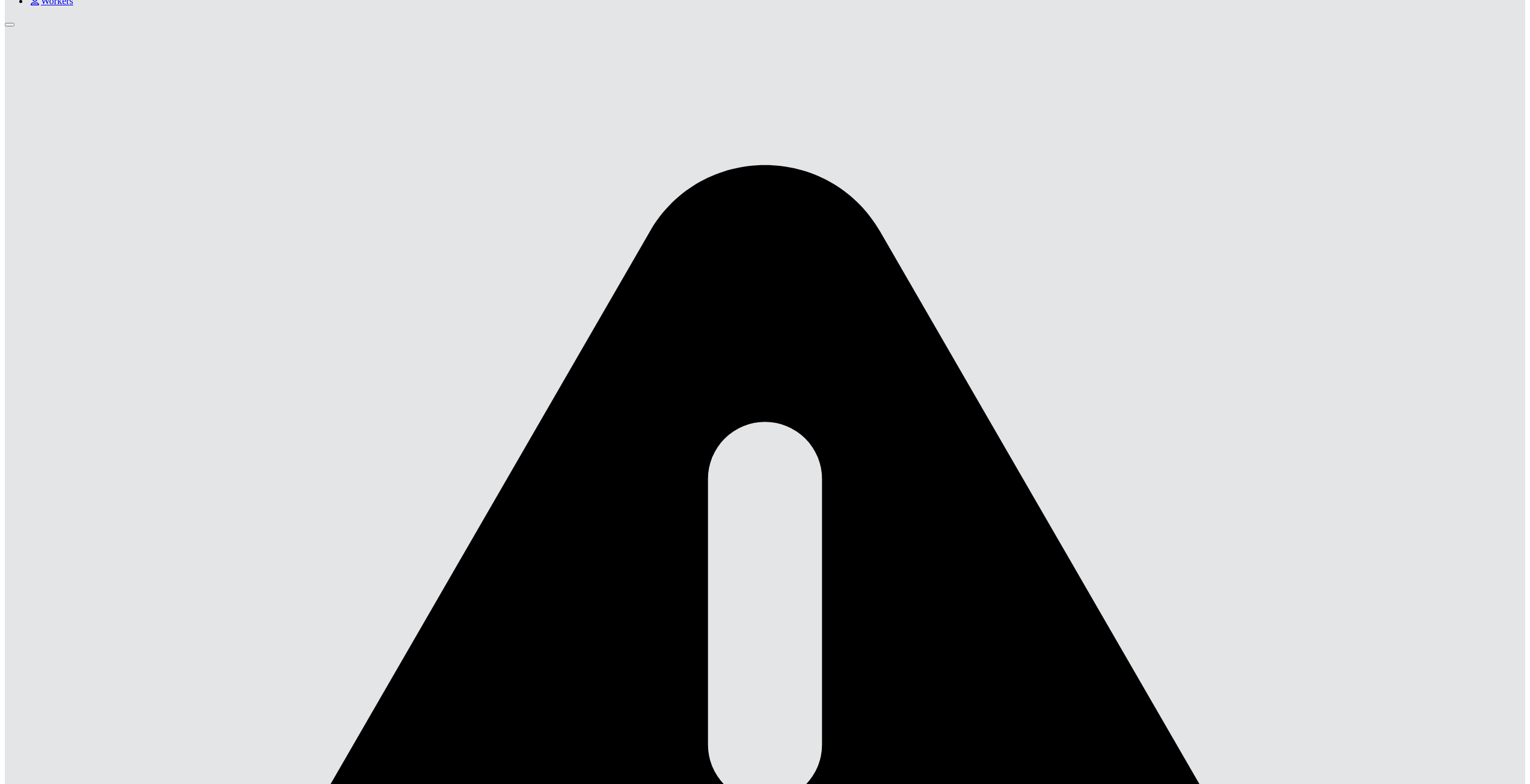
type input "*"
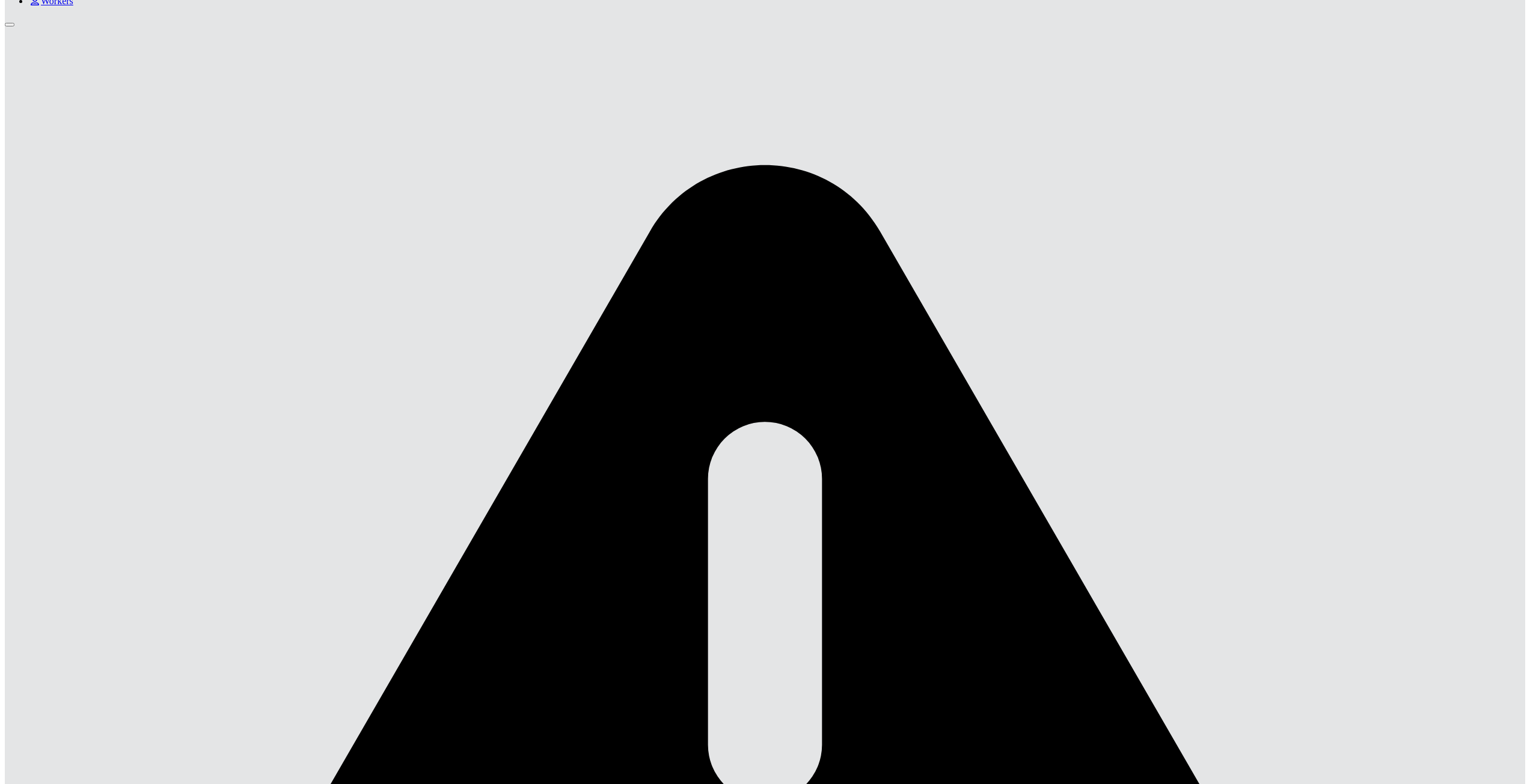
type input "*"
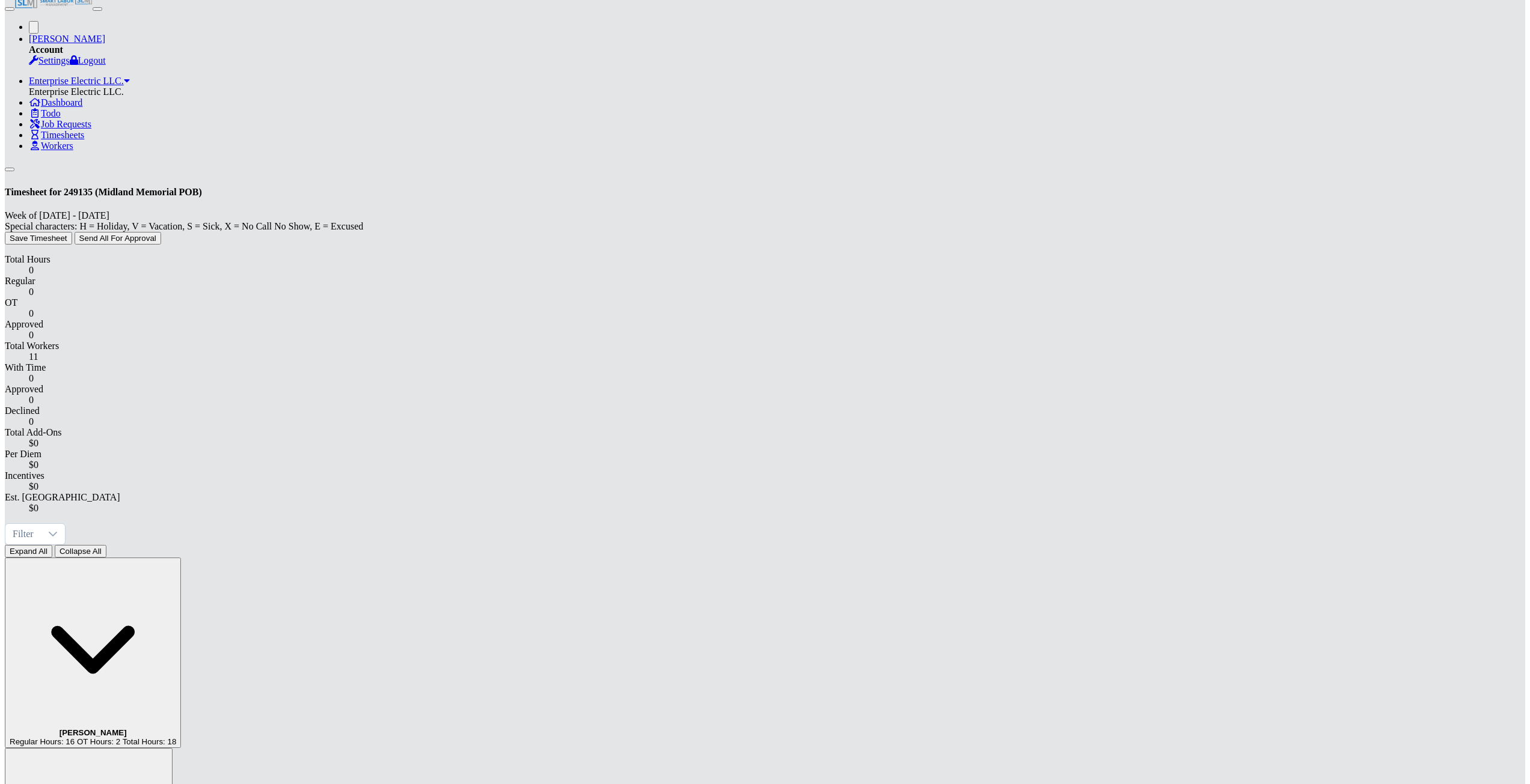
scroll to position [0, 0]
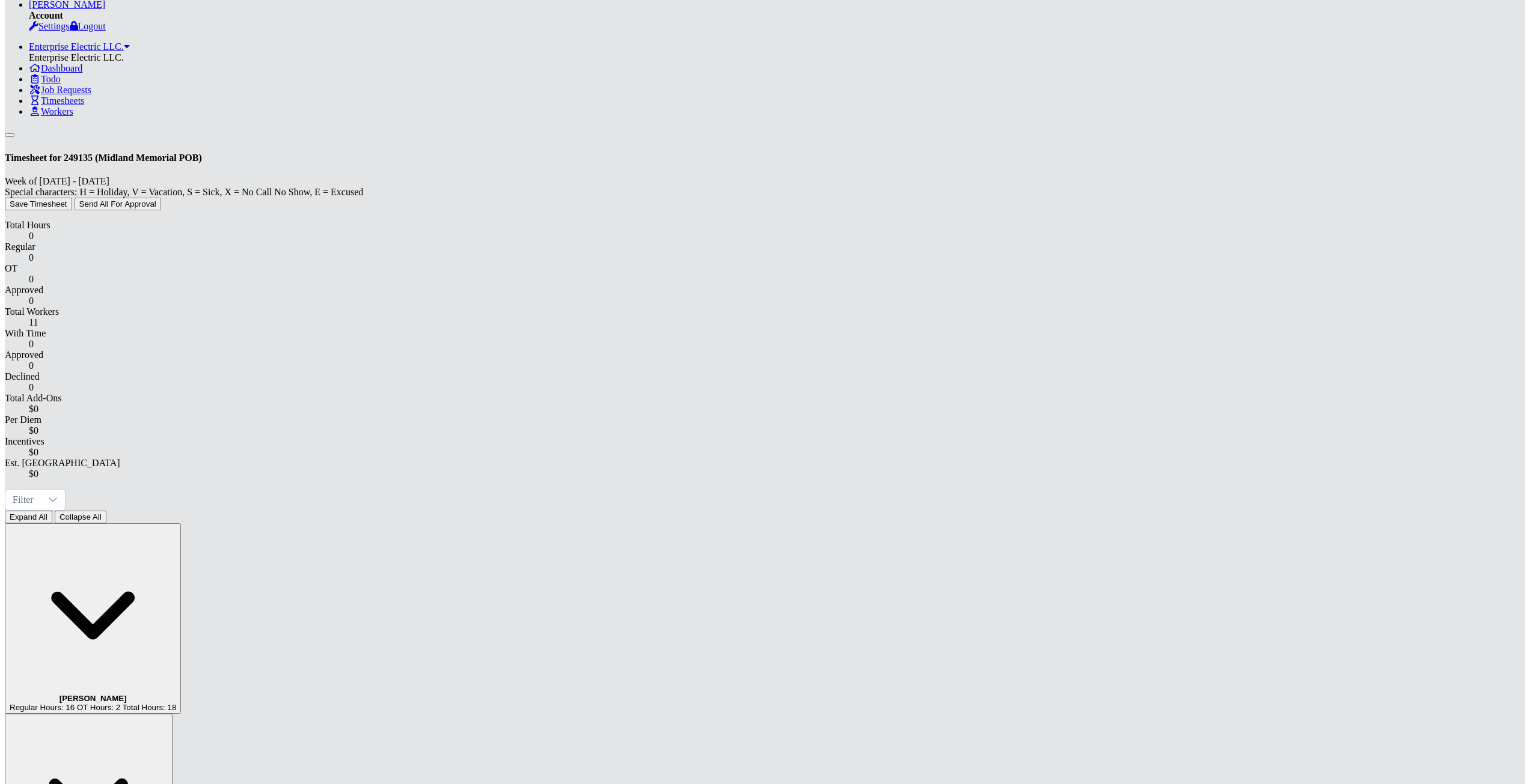
scroll to position [102, 0]
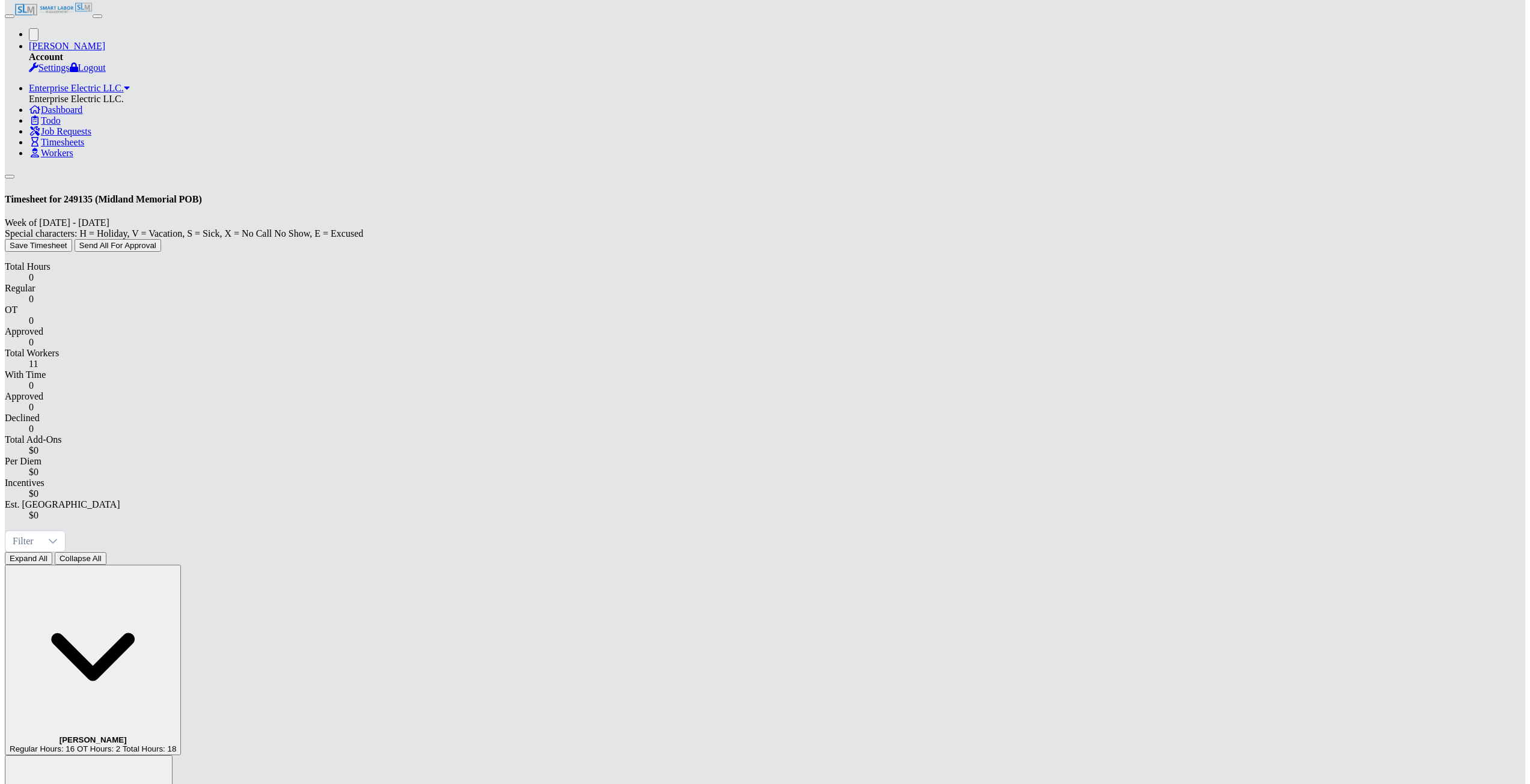
scroll to position [0, 0]
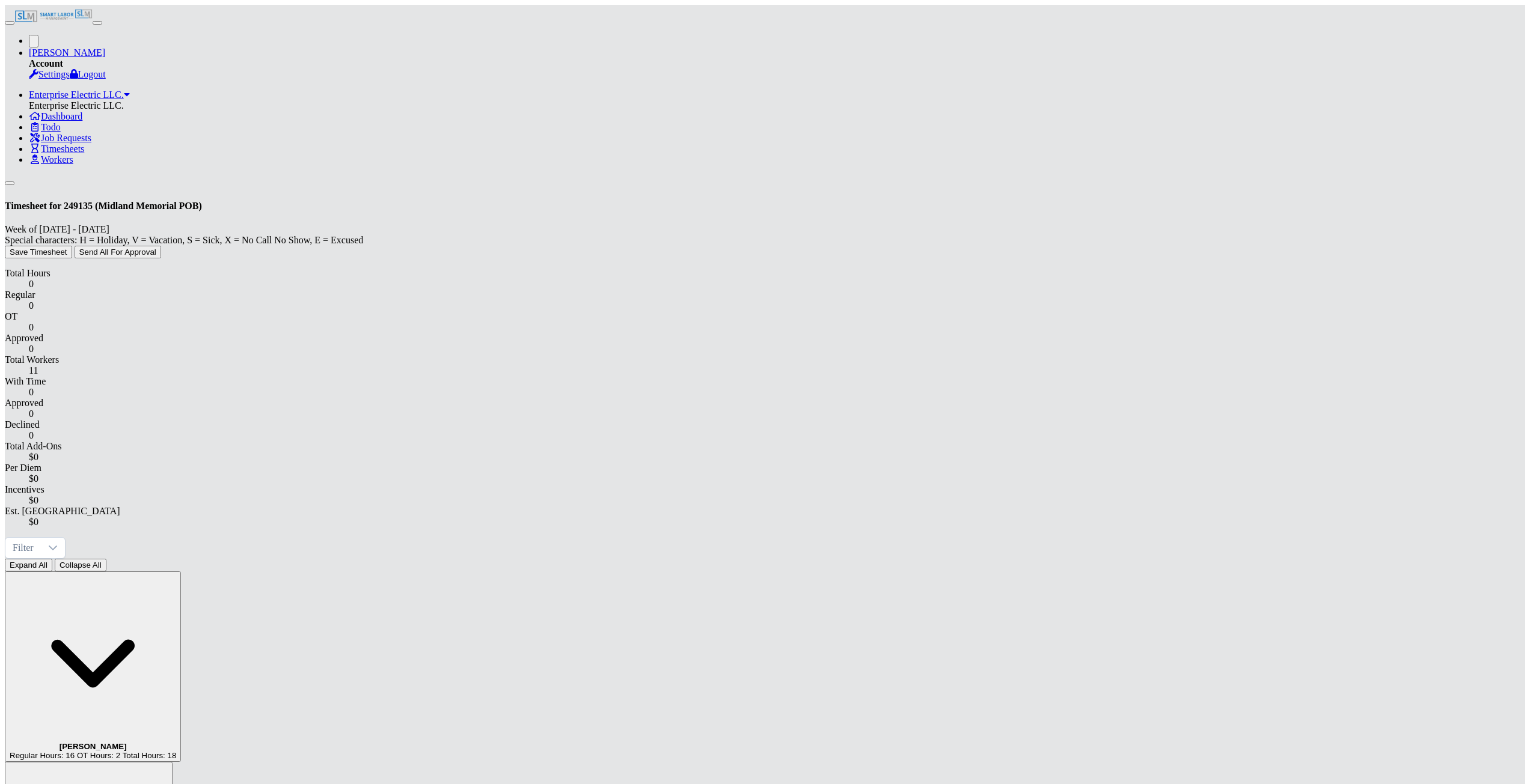
click at [105, 48] on link "[PERSON_NAME]" at bounding box center [67, 53] width 76 height 10
click at [106, 80] on link "Logout" at bounding box center [88, 74] width 36 height 10
